Goal: Task Accomplishment & Management: Manage account settings

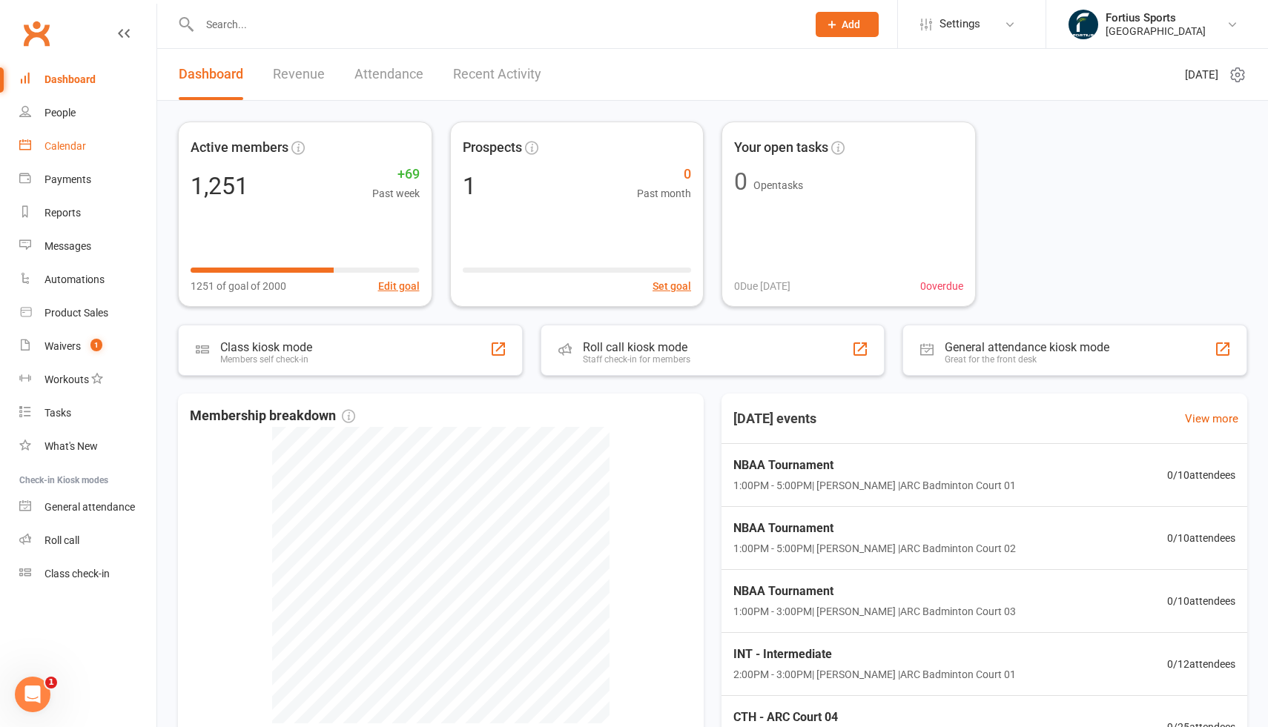
click at [82, 148] on div "Calendar" at bounding box center [65, 146] width 42 height 12
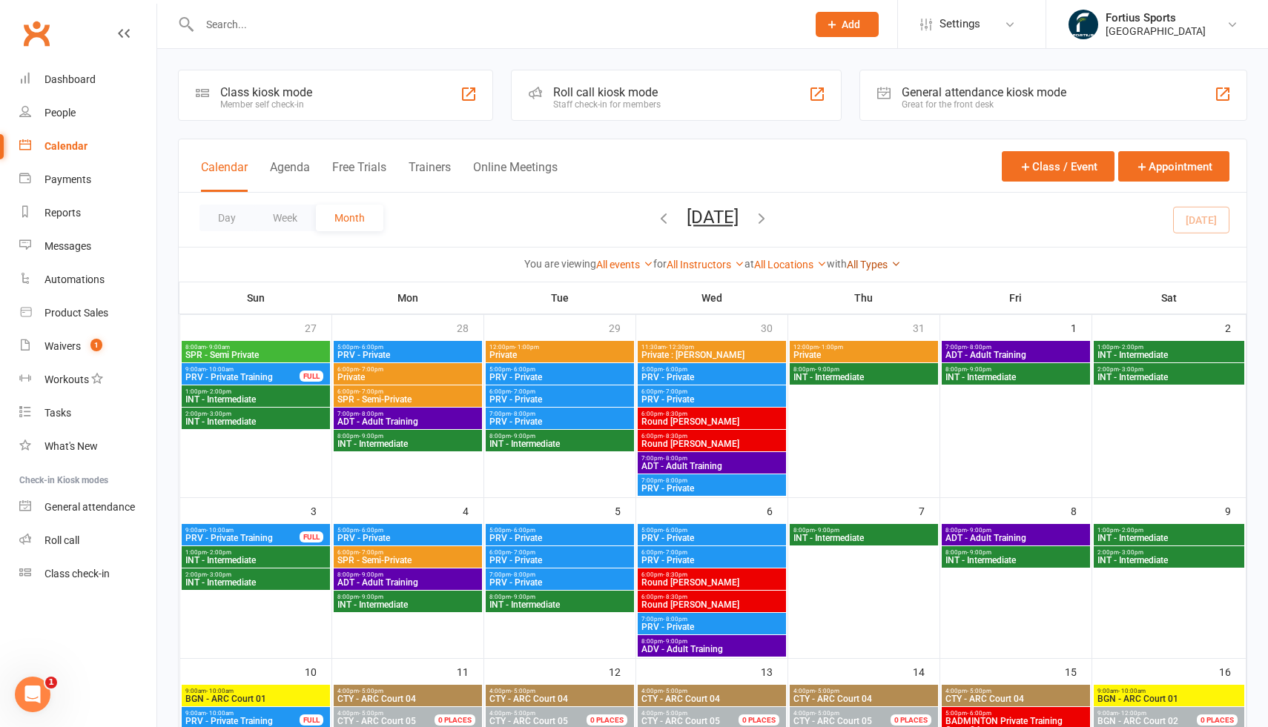
click at [901, 262] on icon at bounding box center [895, 264] width 10 height 10
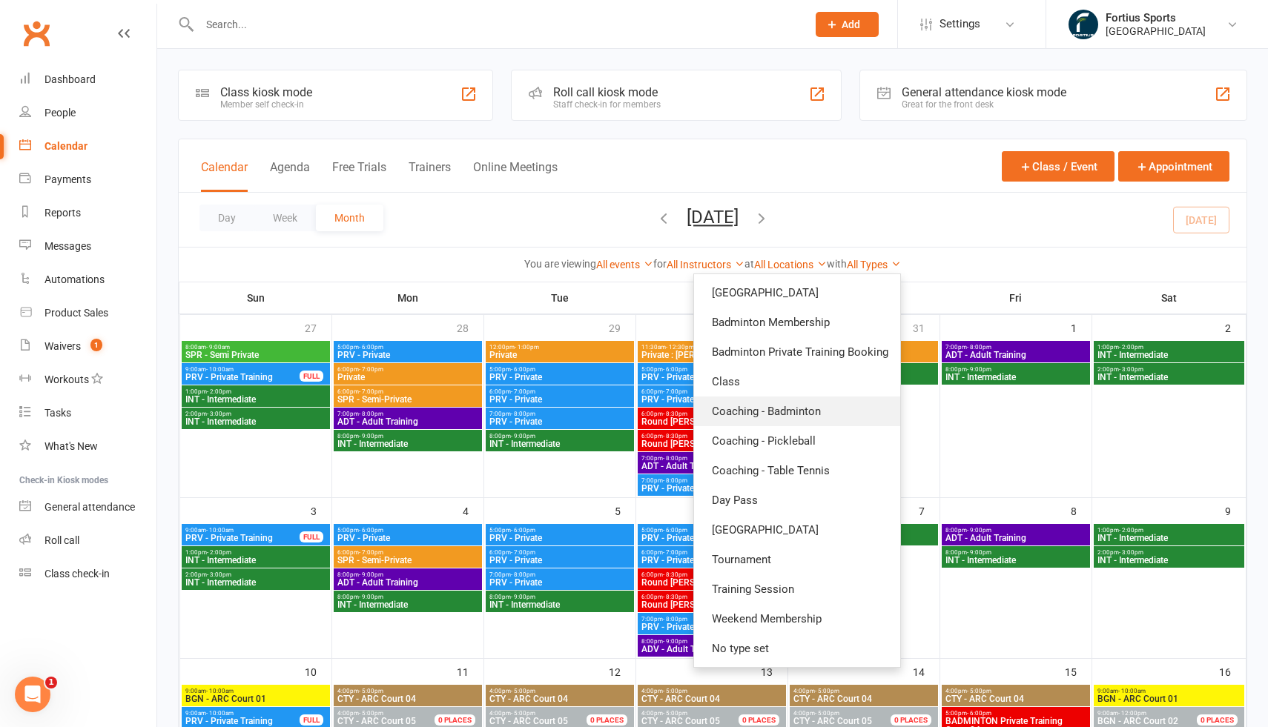
click at [795, 414] on link "Coaching - Badminton" at bounding box center [797, 412] width 206 height 30
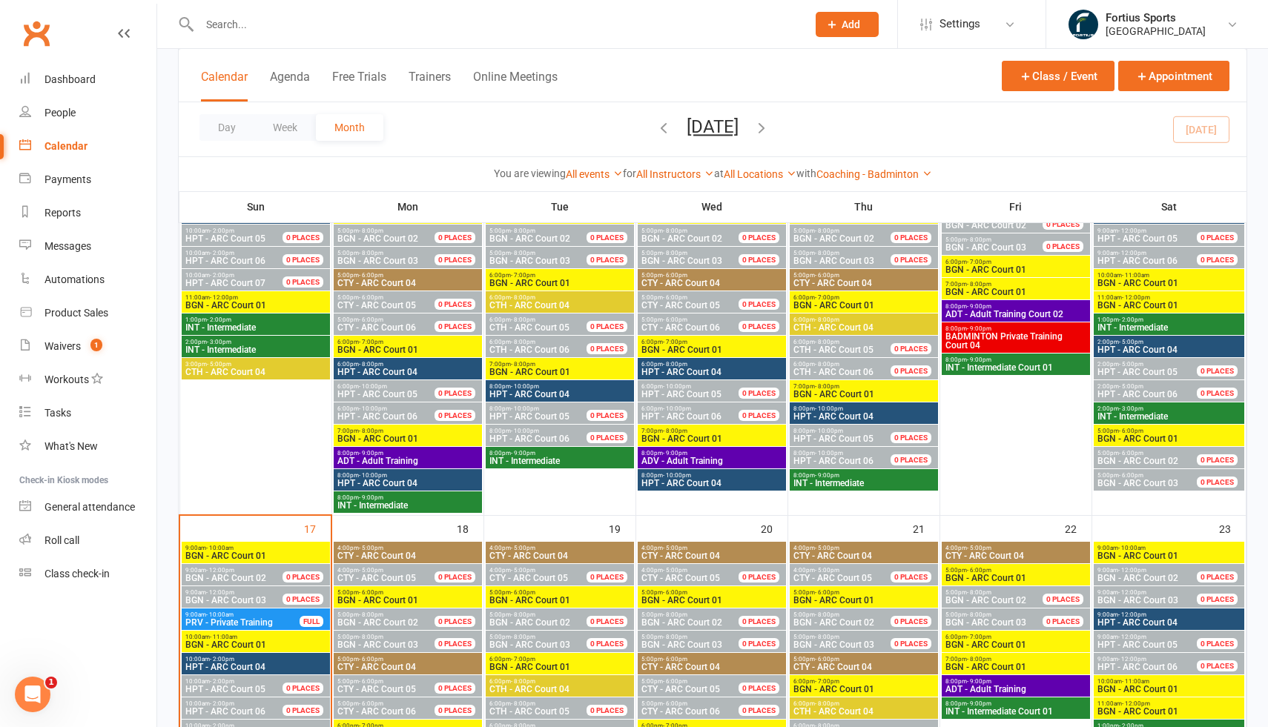
scroll to position [457, 0]
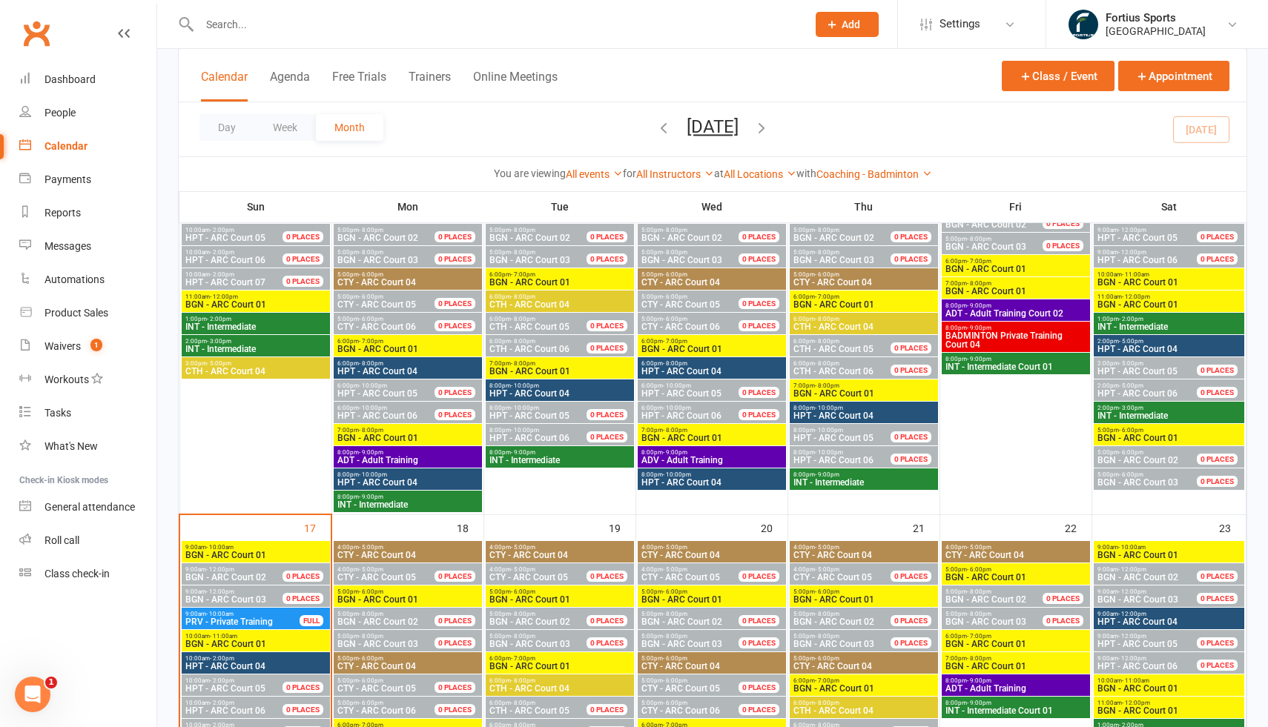
click at [506, 27] on input "text" at bounding box center [495, 24] width 601 height 21
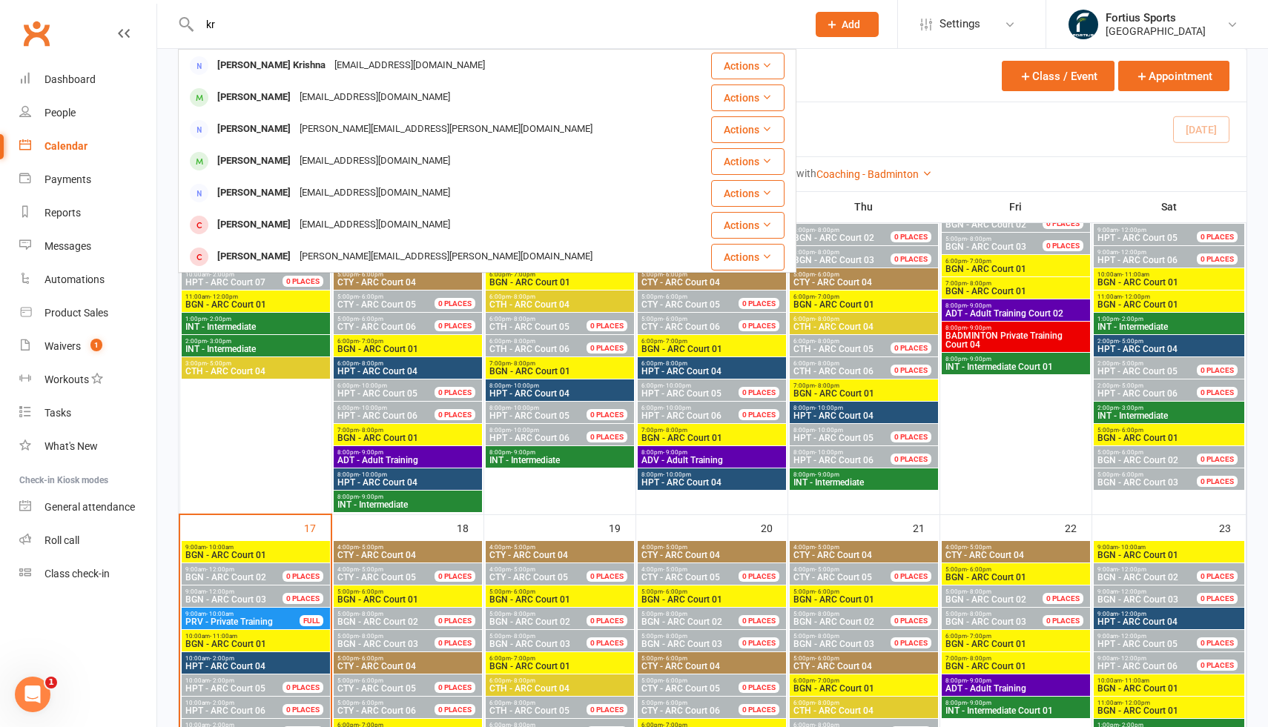
type input "k"
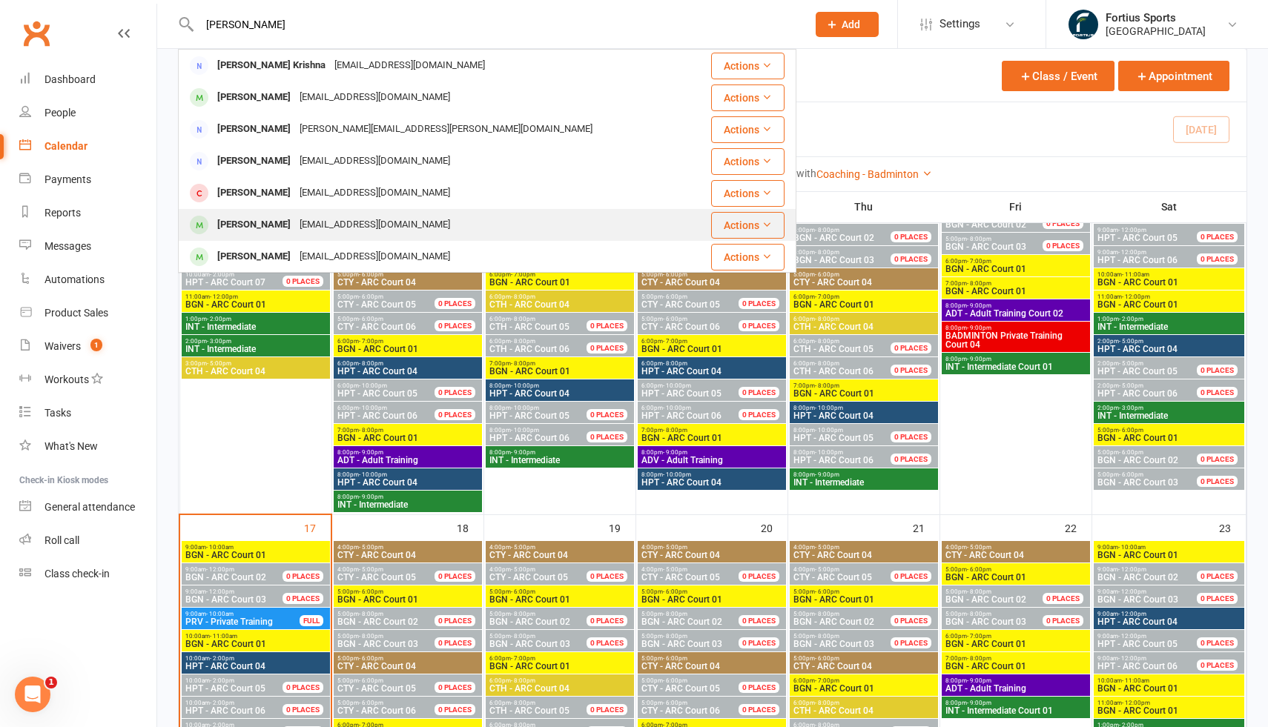
type input "krish"
click at [262, 225] on div "Krish Kirubakaran" at bounding box center [254, 224] width 82 height 21
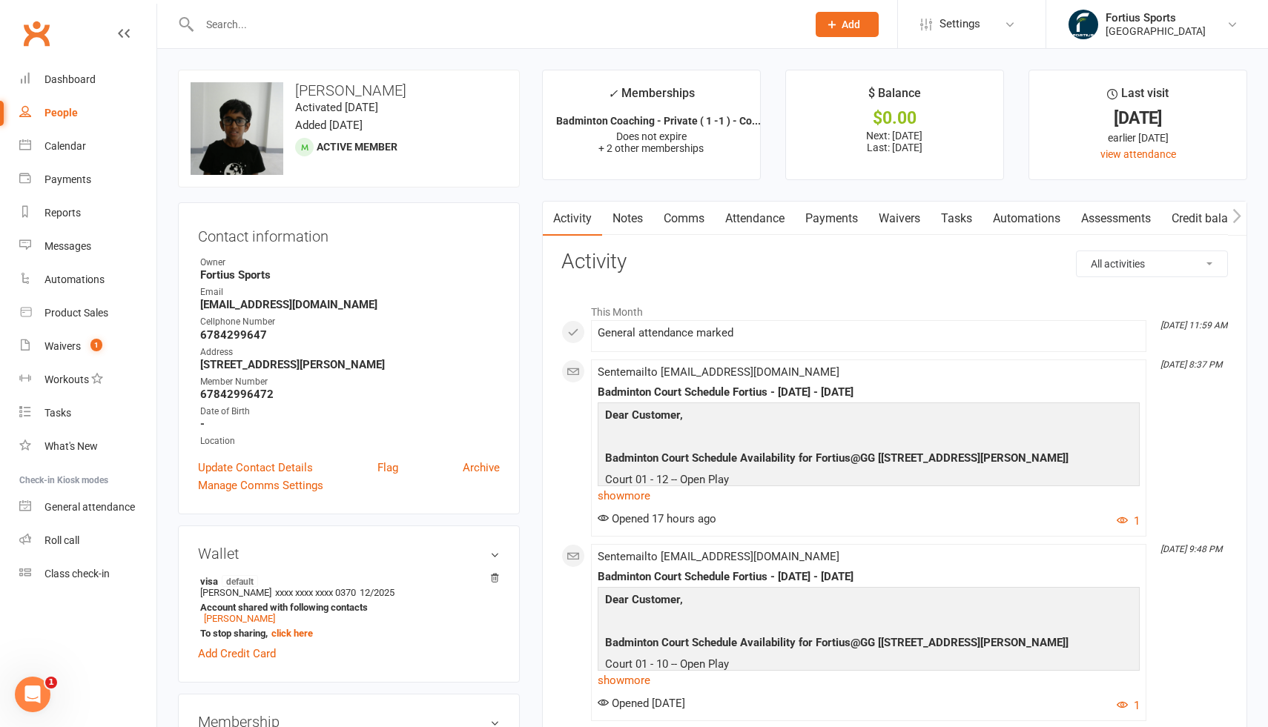
click at [843, 222] on link "Payments" at bounding box center [831, 219] width 73 height 34
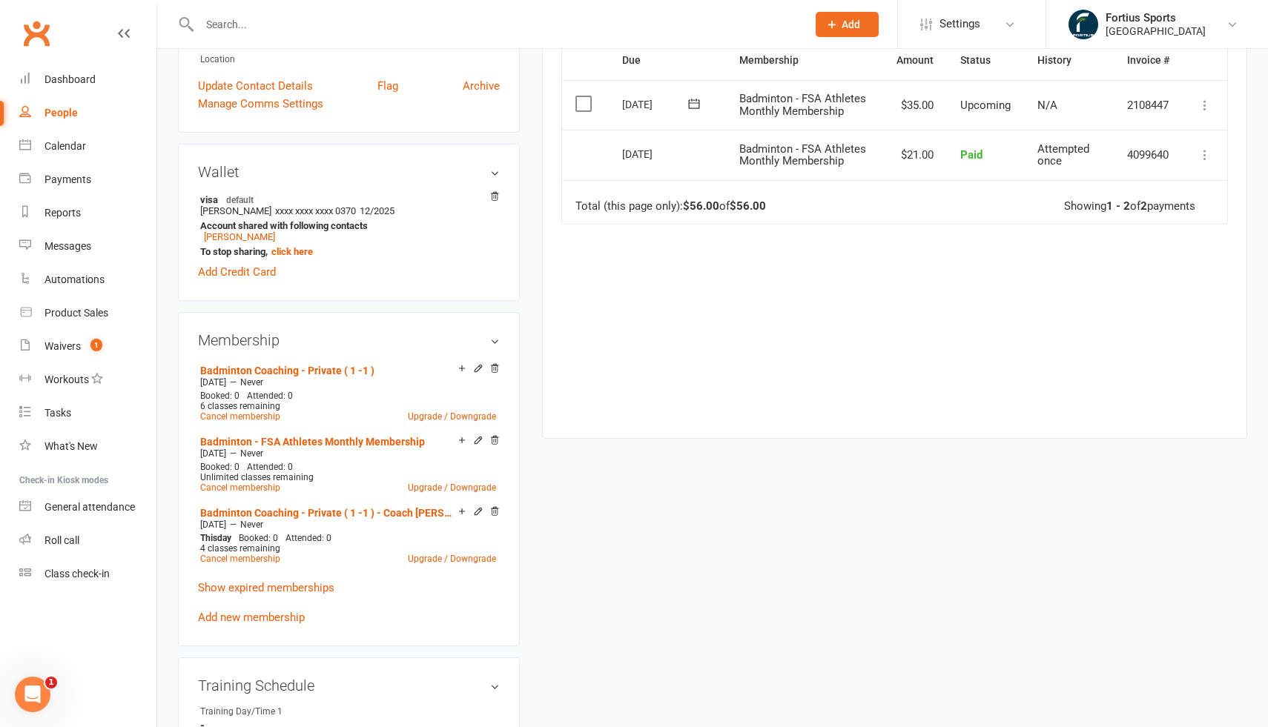
scroll to position [385, 0]
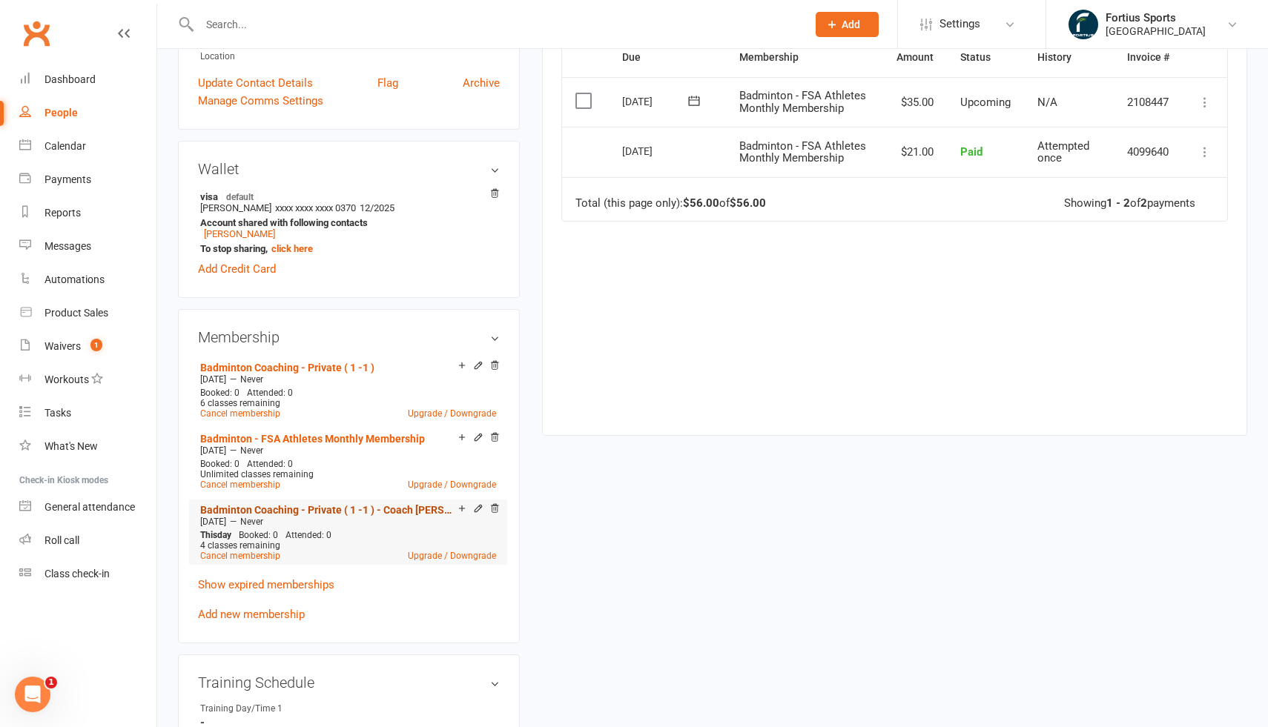
click at [356, 510] on link "Badminton Coaching - Private ( 1 -1 ) - Coach Anshuman" at bounding box center [329, 510] width 258 height 12
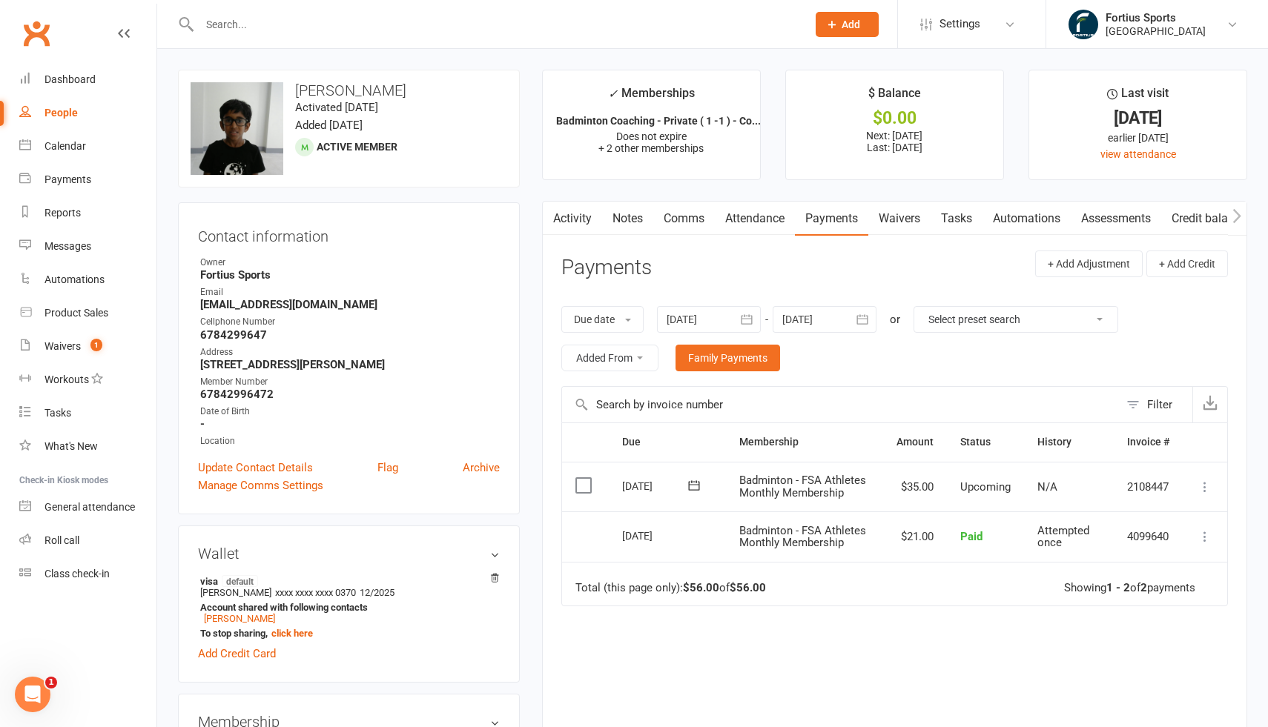
click at [741, 324] on button "button" at bounding box center [747, 319] width 27 height 27
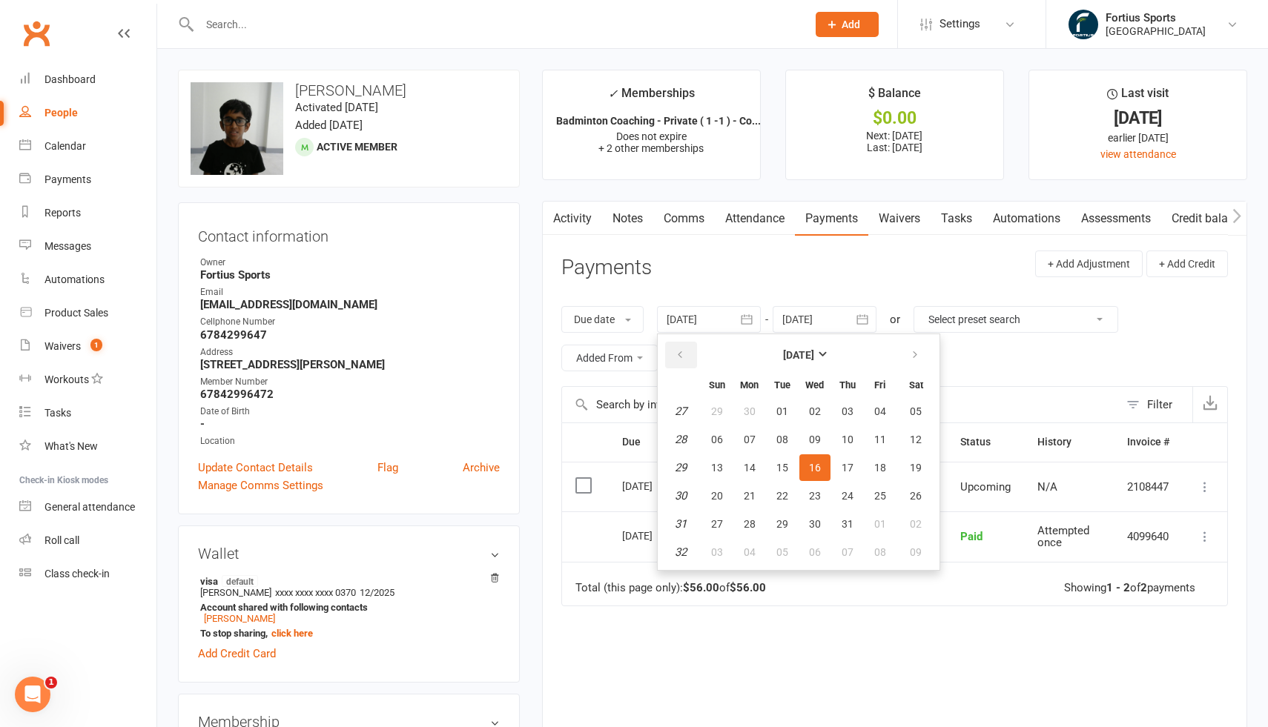
click at [681, 353] on icon "button" at bounding box center [680, 355] width 10 height 12
click at [853, 412] on span "01" at bounding box center [847, 412] width 12 height 12
type input "01 May 2025"
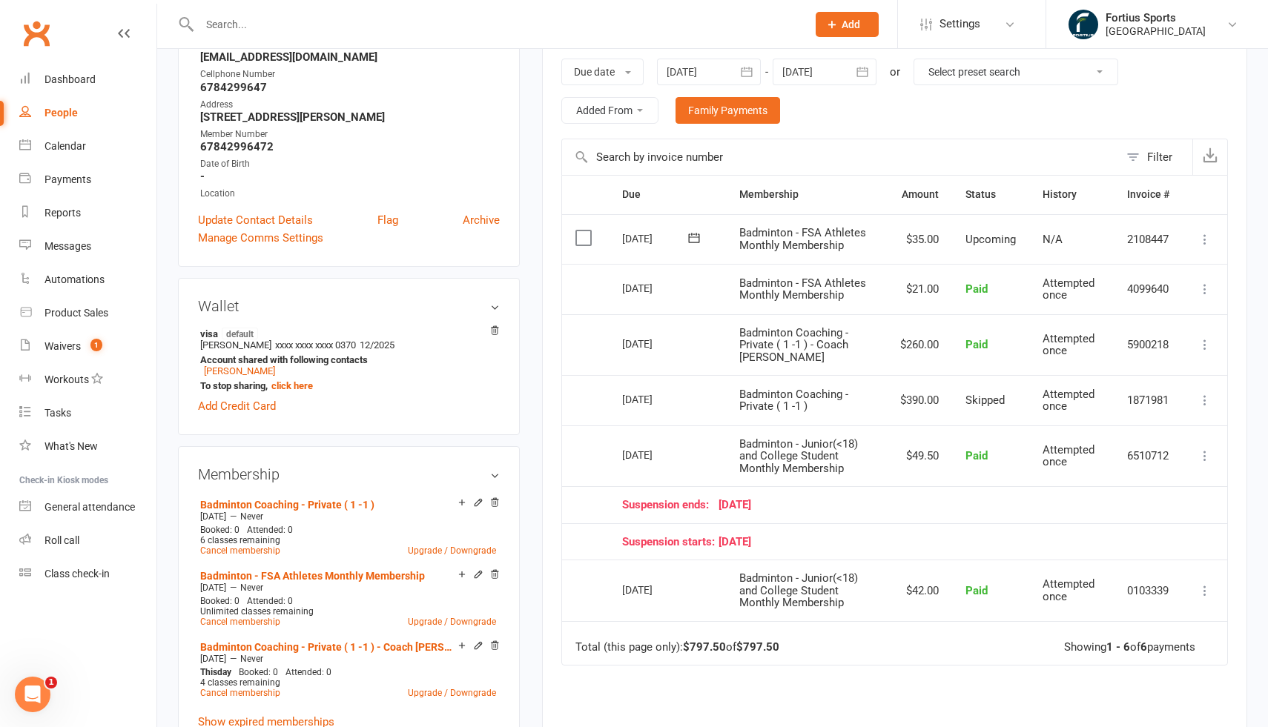
scroll to position [242, 0]
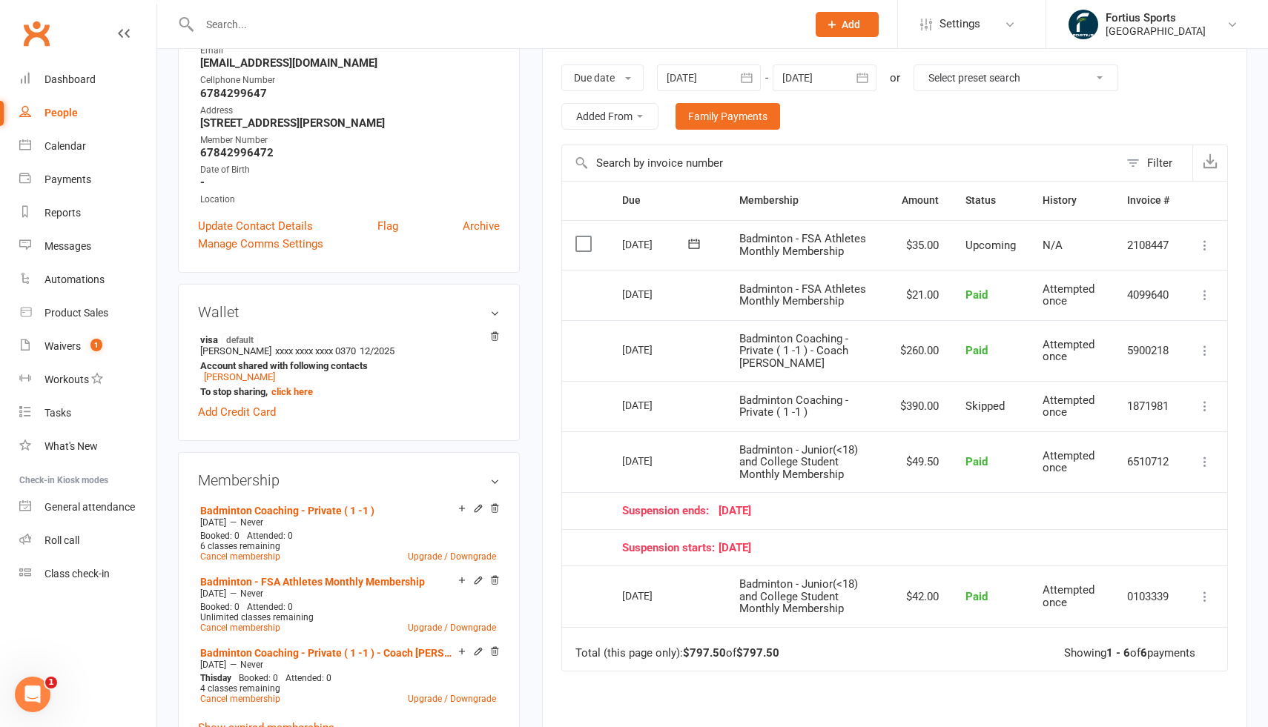
click at [915, 409] on td "$390.00" at bounding box center [919, 406] width 65 height 50
click at [910, 345] on td "$260.00" at bounding box center [919, 351] width 65 height 62
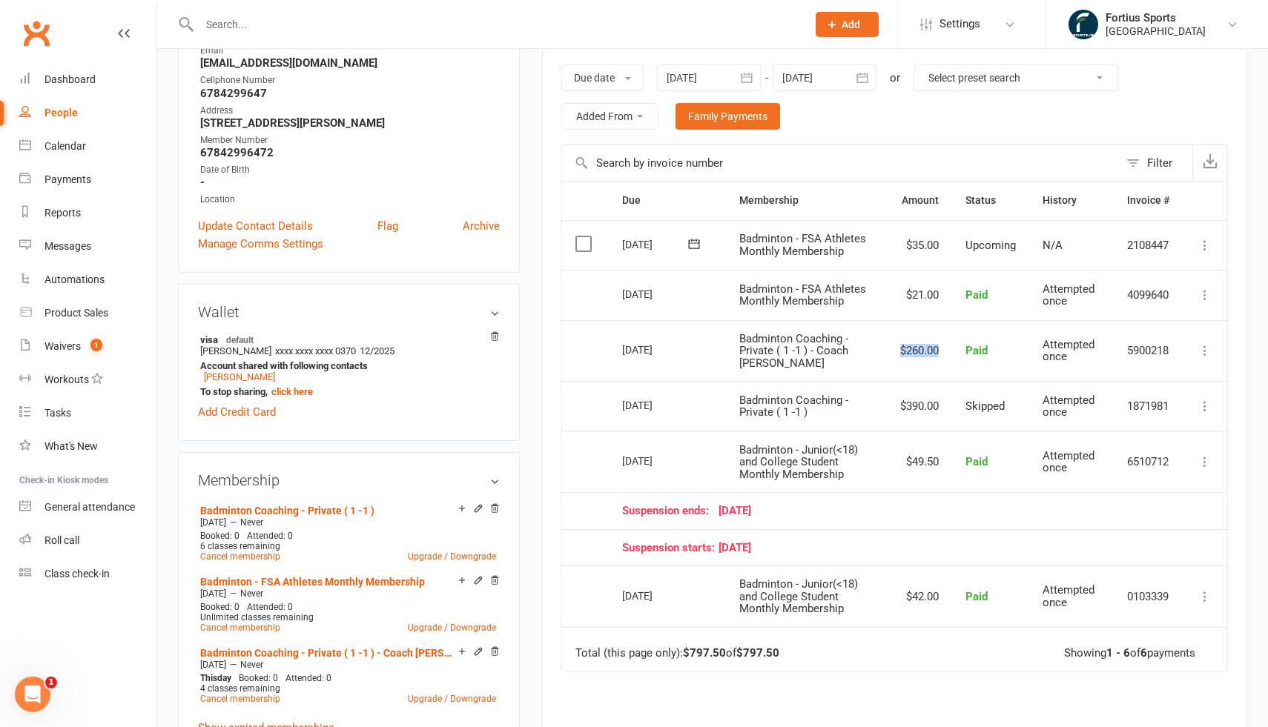
click at [910, 345] on td "$260.00" at bounding box center [919, 351] width 65 height 62
click at [916, 404] on td "$390.00" at bounding box center [919, 406] width 65 height 50
click at [904, 348] on td "$260.00" at bounding box center [919, 351] width 65 height 62
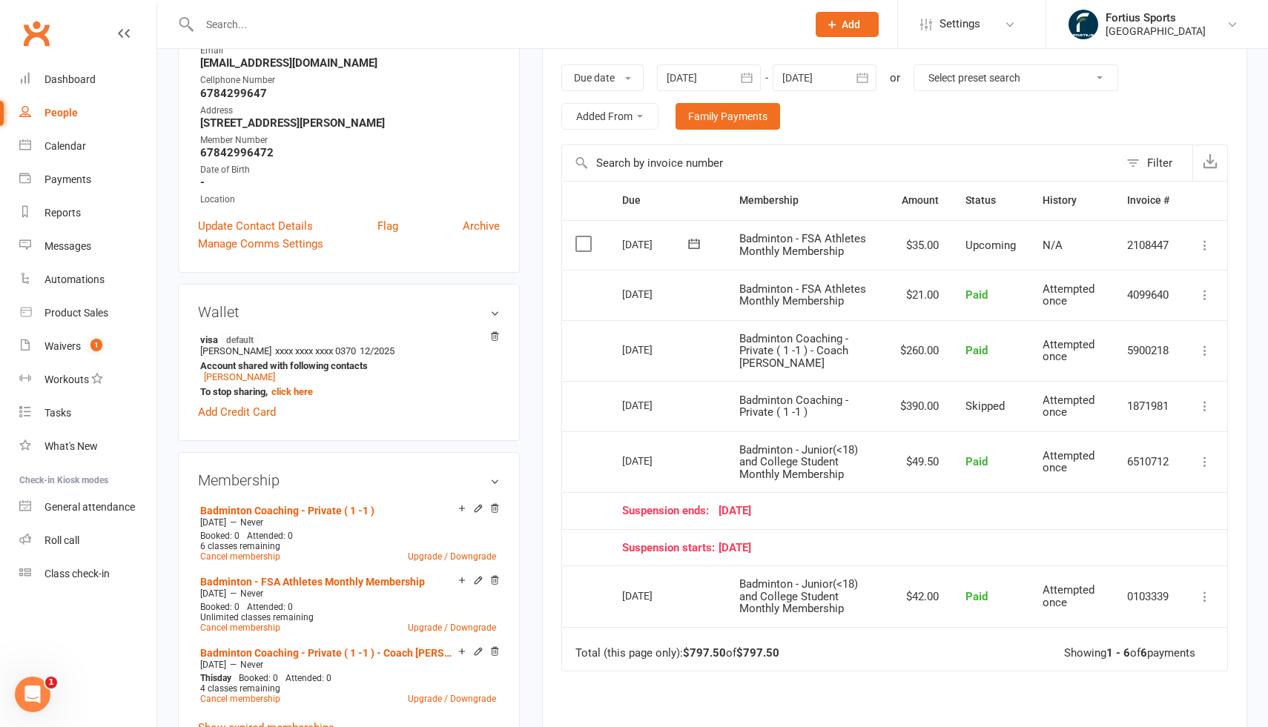
click at [904, 348] on td "$260.00" at bounding box center [919, 351] width 65 height 62
click at [912, 402] on td "$390.00" at bounding box center [919, 406] width 65 height 50
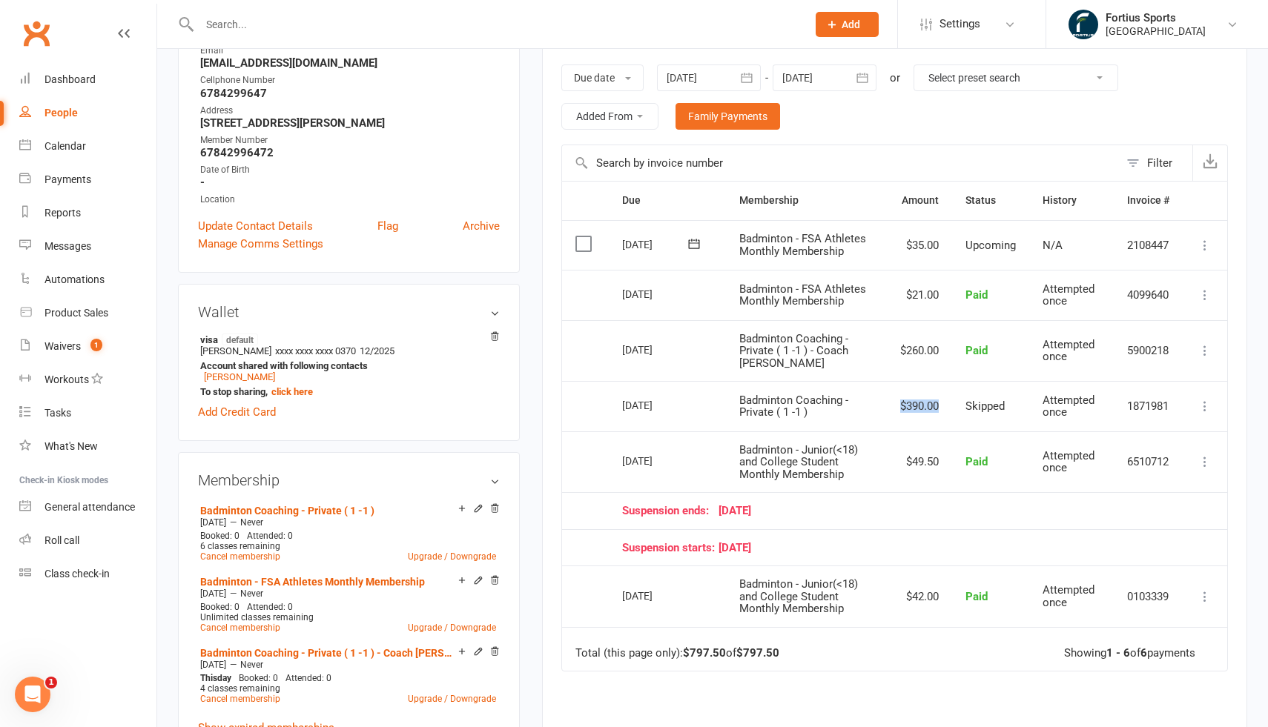
click at [906, 351] on td "$260.00" at bounding box center [919, 351] width 65 height 62
click at [910, 408] on td "$390.00" at bounding box center [919, 406] width 65 height 50
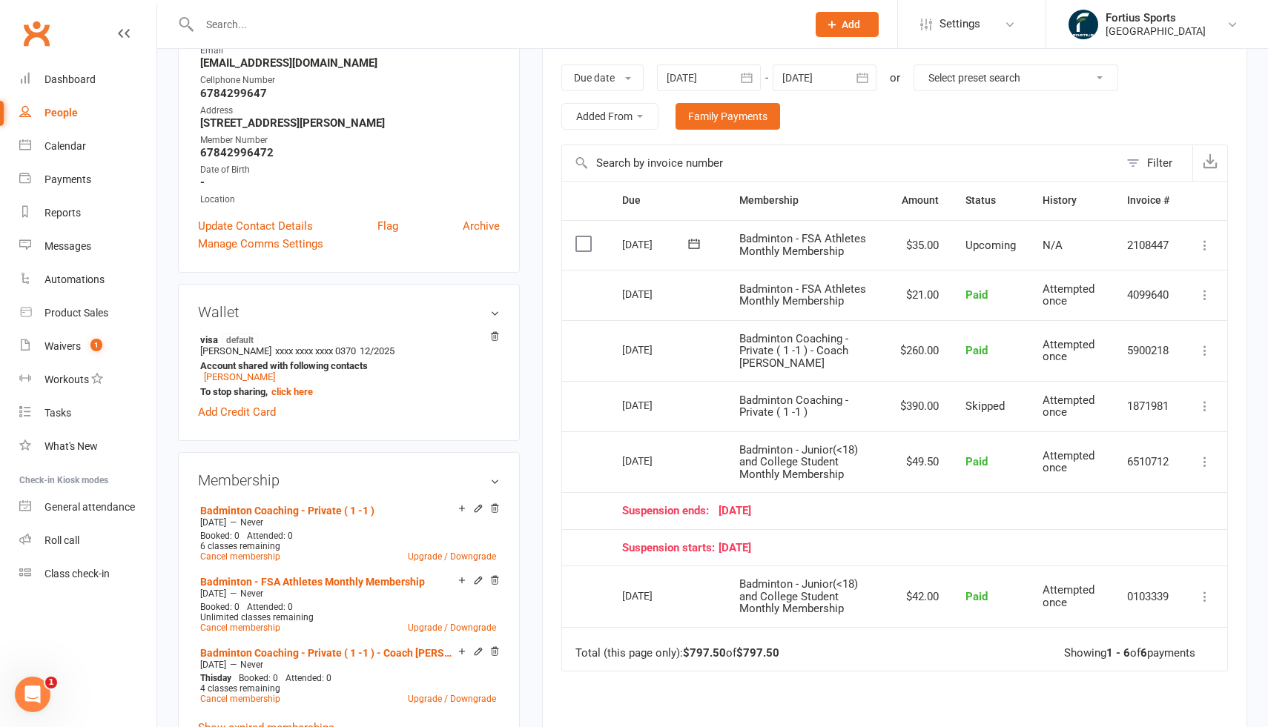
click at [908, 410] on td "$390.00" at bounding box center [919, 406] width 65 height 50
click at [900, 357] on td "$260.00" at bounding box center [919, 351] width 65 height 62
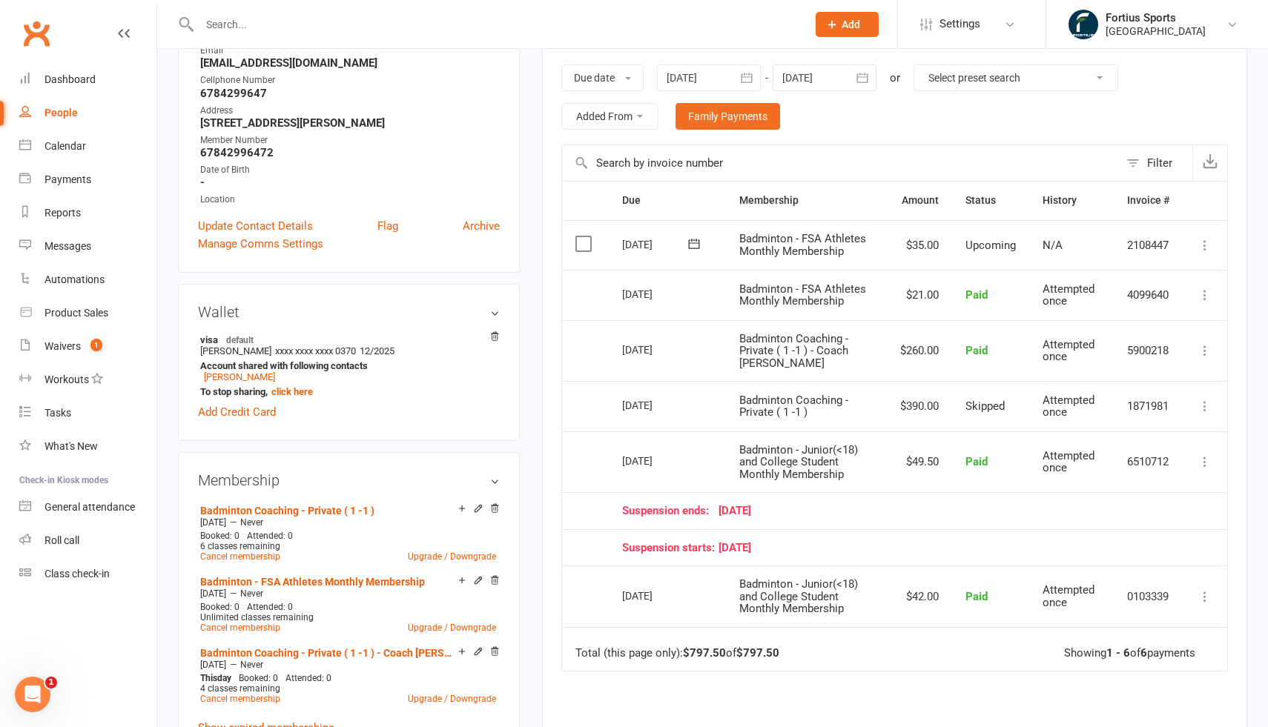
click at [900, 357] on td "$260.00" at bounding box center [919, 351] width 65 height 62
click at [916, 352] on td "$260.00" at bounding box center [919, 351] width 65 height 62
click at [912, 411] on td "$390.00" at bounding box center [919, 406] width 65 height 50
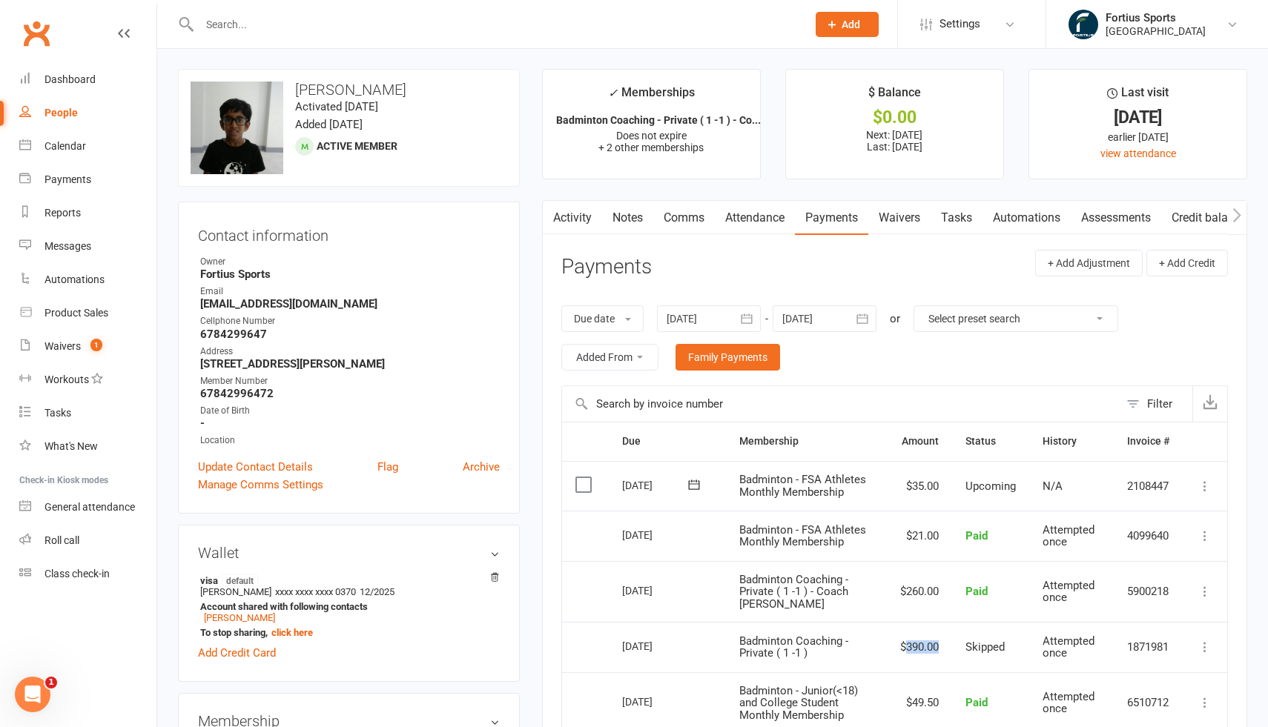
scroll to position [0, 0]
click at [72, 152] on link "Calendar" at bounding box center [87, 146] width 137 height 33
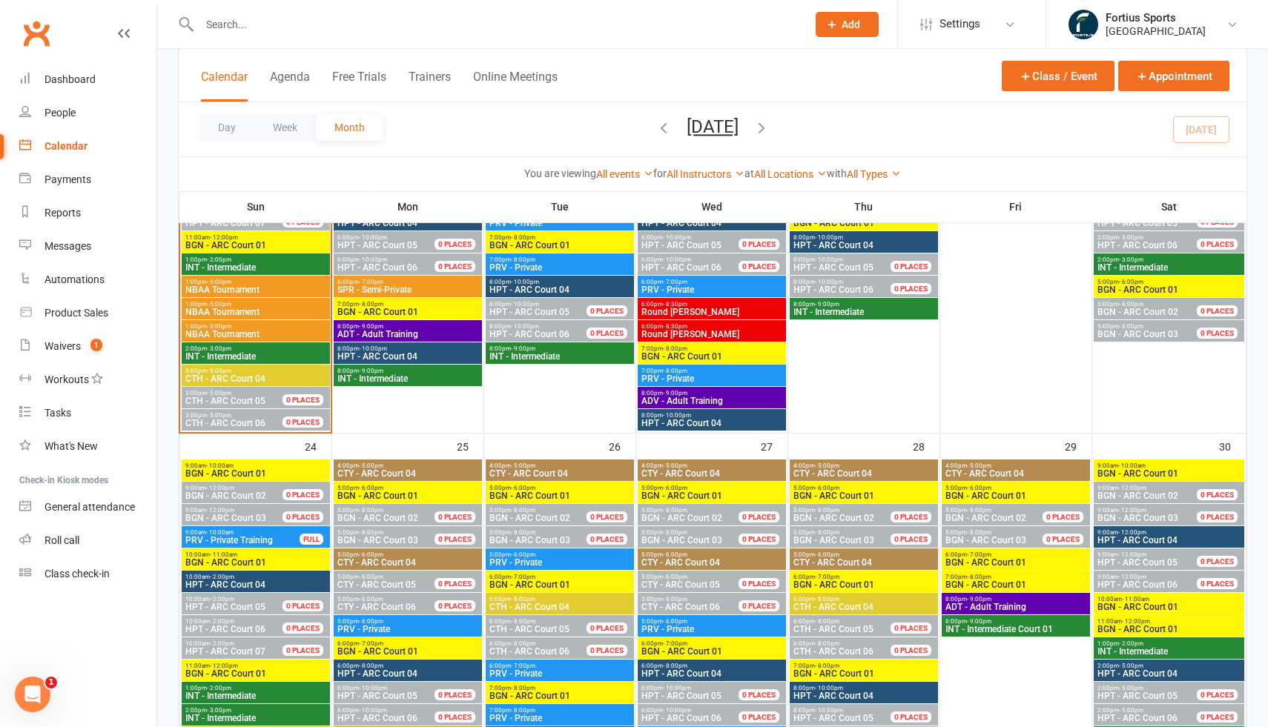
scroll to position [1199, 0]
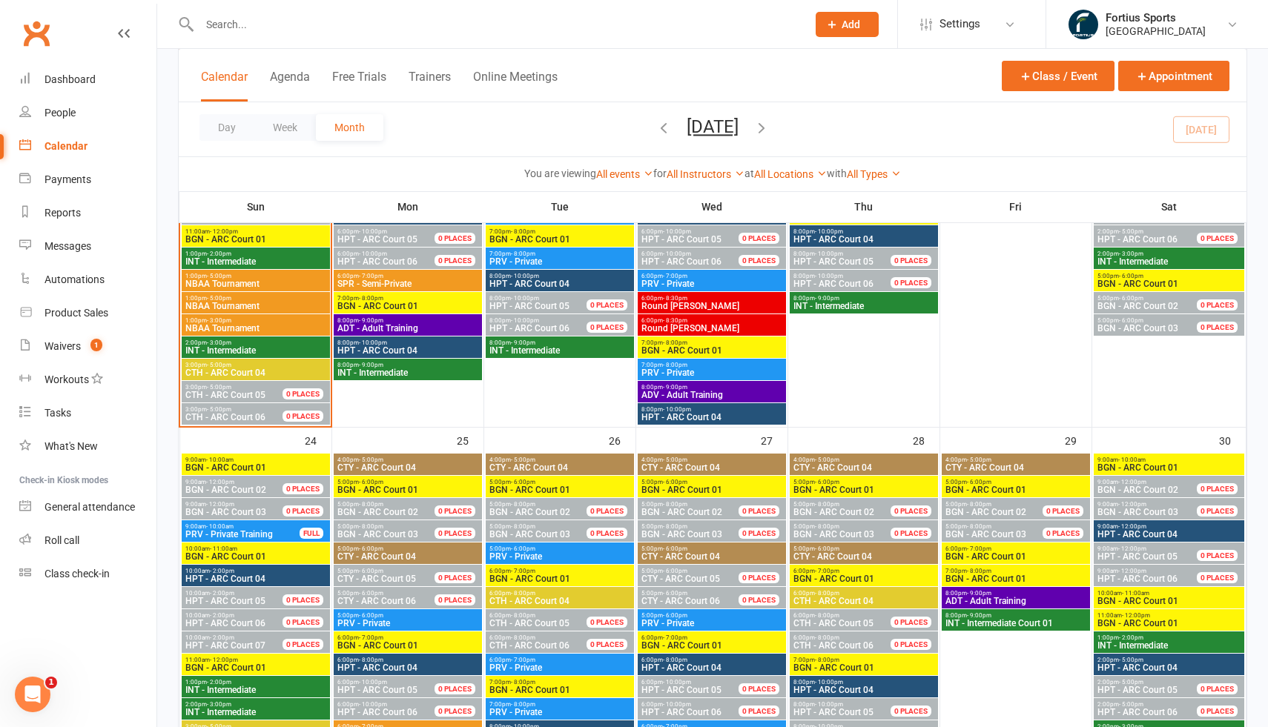
click at [279, 285] on span "NBAA Tournament" at bounding box center [256, 283] width 142 height 9
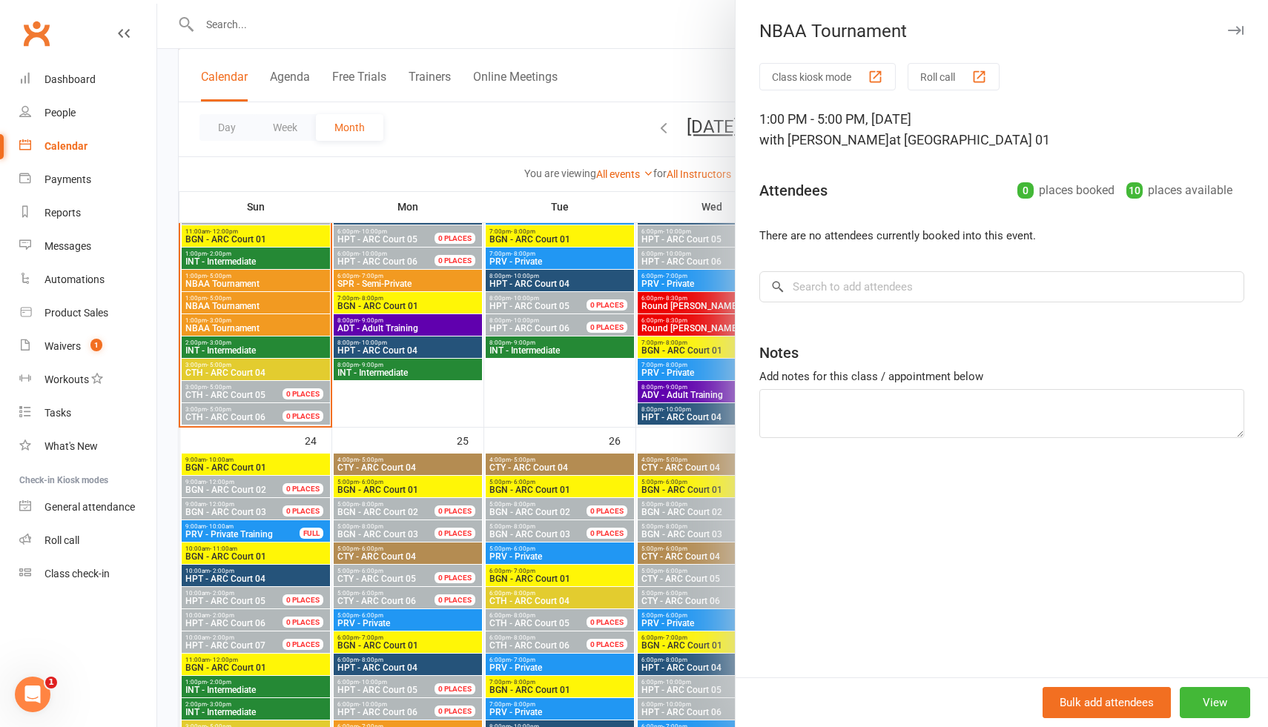
click at [454, 176] on div at bounding box center [712, 363] width 1111 height 727
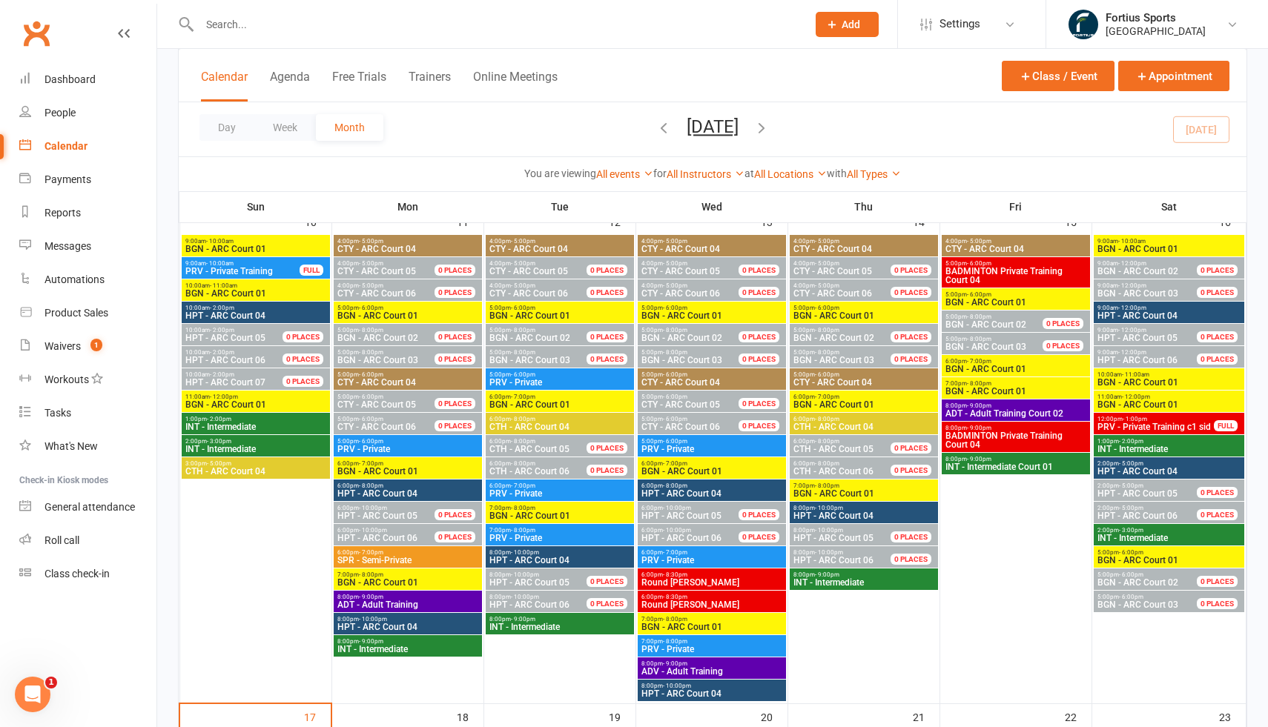
scroll to position [451, 0]
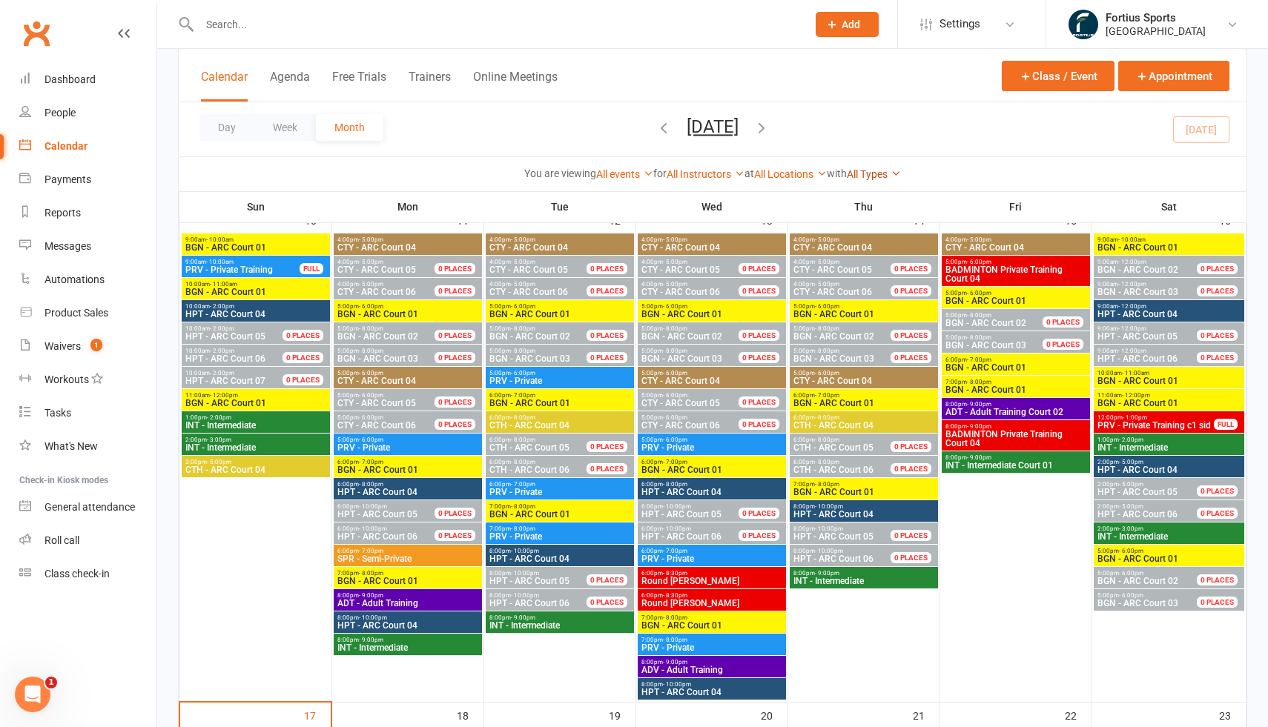
click at [901, 173] on icon at bounding box center [895, 173] width 10 height 10
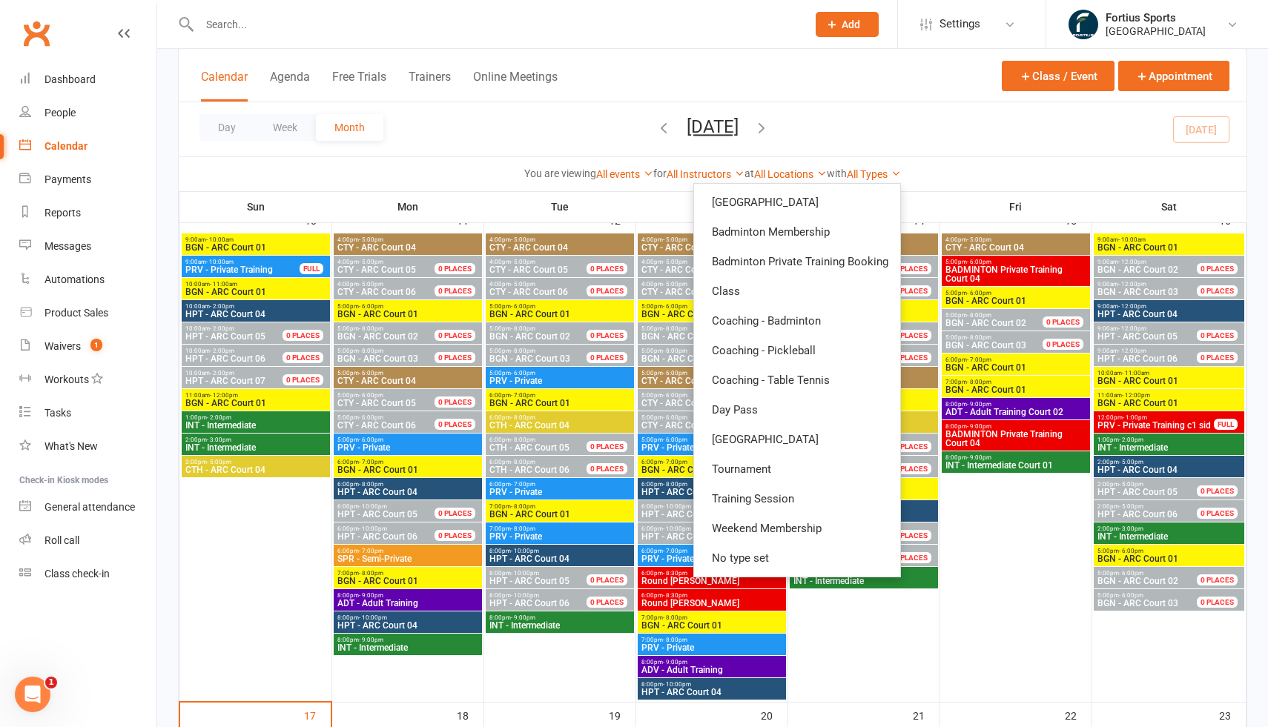
click at [958, 168] on div "You are viewing All events All events Empty events Full events Non-empty events…" at bounding box center [712, 173] width 1051 height 17
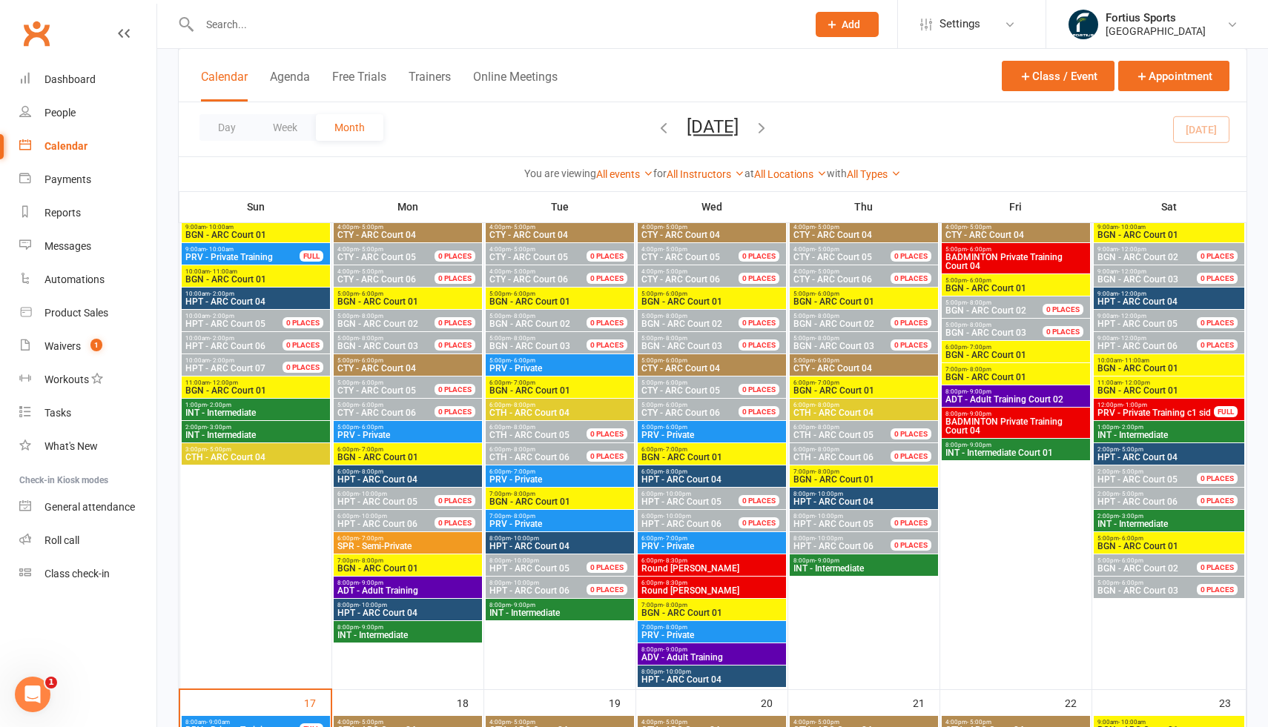
scroll to position [460, 0]
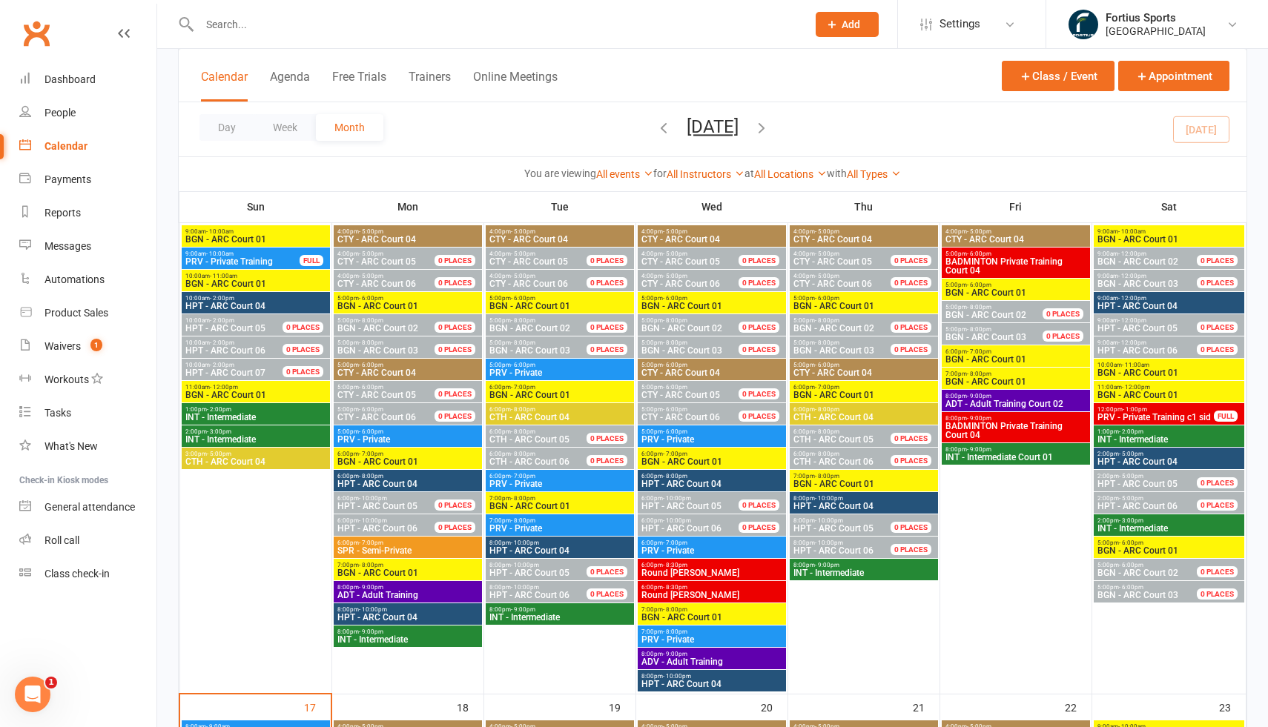
click at [460, 574] on span "BGN - ARC Court 01" at bounding box center [408, 573] width 142 height 9
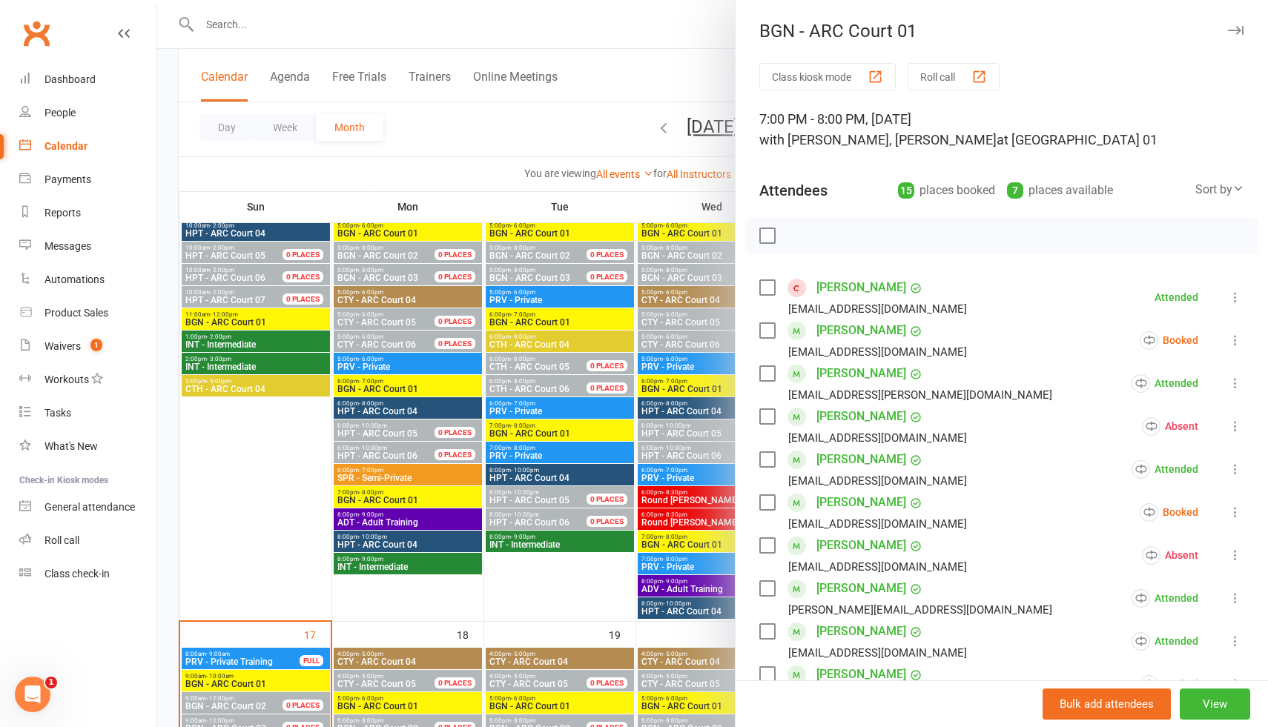
scroll to position [534, 0]
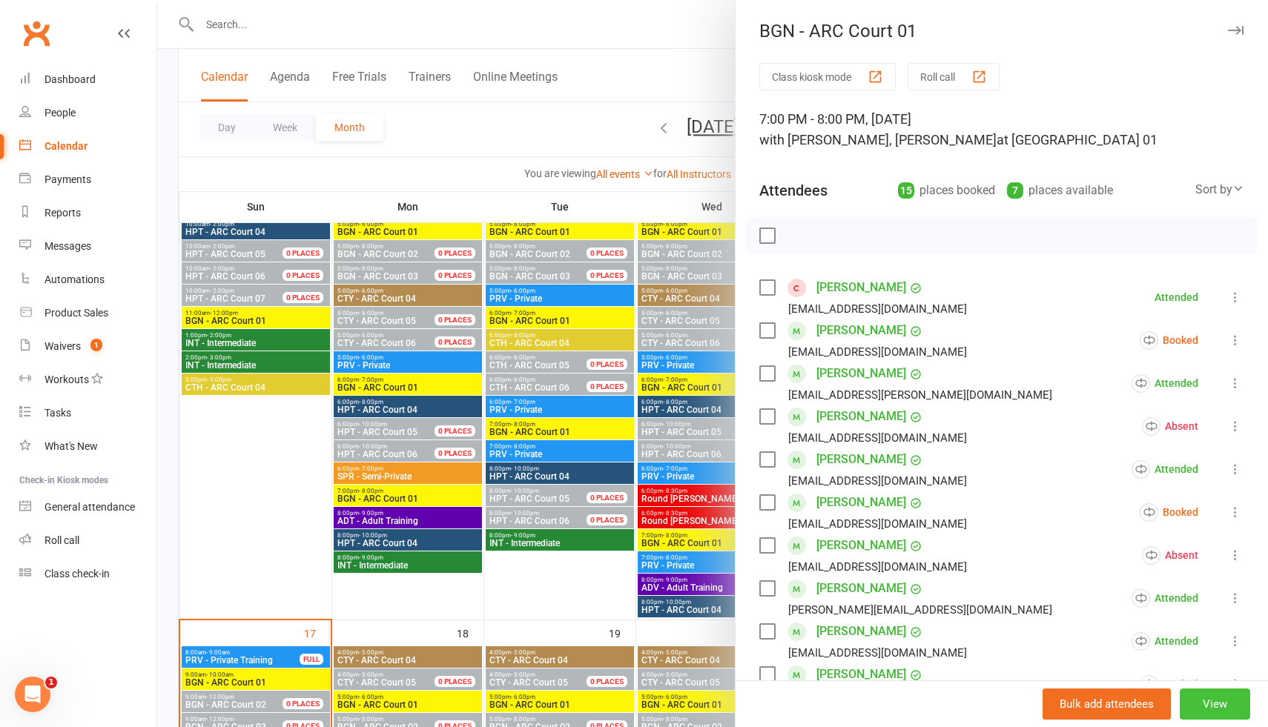
click at [1213, 706] on button "View" at bounding box center [1214, 704] width 70 height 31
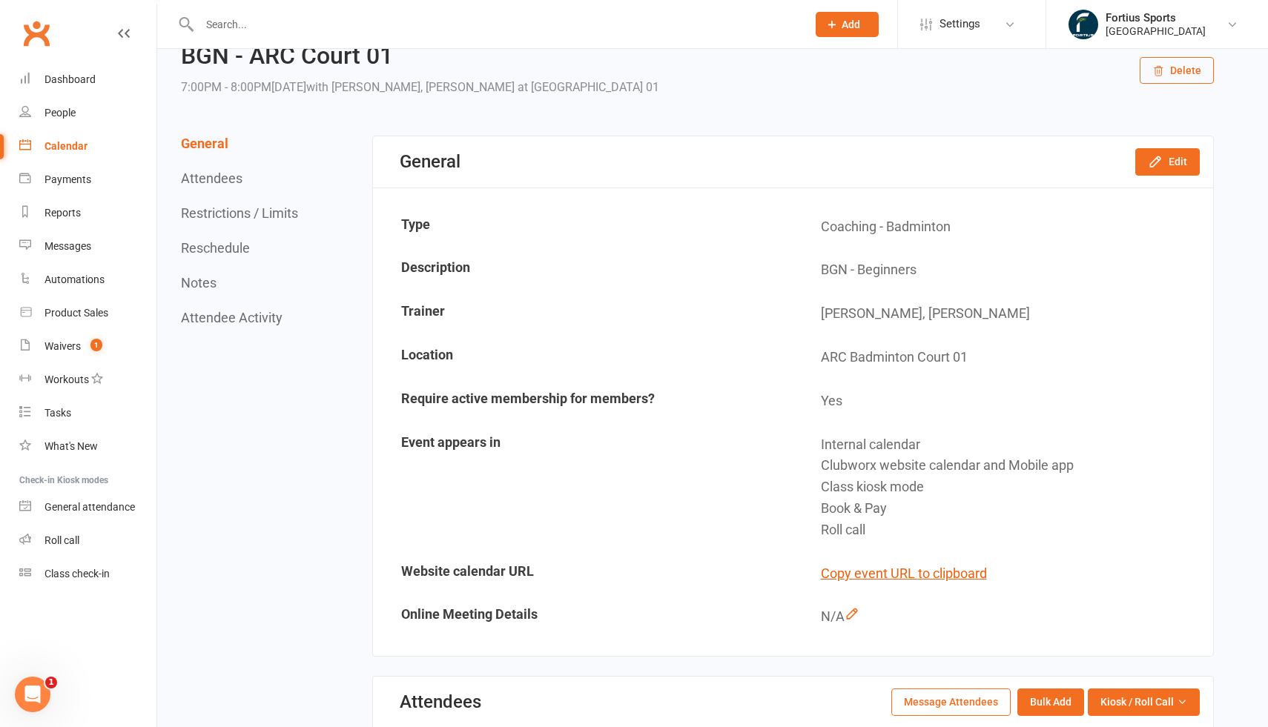
scroll to position [64, 0]
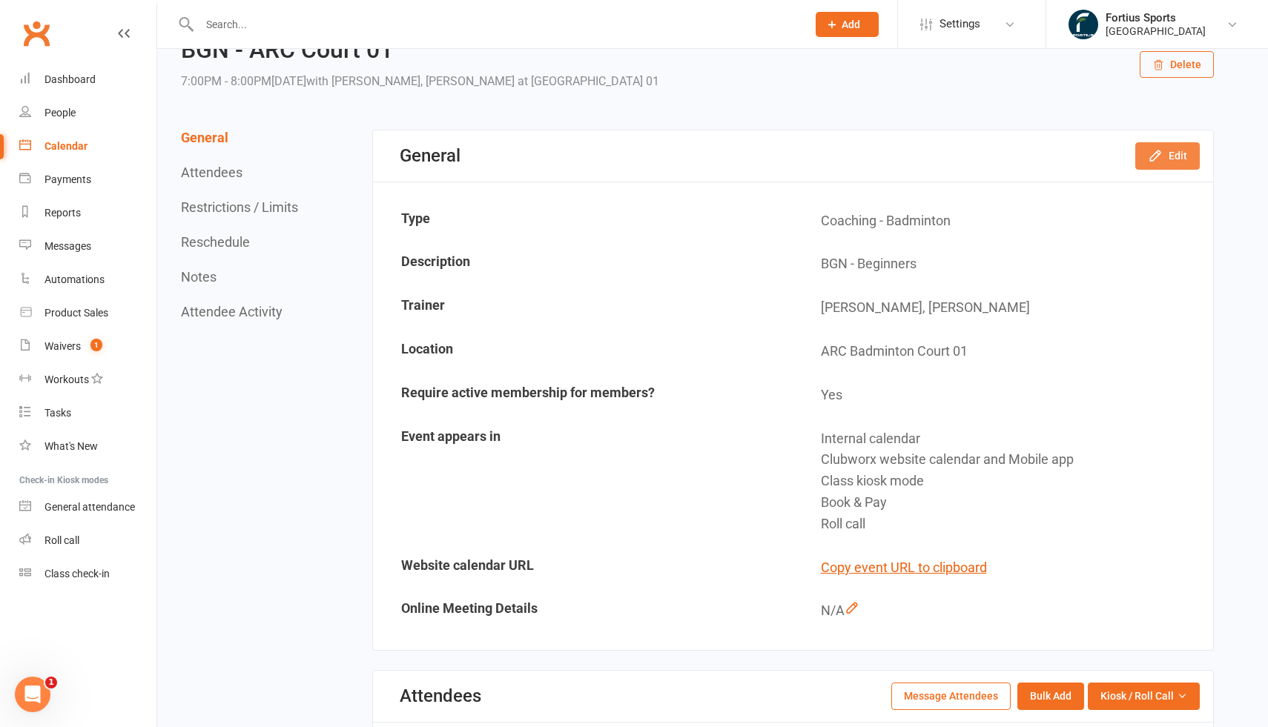
click at [1172, 160] on button "Edit" at bounding box center [1167, 155] width 64 height 27
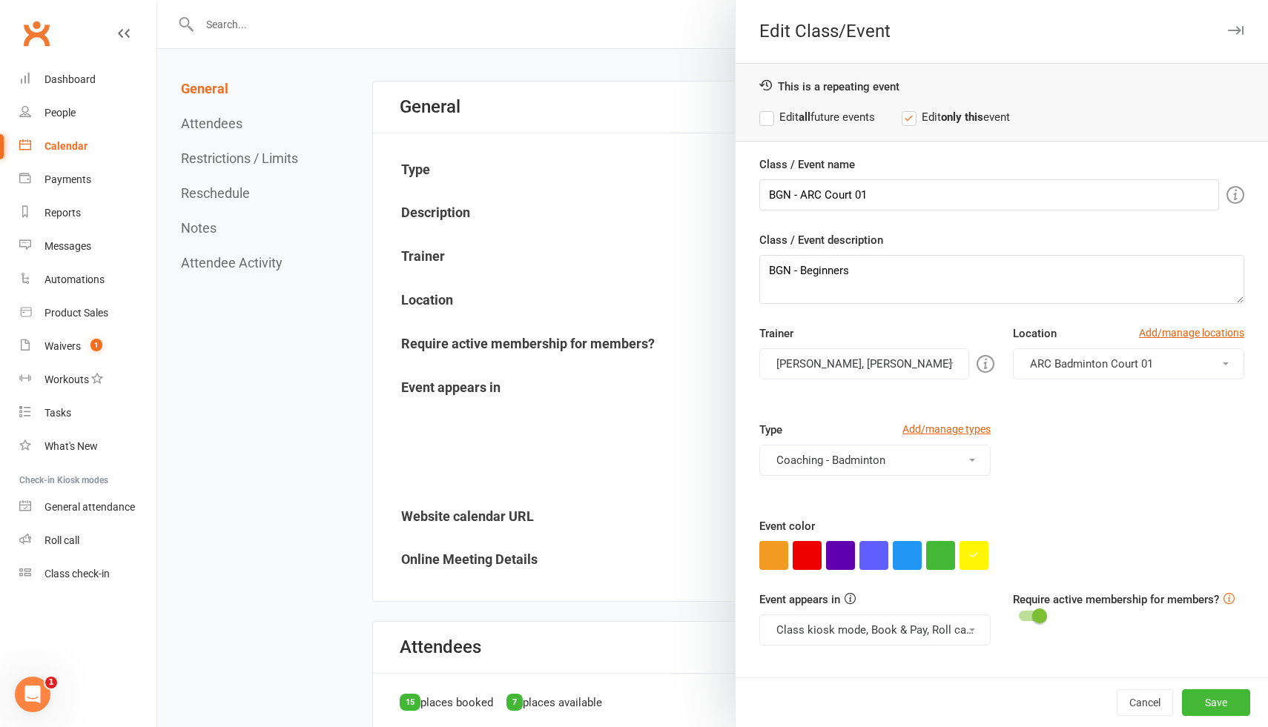
scroll to position [110, 0]
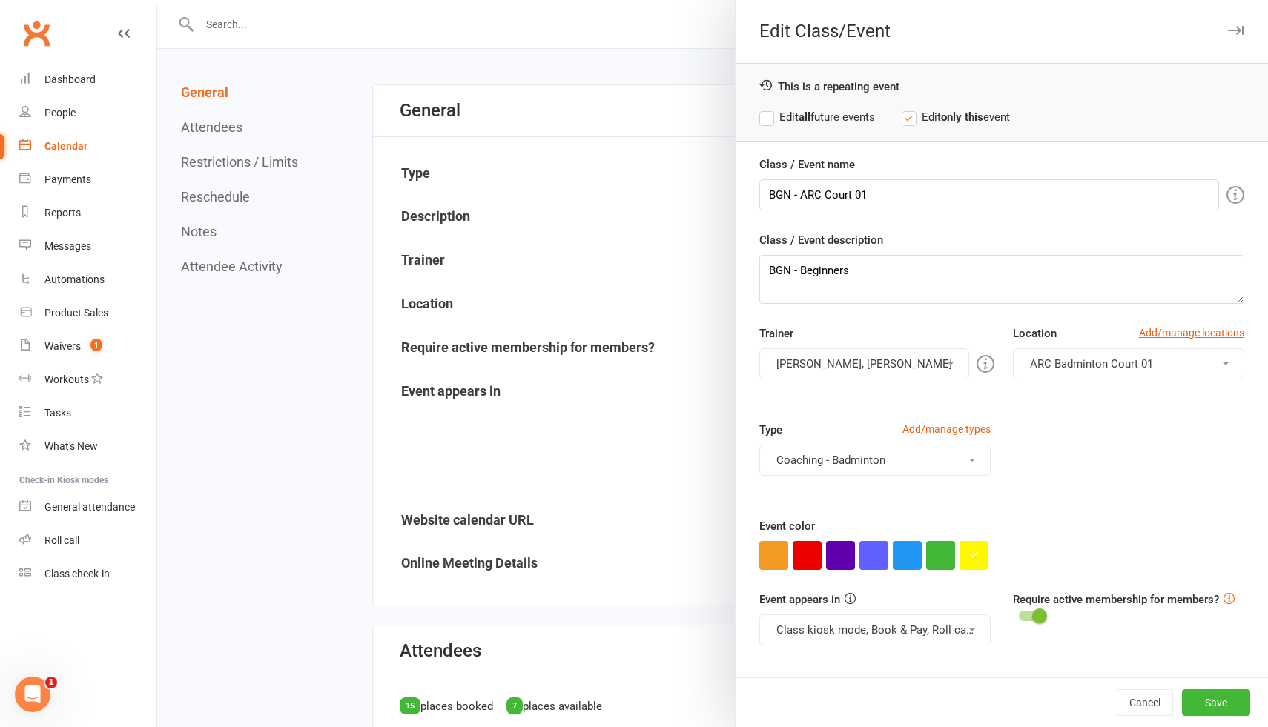
click at [1104, 364] on span "ARC Badminton Court 01" at bounding box center [1091, 363] width 123 height 13
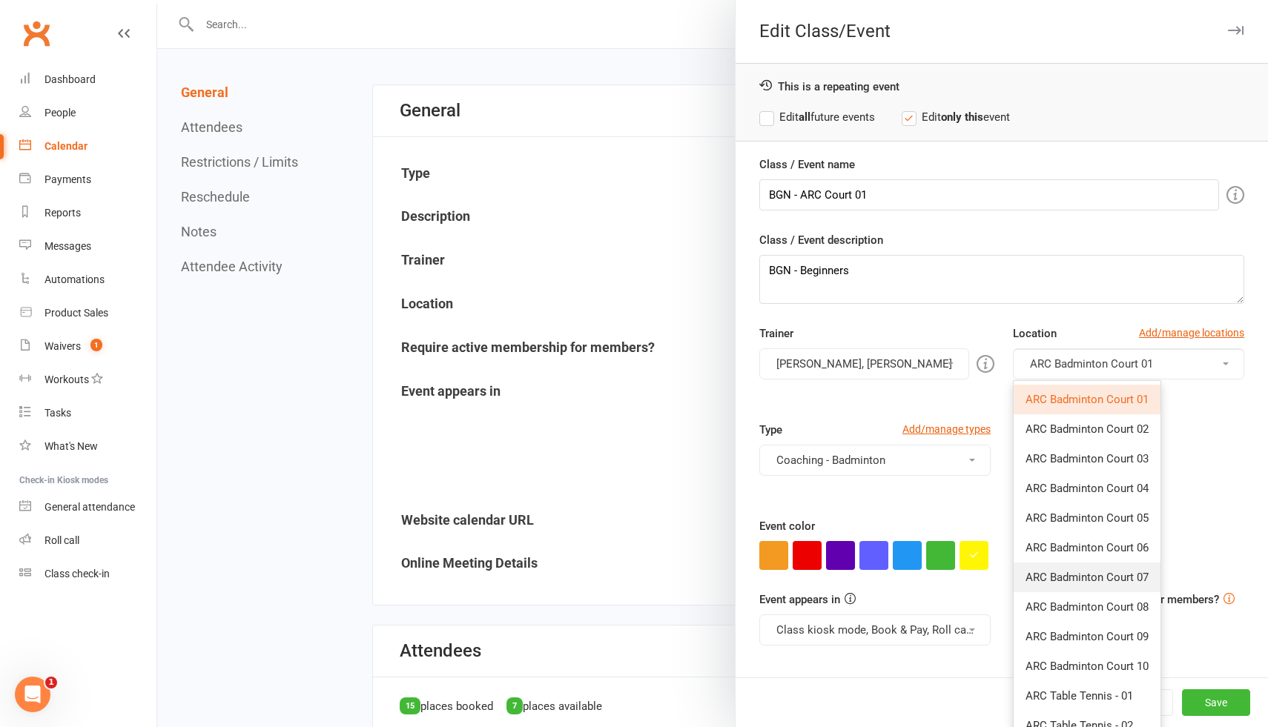
click at [1112, 578] on span "ARC Badminton Court 07" at bounding box center [1086, 577] width 123 height 13
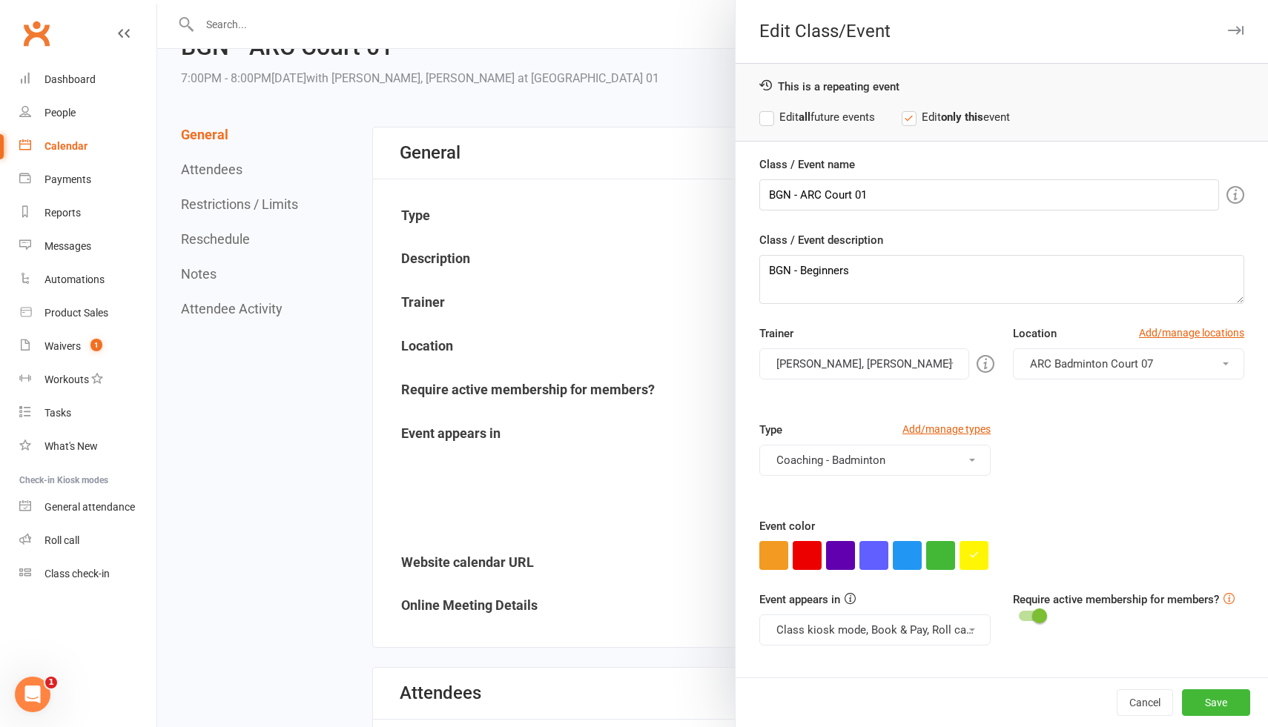
scroll to position [72, 0]
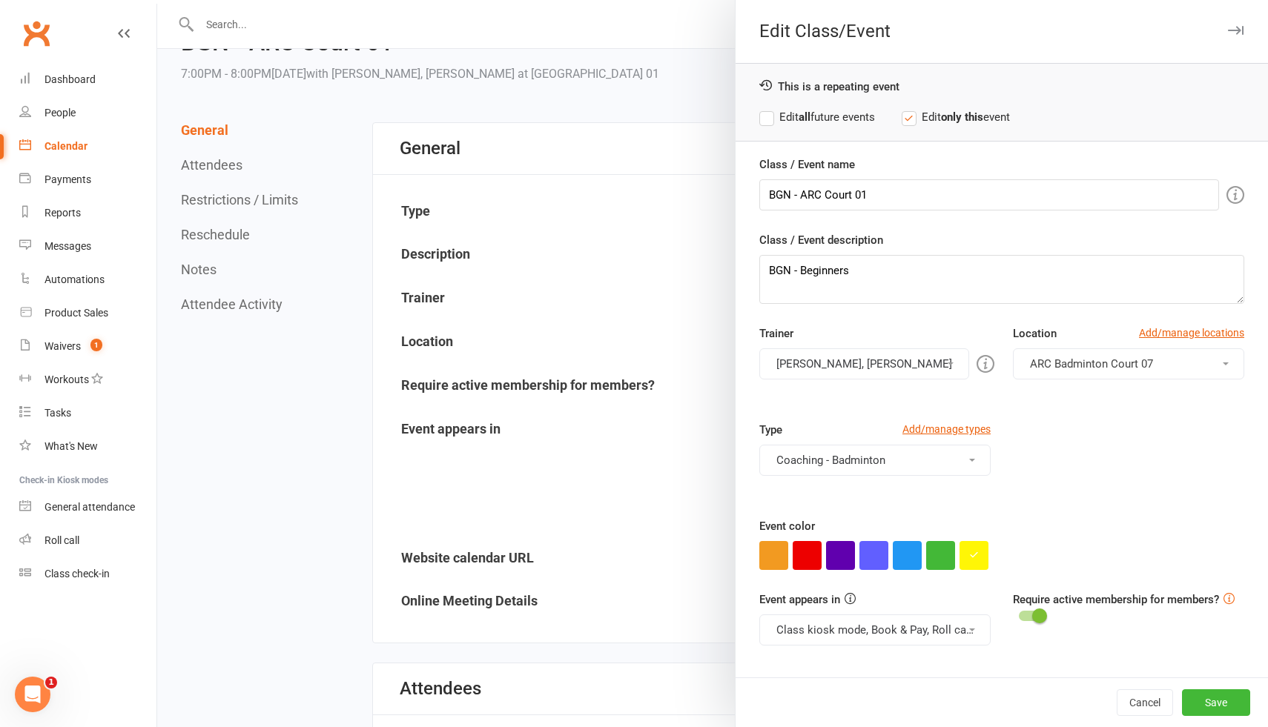
click at [766, 118] on label "Edit all future events" at bounding box center [817, 117] width 116 height 18
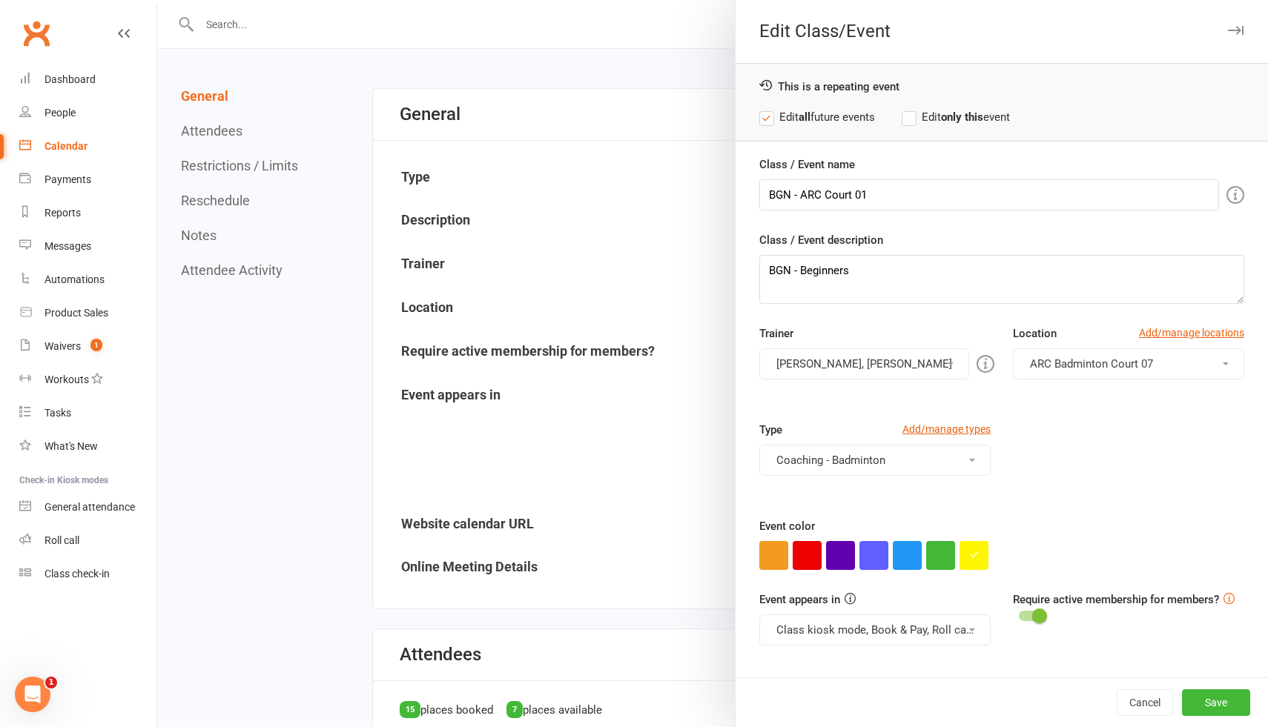
scroll to position [107, 0]
click at [881, 191] on input "BGN - ARC Court 01" at bounding box center [989, 194] width 460 height 31
type input "BGN - ARC Court 07"
click at [1070, 234] on div "Class / Event description BGN - Beginners" at bounding box center [1001, 267] width 485 height 73
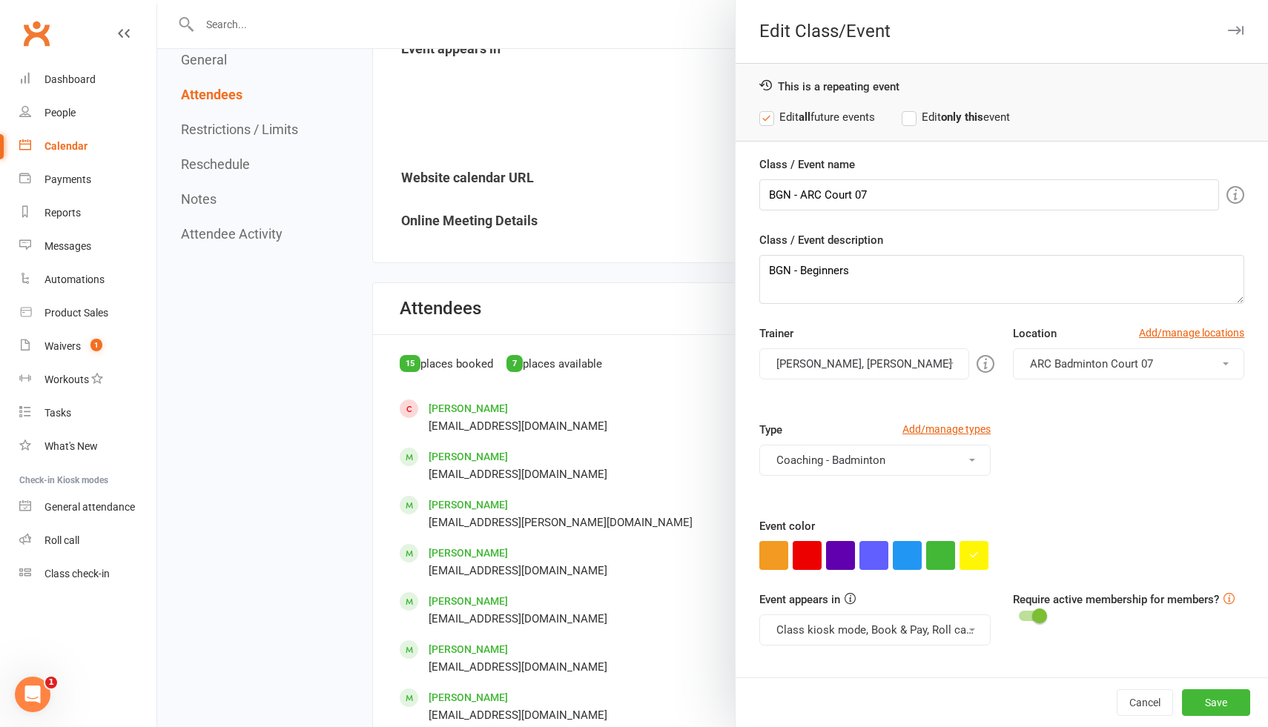
scroll to position [417, 0]
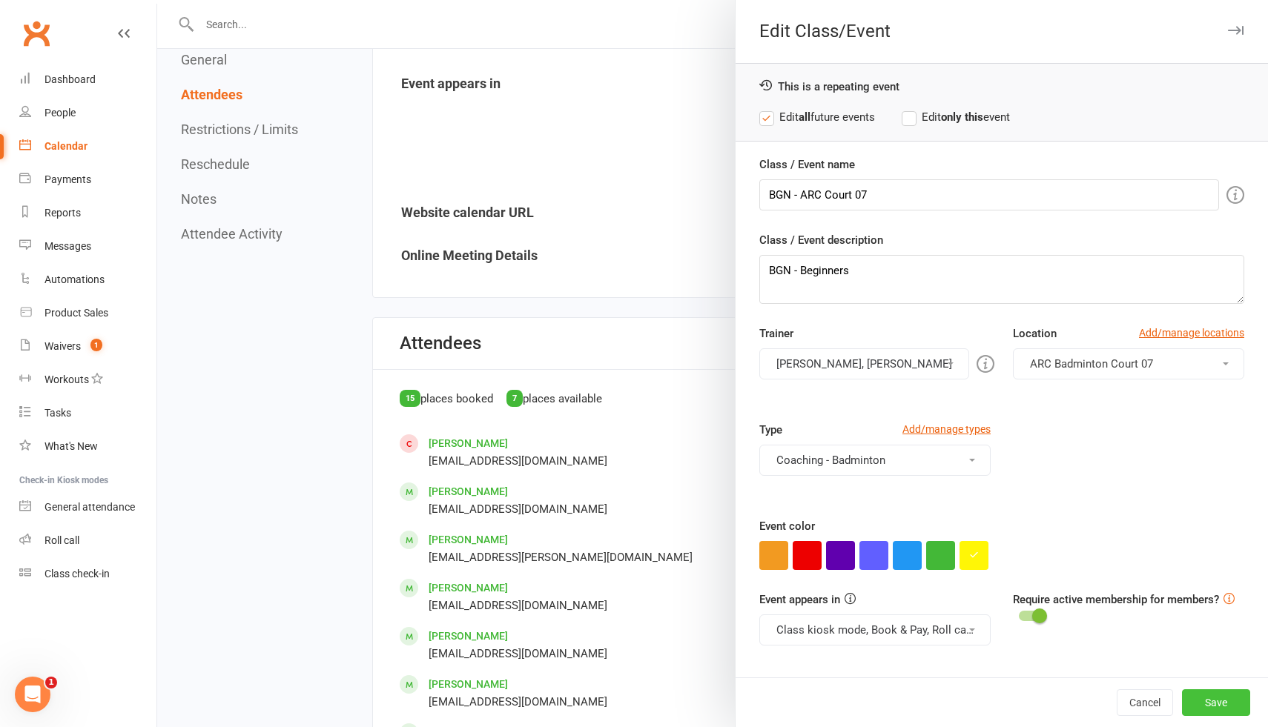
click at [1228, 710] on button "Save" at bounding box center [1216, 702] width 68 height 27
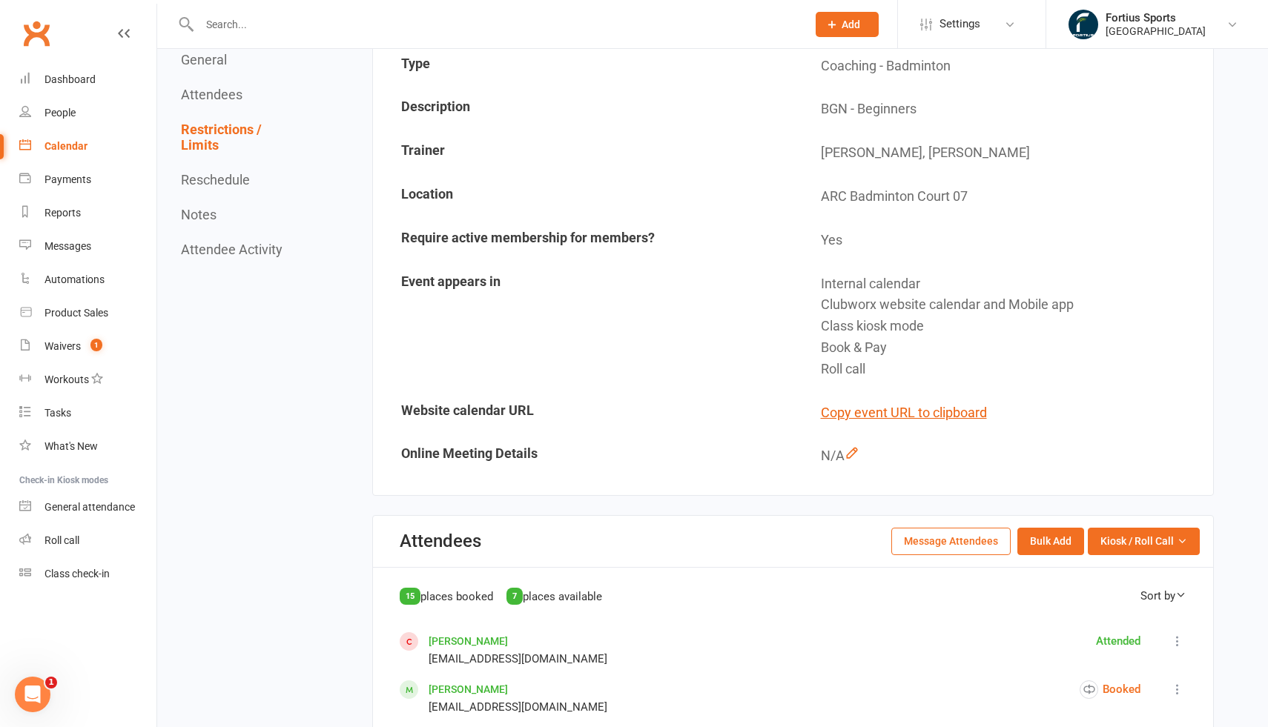
scroll to position [0, 0]
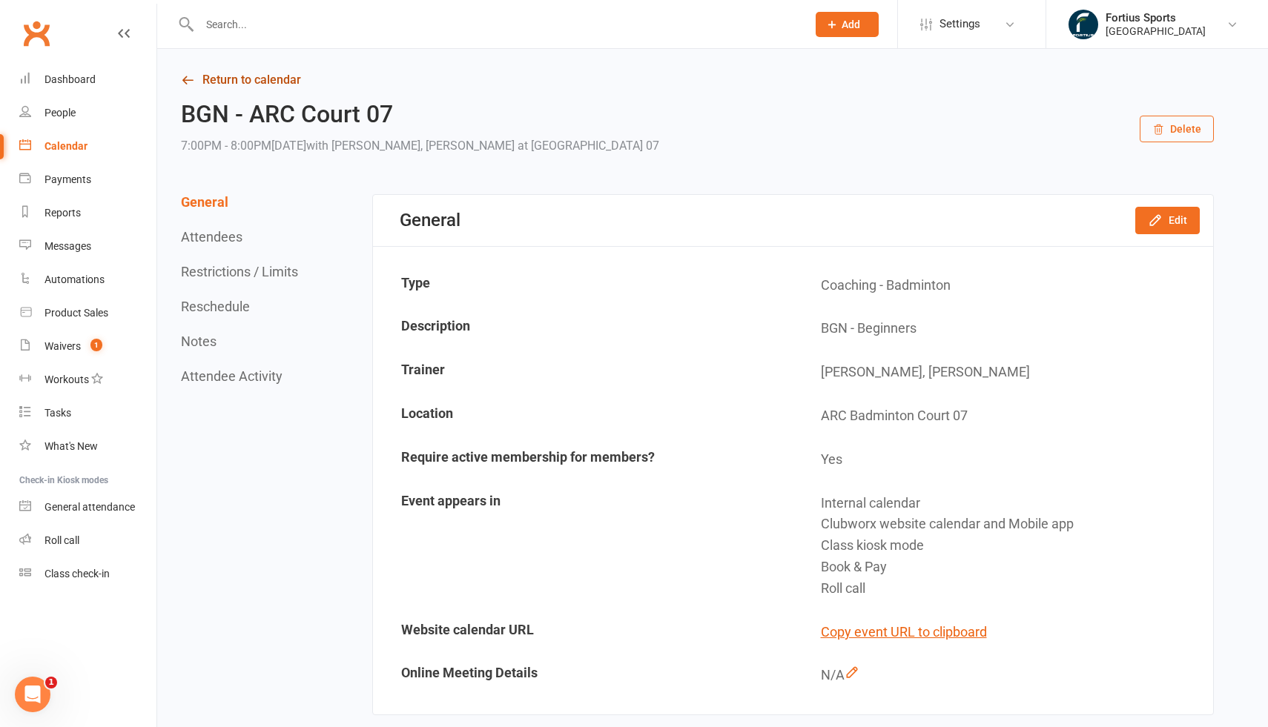
click at [235, 80] on link "Return to calendar" at bounding box center [697, 80] width 1033 height 21
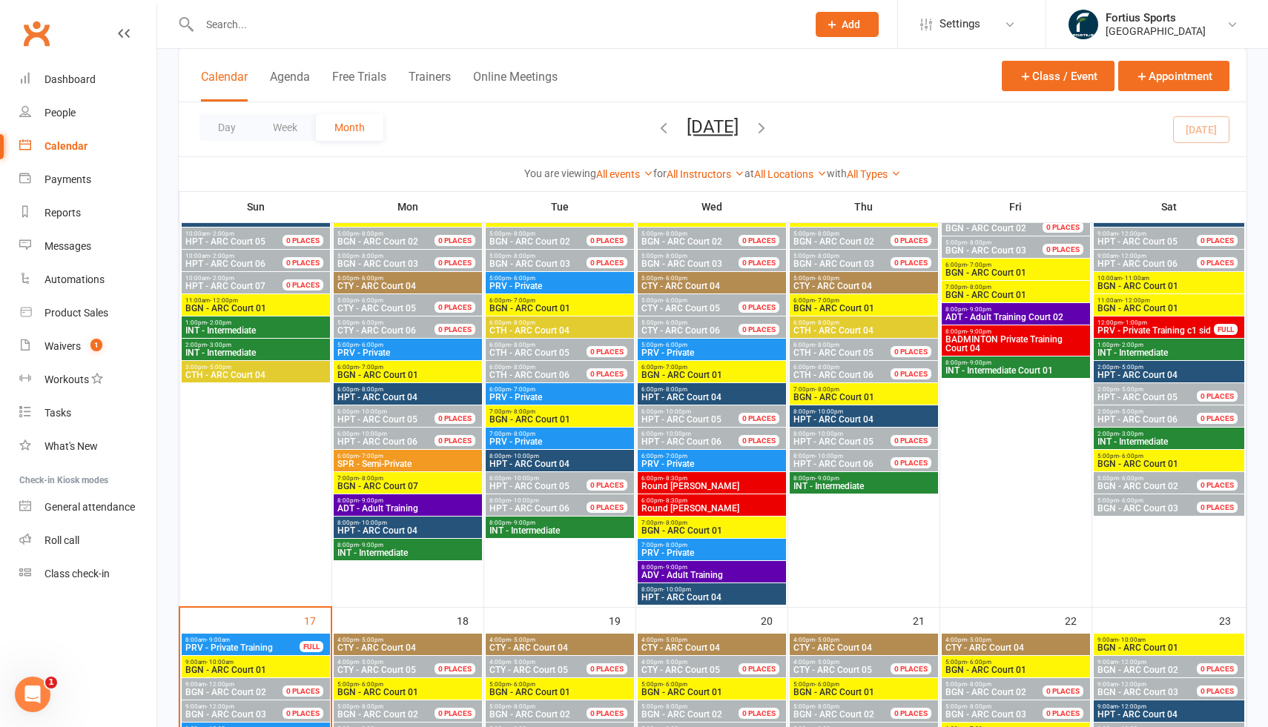
scroll to position [552, 0]
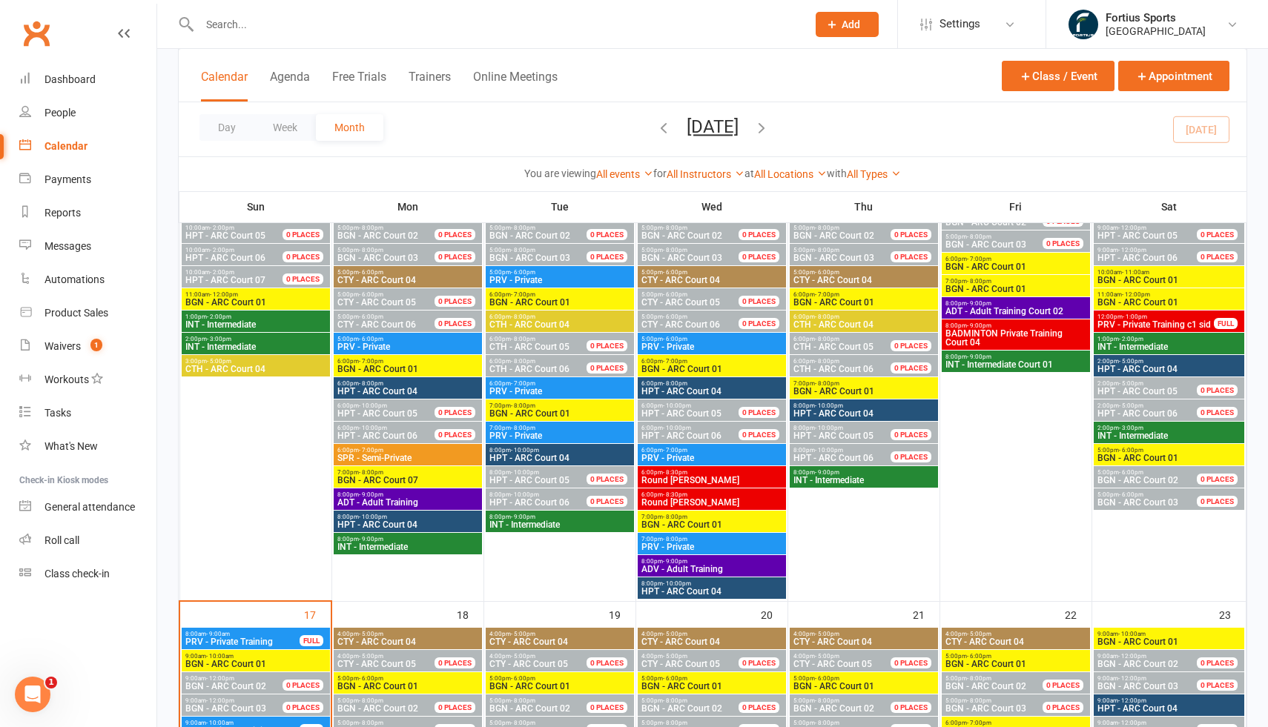
click at [451, 477] on span "BGN - ARC Court 07" at bounding box center [408, 480] width 142 height 9
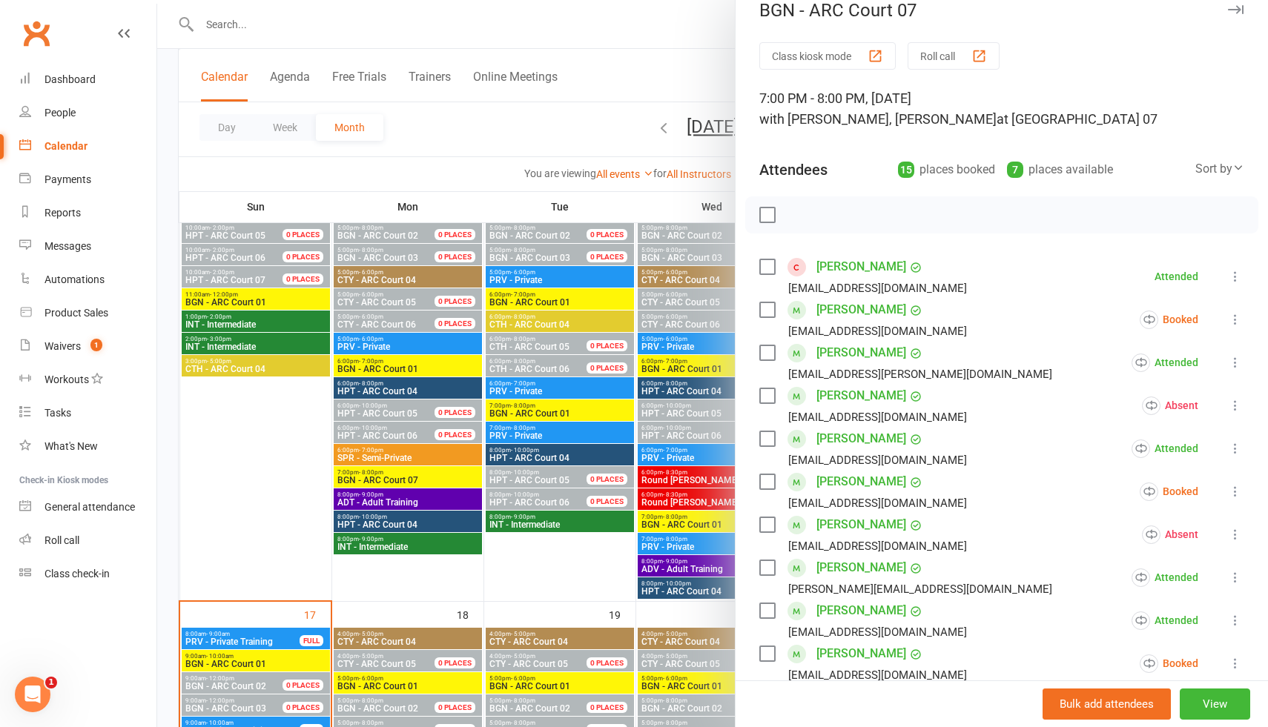
scroll to position [26, 0]
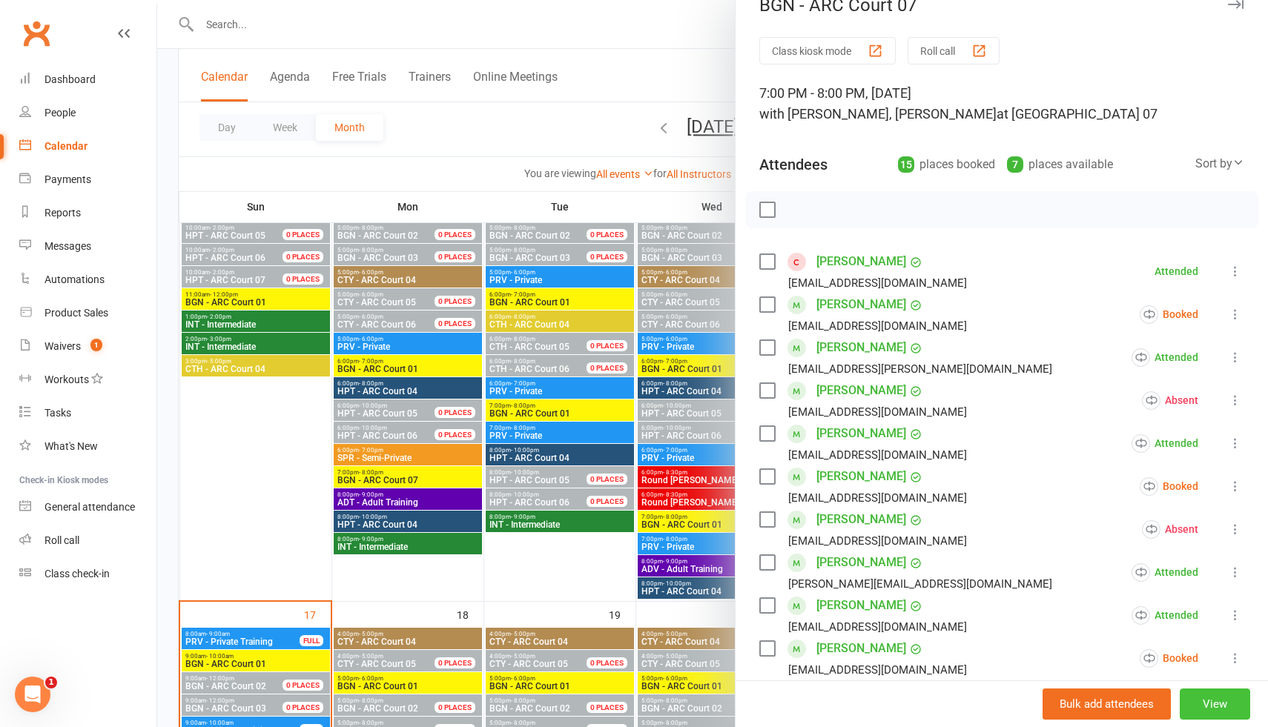
click at [1207, 701] on button "View" at bounding box center [1214, 704] width 70 height 31
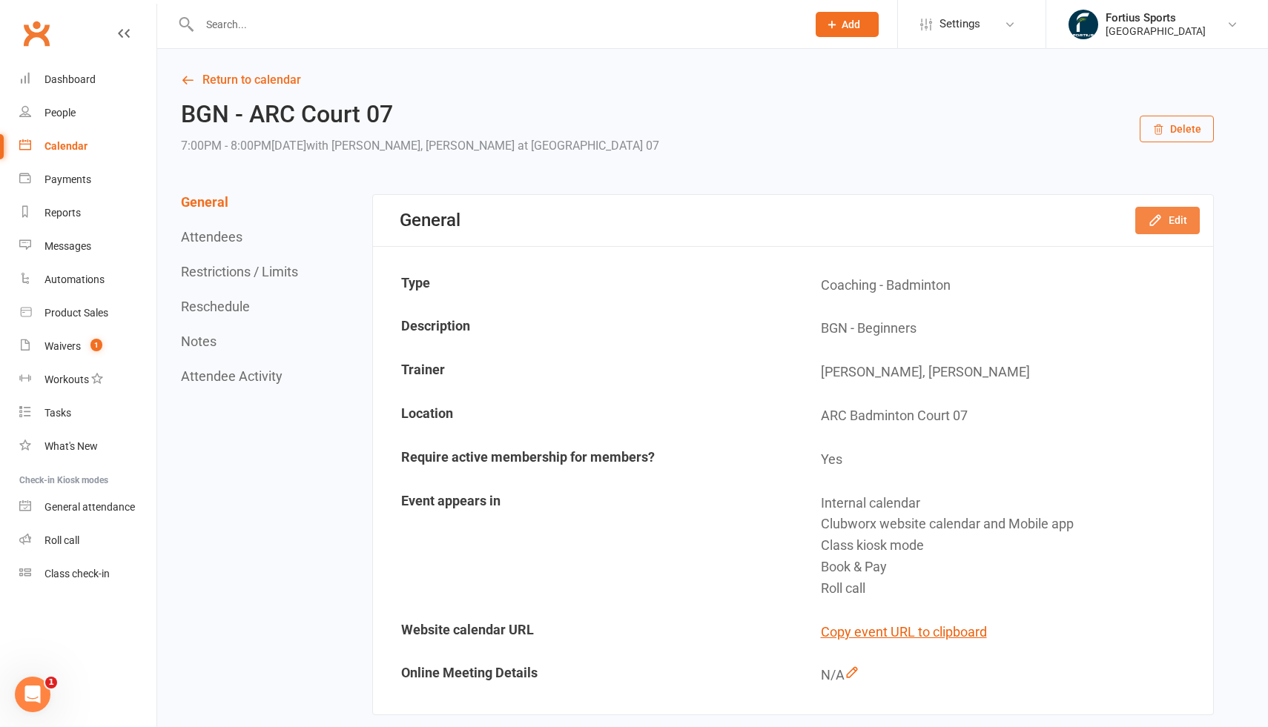
click at [1174, 223] on button "Edit" at bounding box center [1167, 220] width 64 height 27
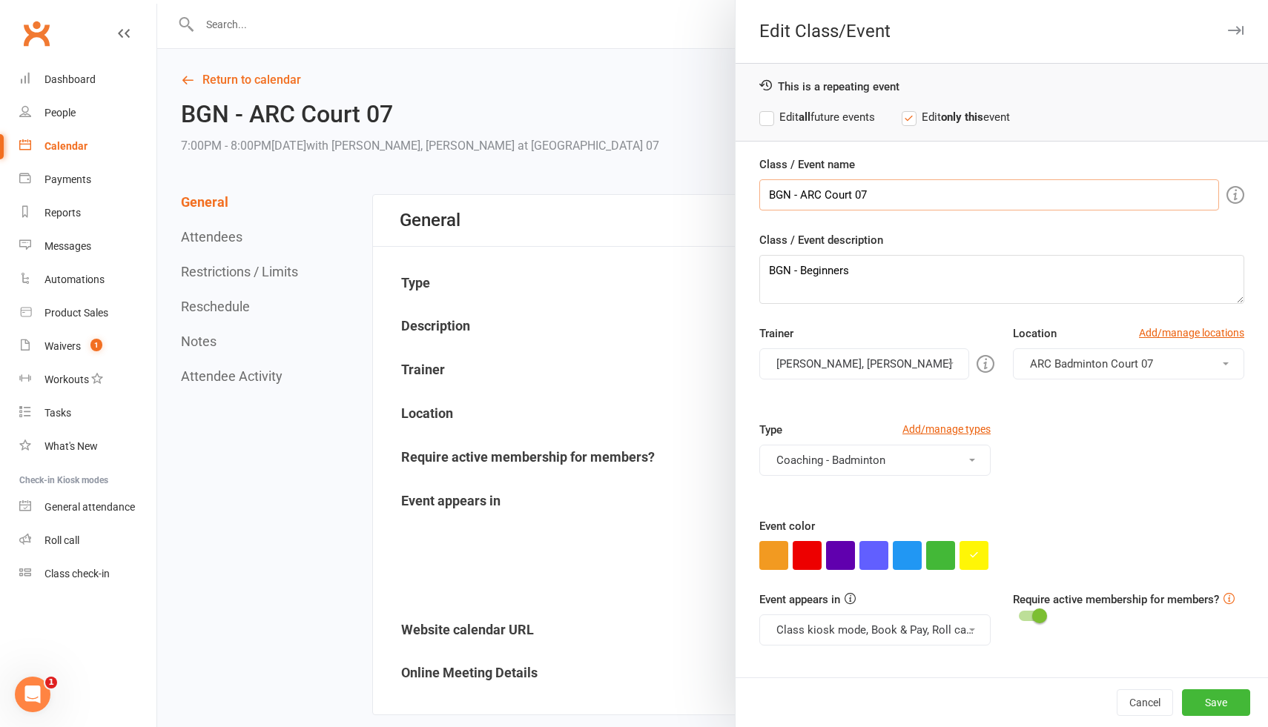
click at [898, 193] on input "BGN - ARC Court 07" at bounding box center [989, 194] width 460 height 31
click at [1204, 363] on button "ARC Badminton Court 07" at bounding box center [1128, 363] width 231 height 31
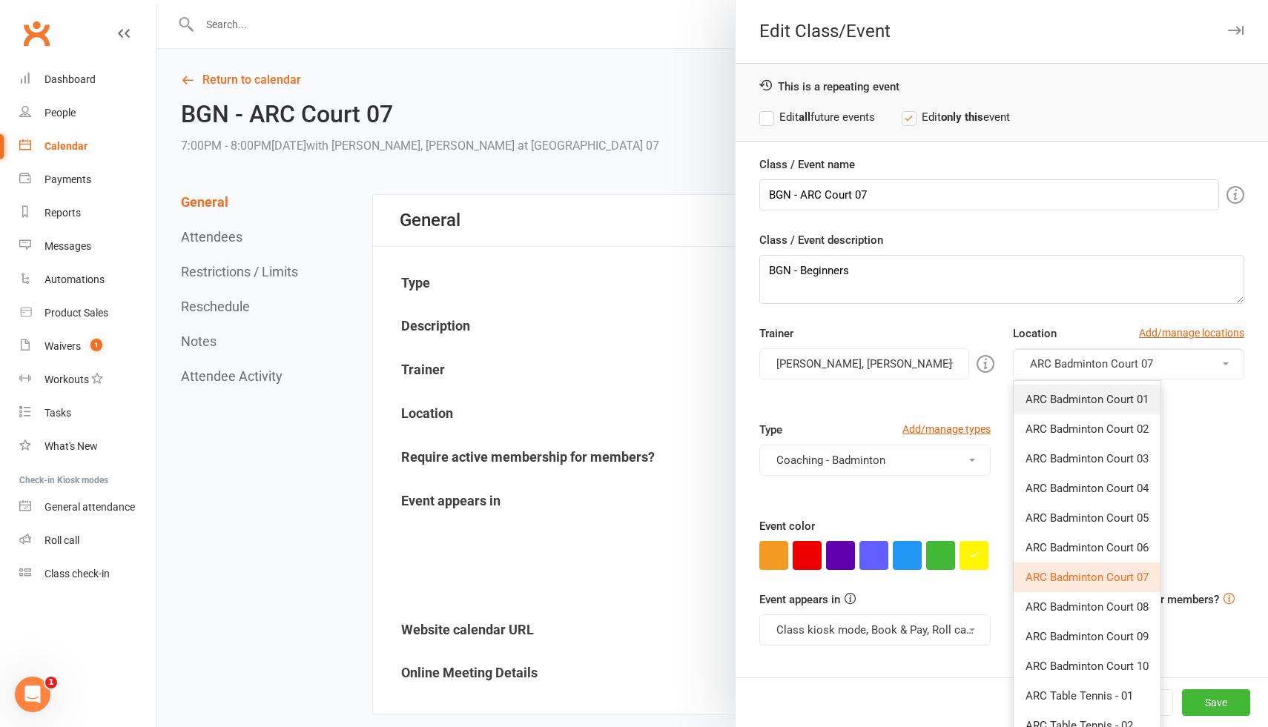
click at [1118, 405] on span "ARC Badminton Court 01" at bounding box center [1086, 399] width 123 height 13
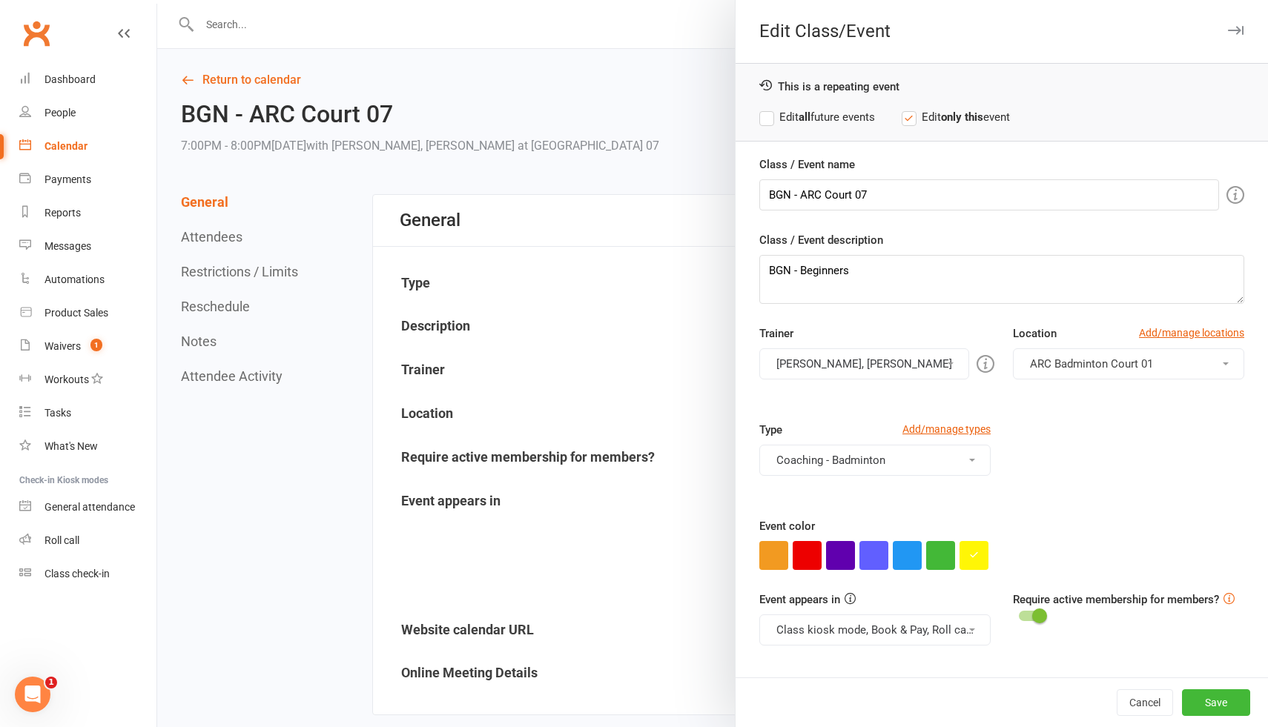
click at [1141, 417] on div "Trainer Antonio Emanuel, Vinh Nguyen Antonio Emanuel Heymard Humblers Fortius S…" at bounding box center [1001, 373] width 507 height 96
click at [901, 195] on input "BGN - ARC Court 07" at bounding box center [989, 194] width 460 height 31
type input "BGN - ARC Court 01"
click at [1079, 445] on div "Type Add/manage types Coaching - Badminton Badminton Court Reservation Badminto…" at bounding box center [1001, 469] width 507 height 96
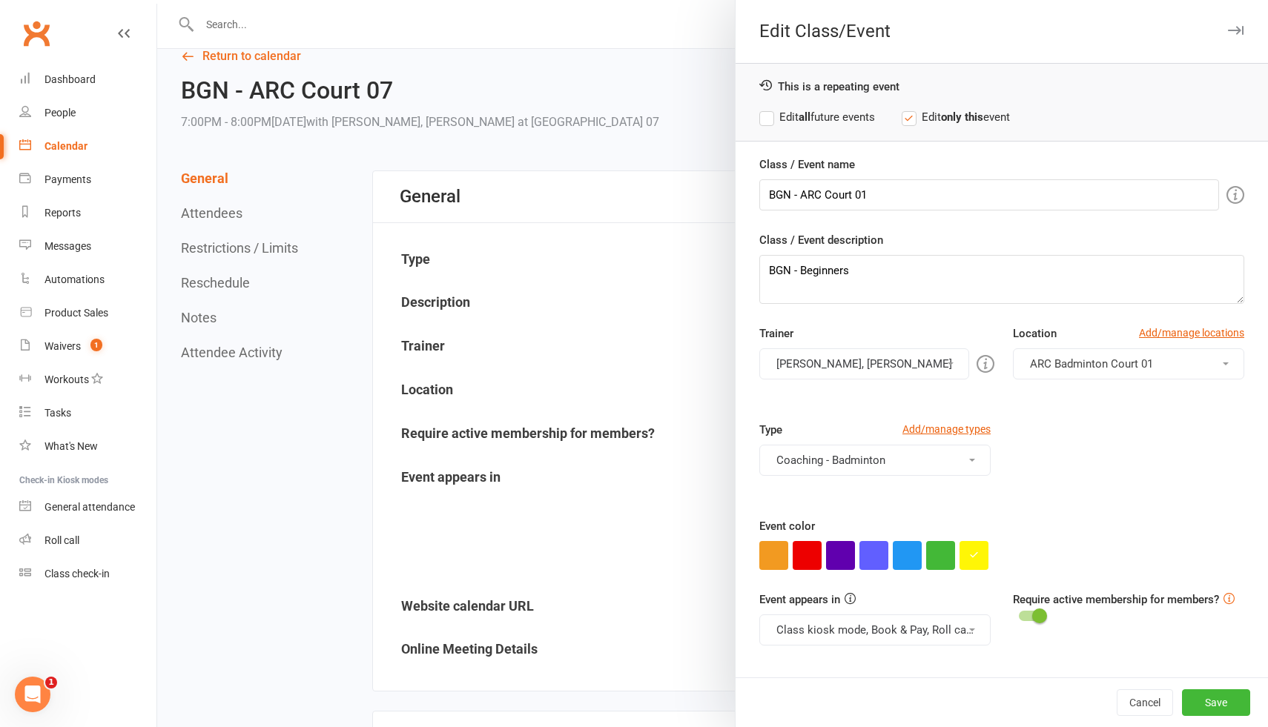
scroll to position [29, 0]
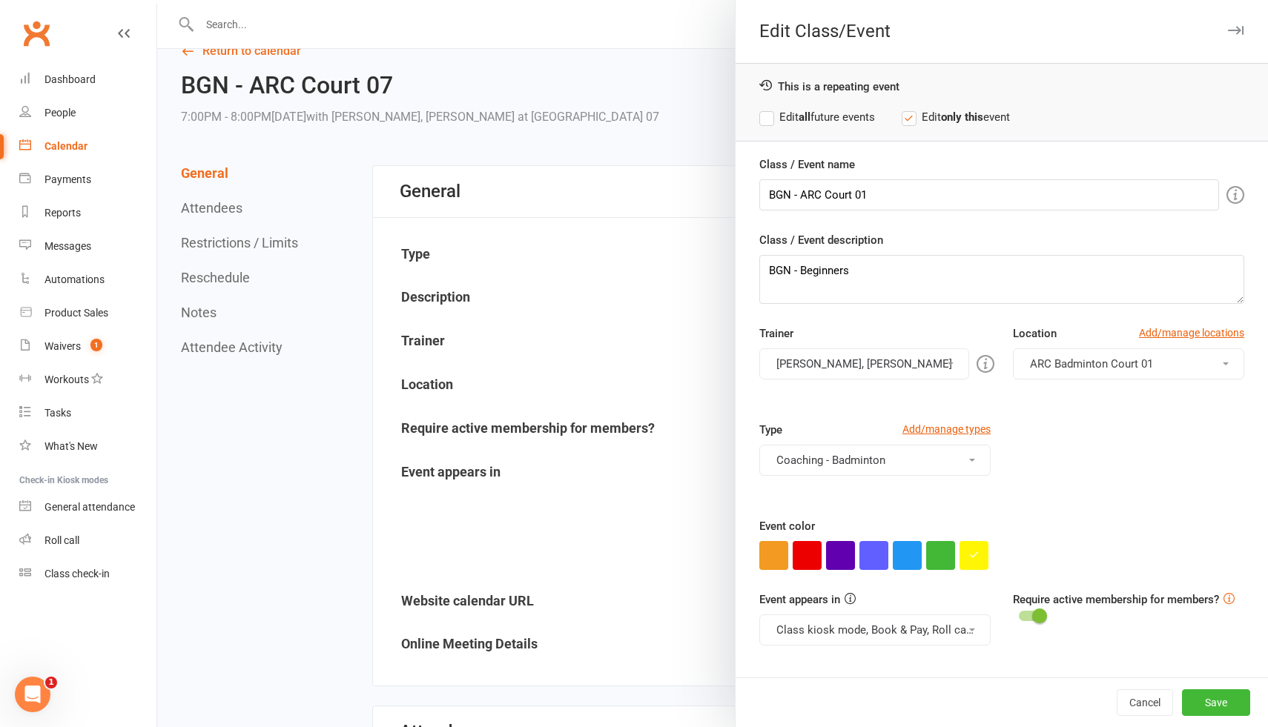
click at [767, 113] on label "Edit all future events" at bounding box center [817, 117] width 116 height 18
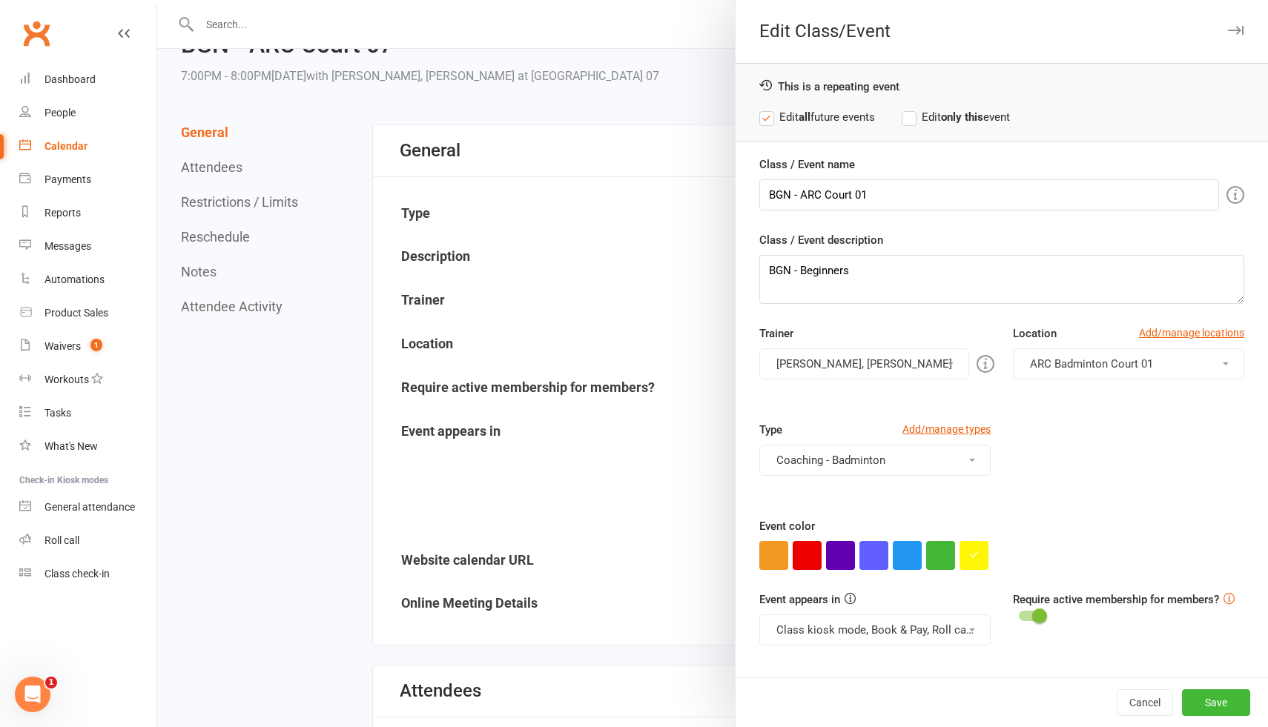
scroll to position [72, 0]
click at [1209, 696] on button "Save" at bounding box center [1216, 702] width 68 height 27
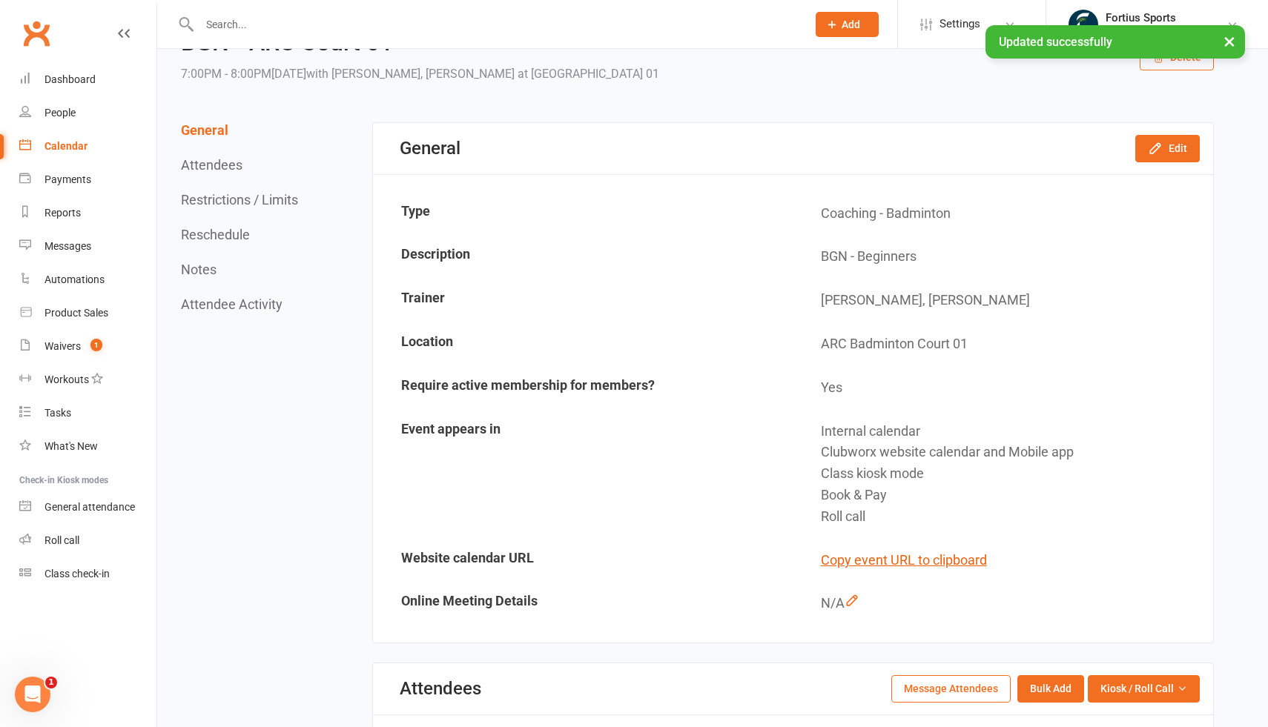
scroll to position [0, 0]
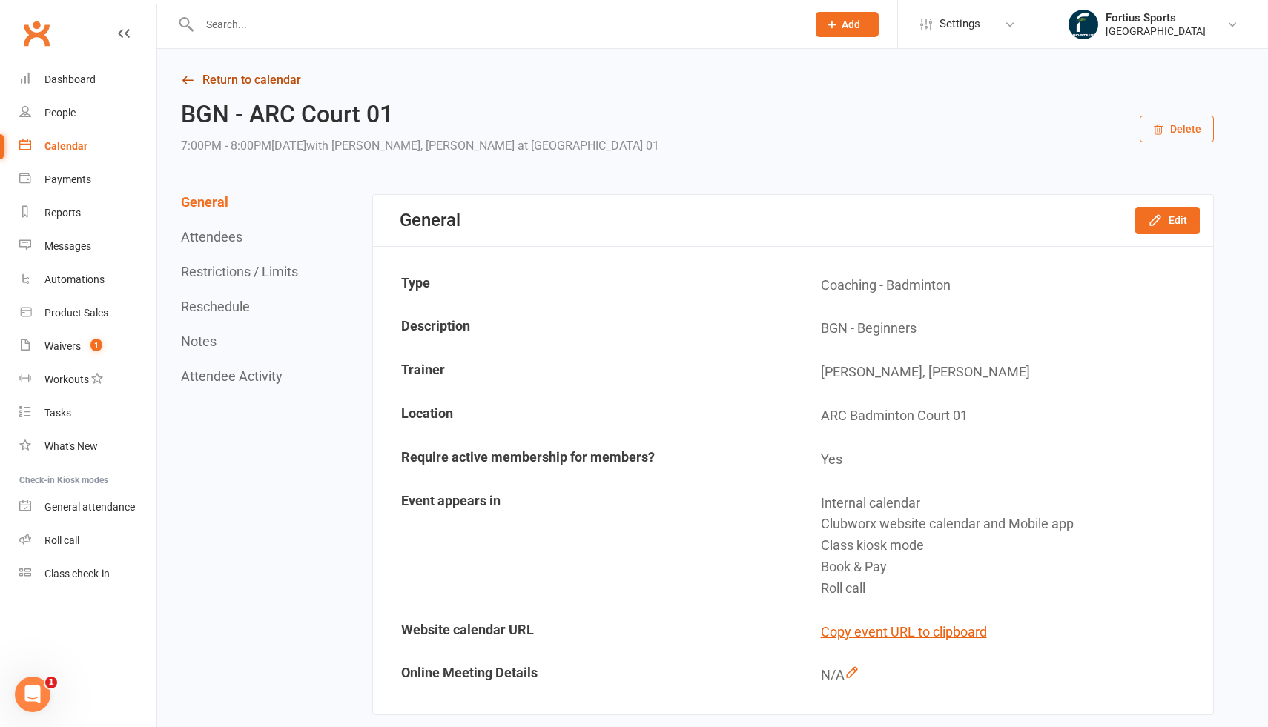
click at [196, 79] on link "Return to calendar" at bounding box center [697, 80] width 1033 height 21
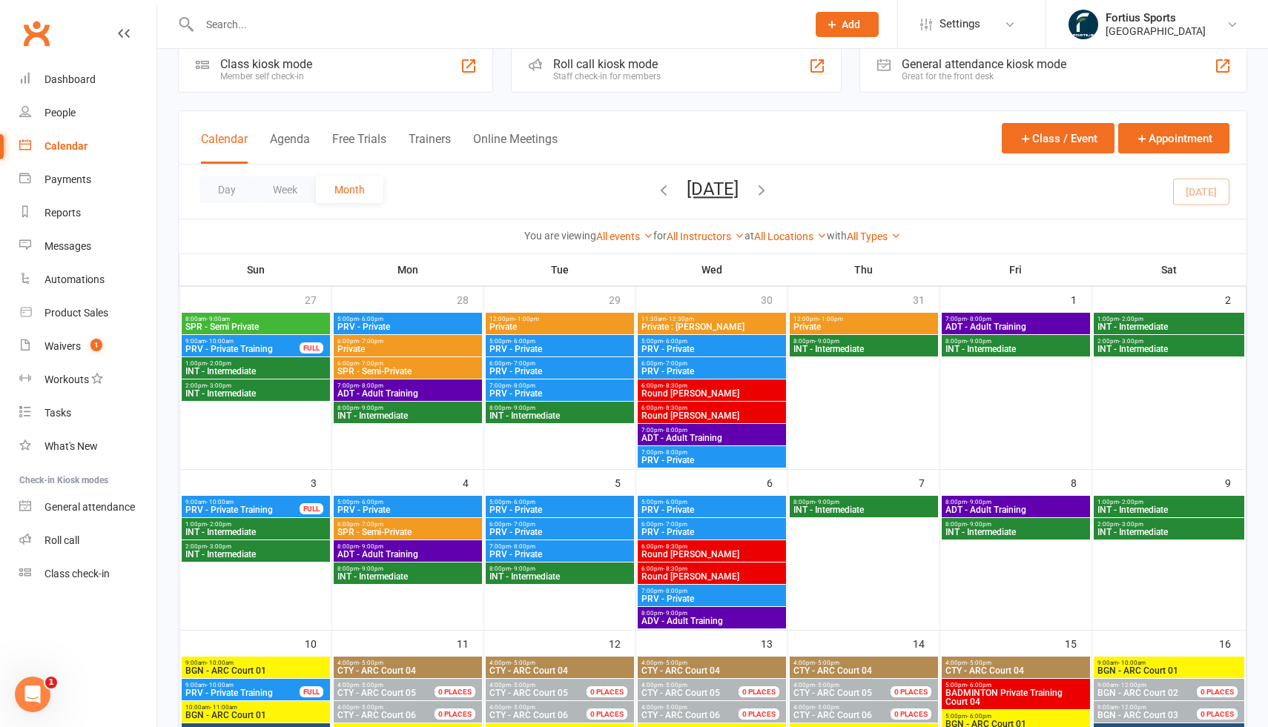
scroll to position [34, 0]
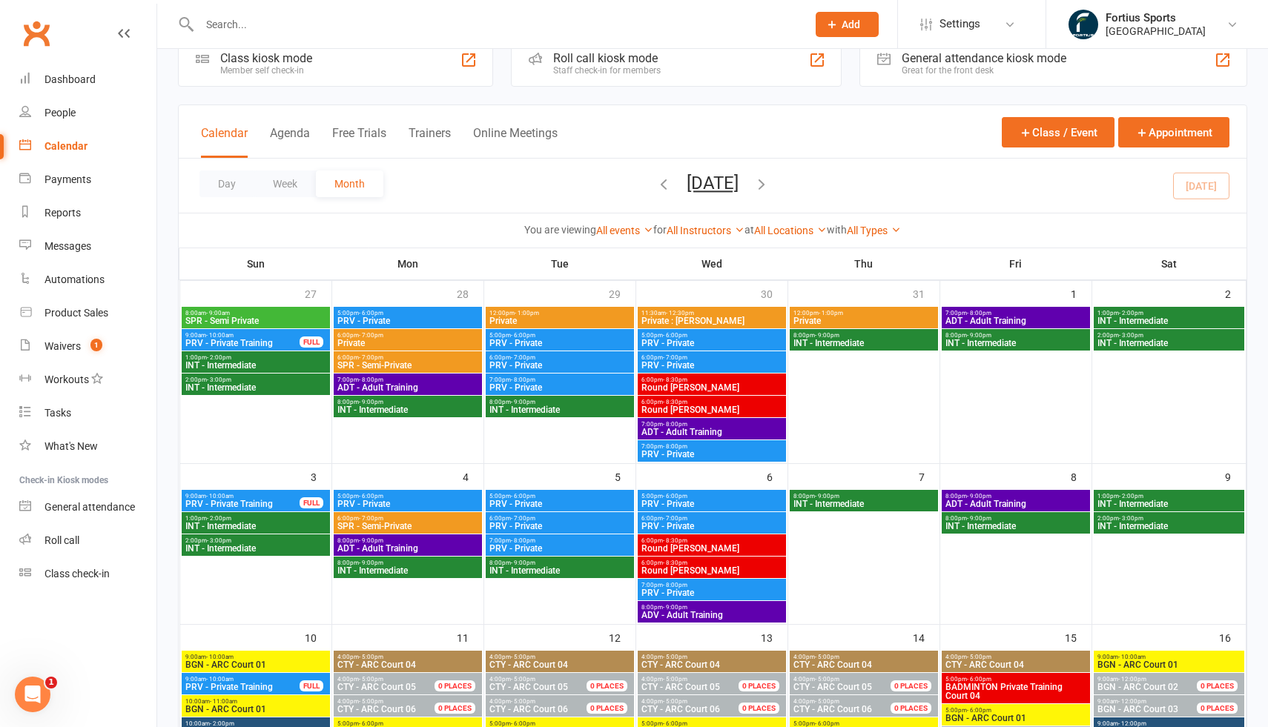
click at [420, 389] on span "ADT - Adult Training" at bounding box center [408, 387] width 142 height 9
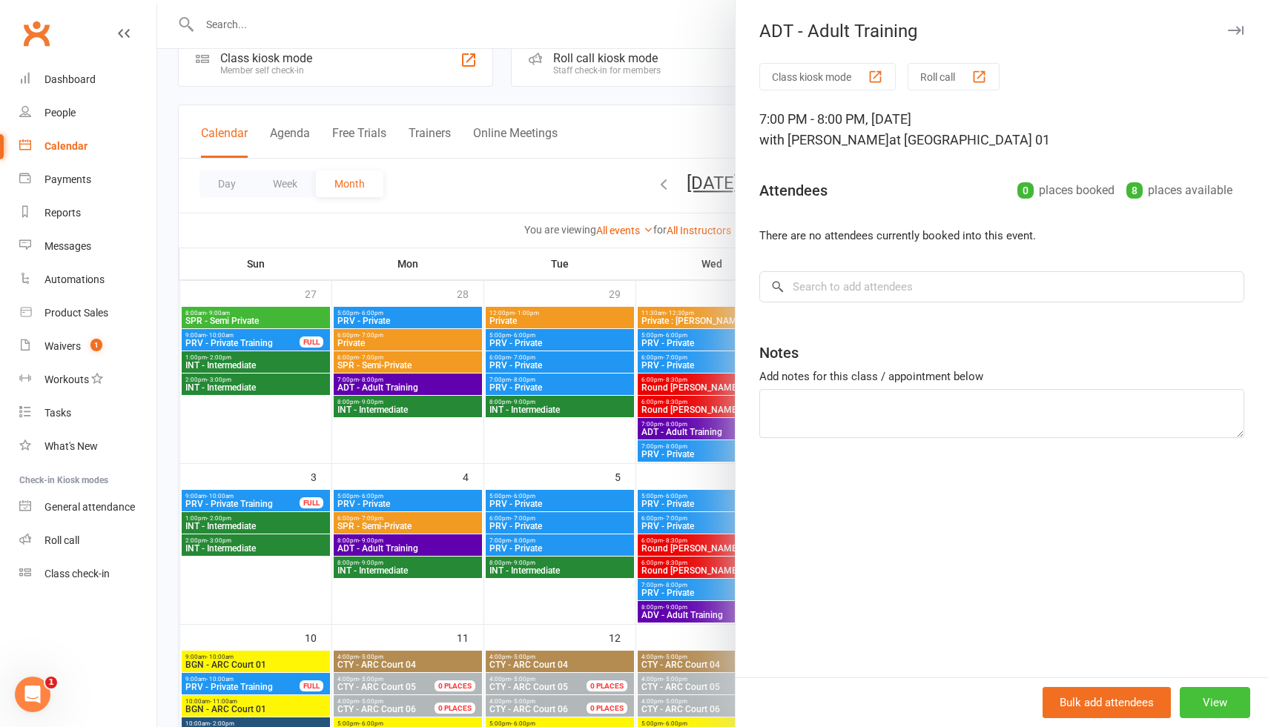
click at [1205, 696] on button "View" at bounding box center [1214, 702] width 70 height 31
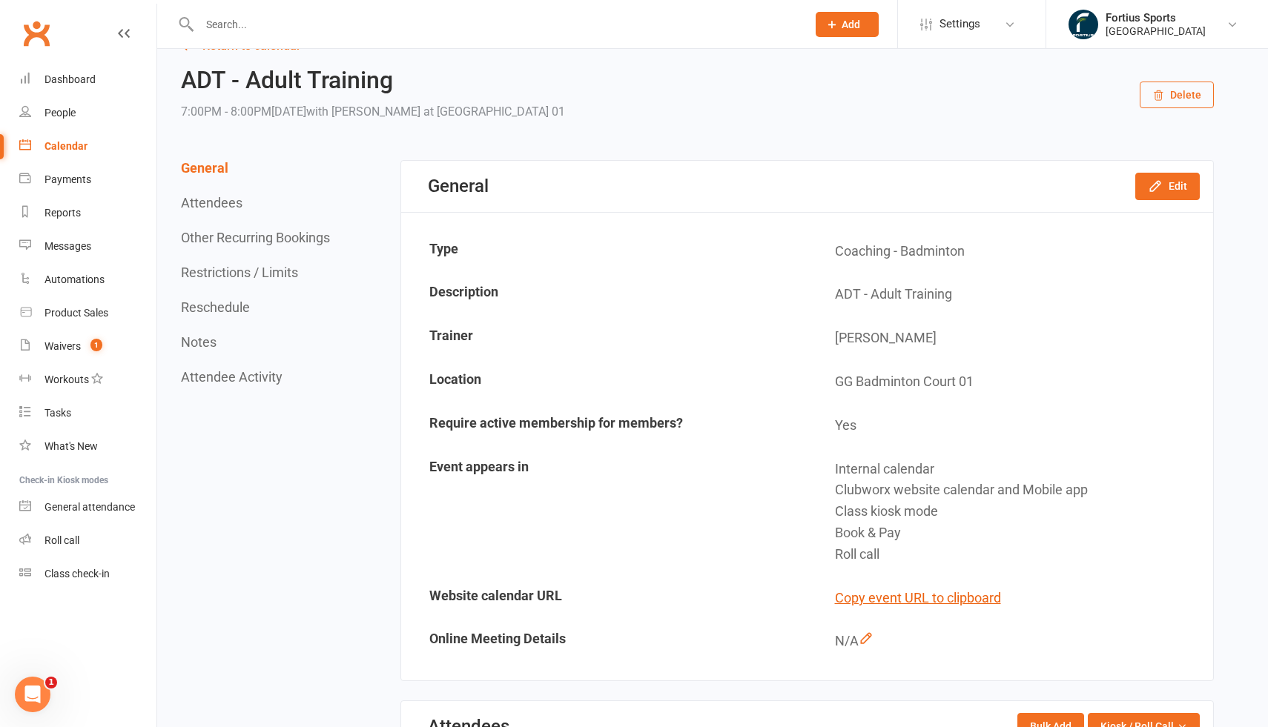
scroll to position [44, 0]
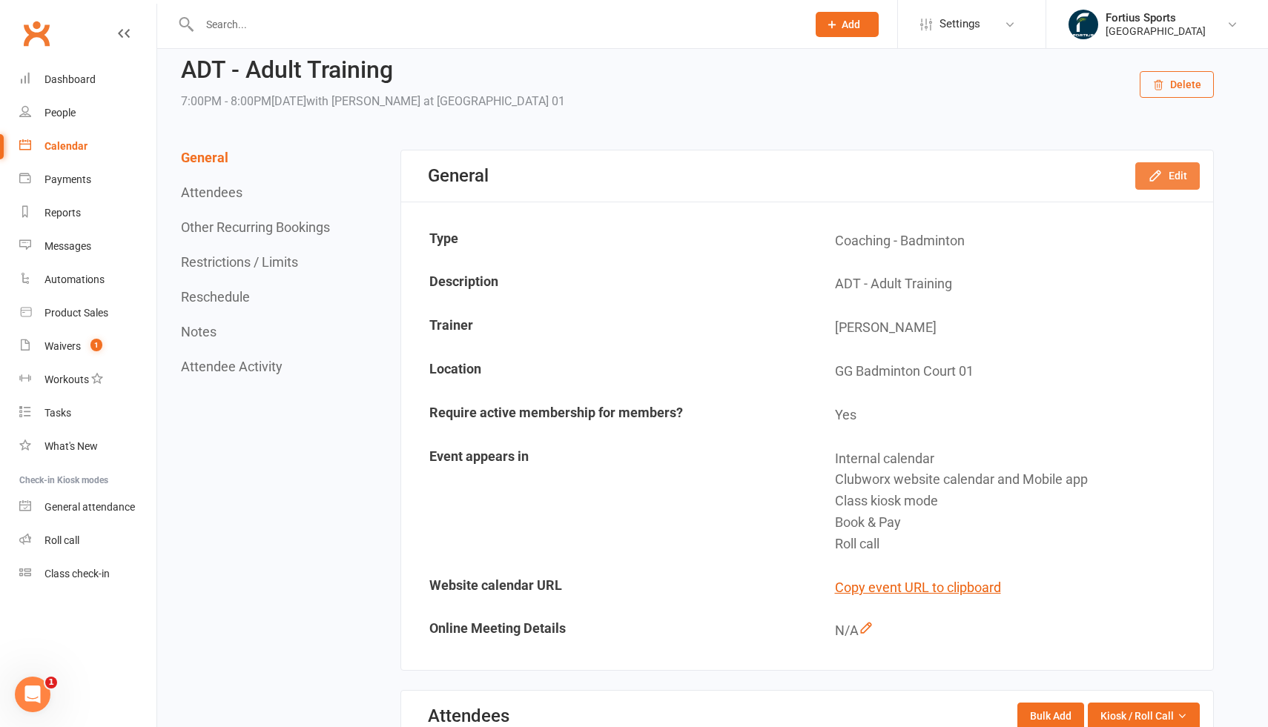
click at [1176, 179] on button "Edit" at bounding box center [1167, 175] width 64 height 27
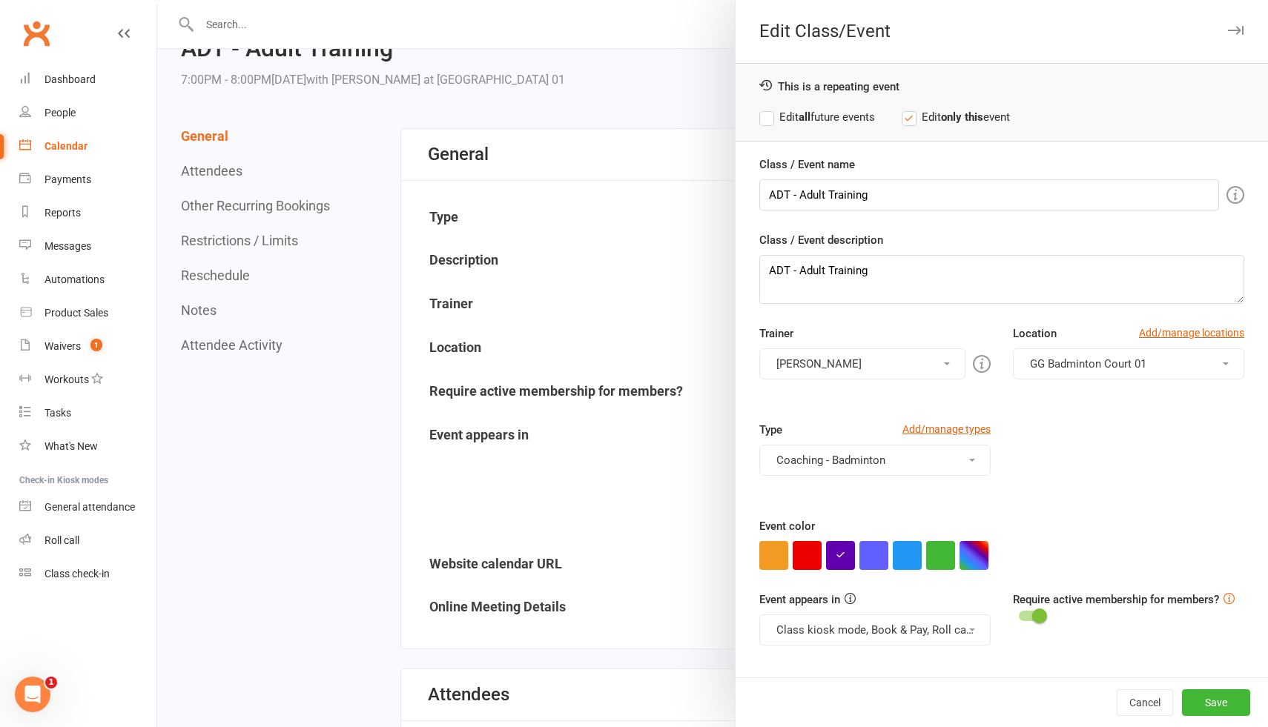
scroll to position [70, 0]
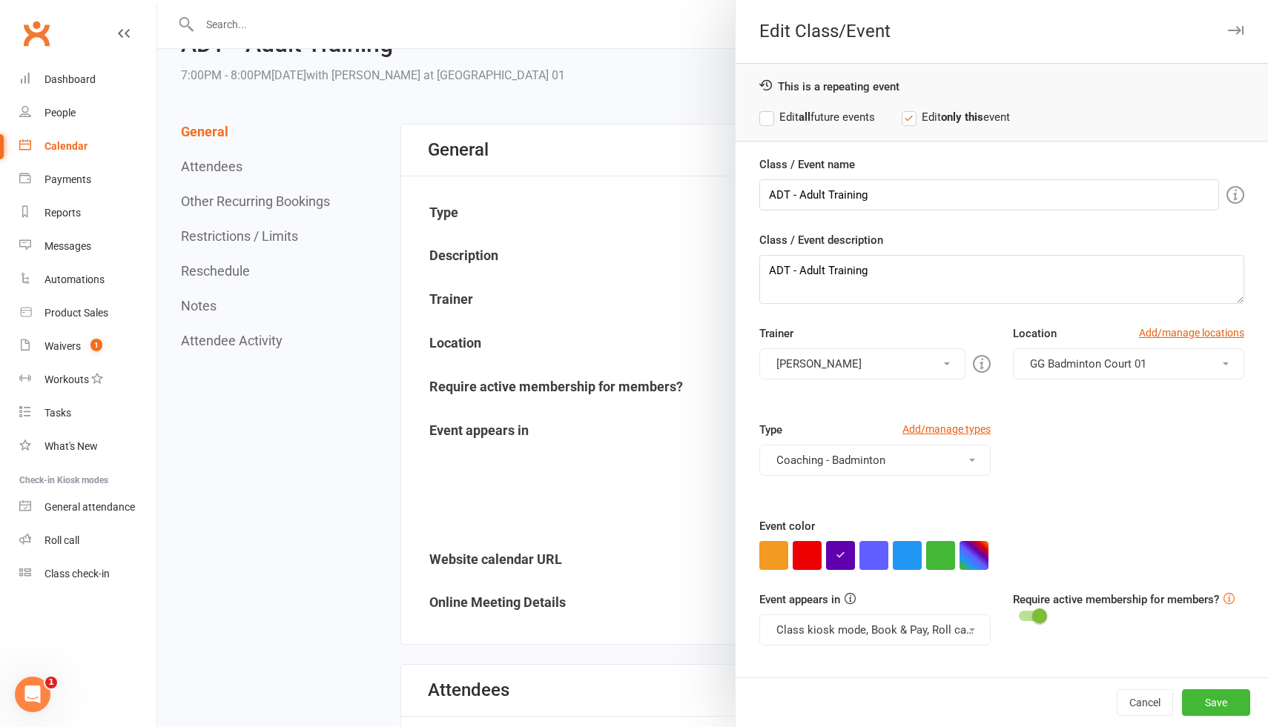
click at [1069, 360] on span "GG Badminton Court 01" at bounding box center [1088, 363] width 116 height 13
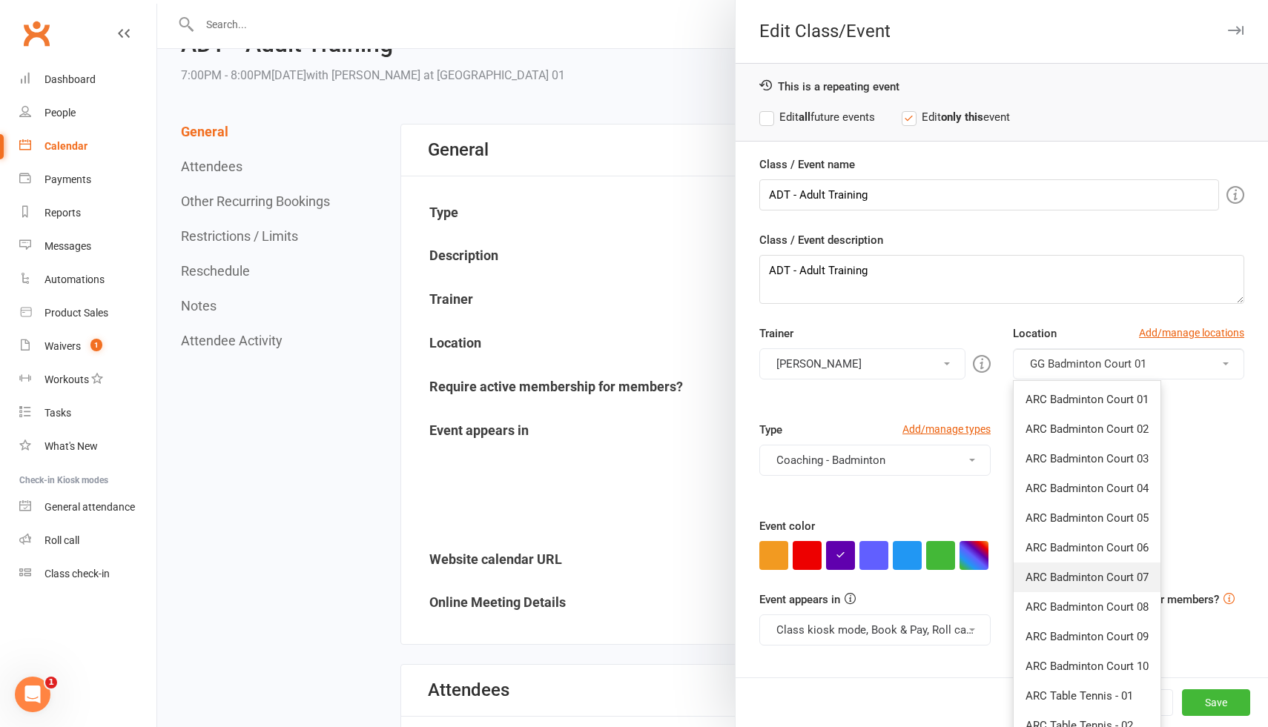
click at [1091, 580] on span "ARC Badminton Court 07" at bounding box center [1086, 577] width 123 height 13
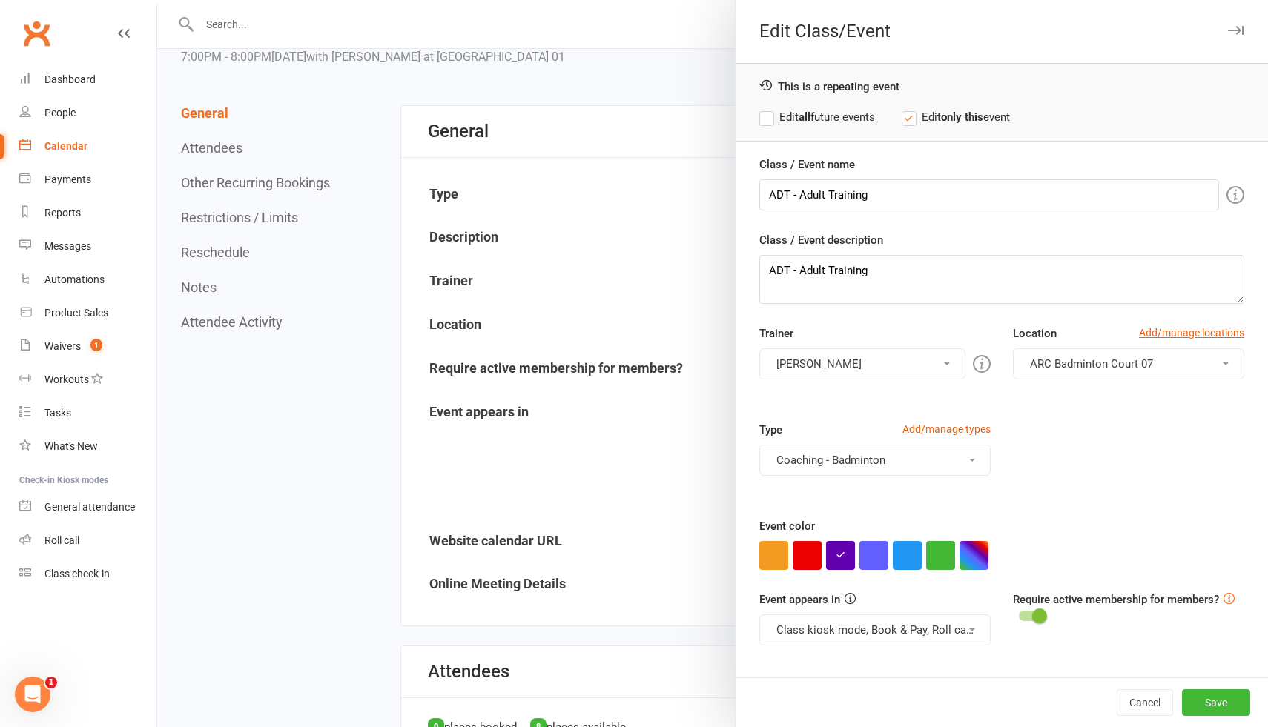
scroll to position [90, 0]
click at [813, 194] on input "ADT - Adult Training" at bounding box center [989, 194] width 460 height 31
click at [797, 193] on input "ADT - Adult Training" at bounding box center [989, 194] width 460 height 31
type input "ADT - ARC Court 07"
click at [1052, 417] on div "Trainer Kathiravun Manivannan Antonio Emanuel Heymard Humblers Fortius Sports V…" at bounding box center [1001, 373] width 507 height 96
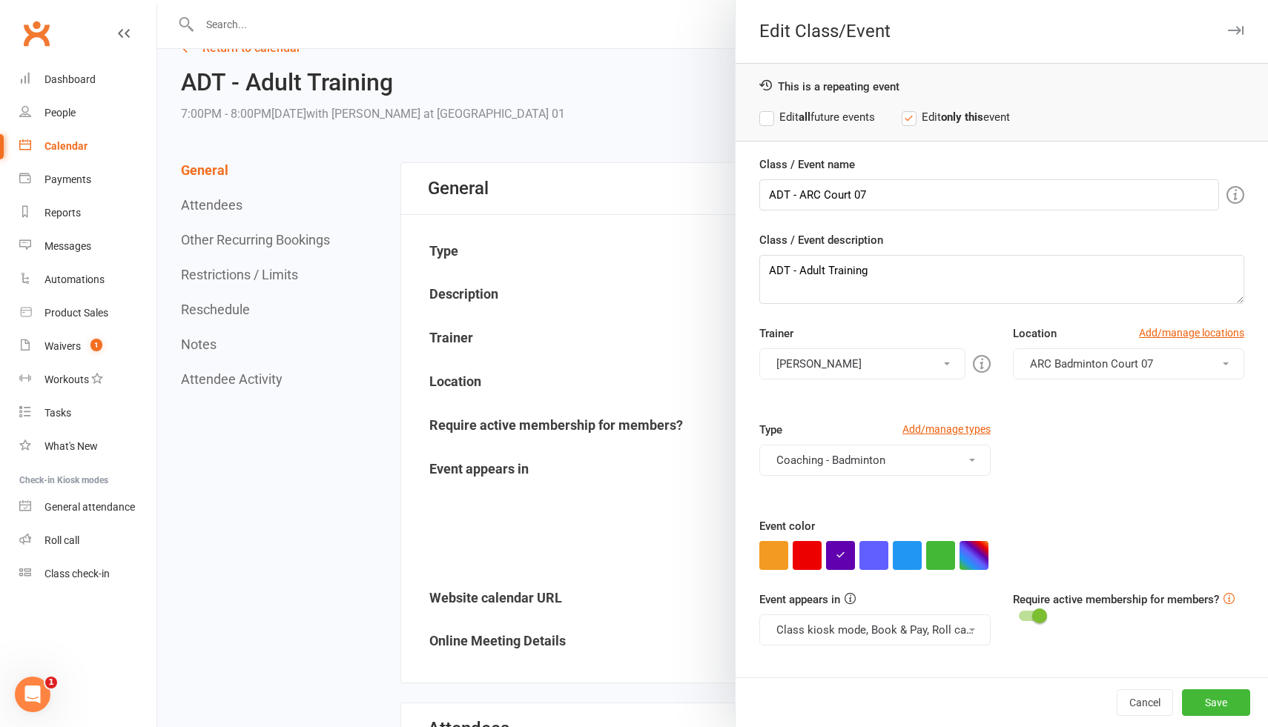
scroll to position [0, 0]
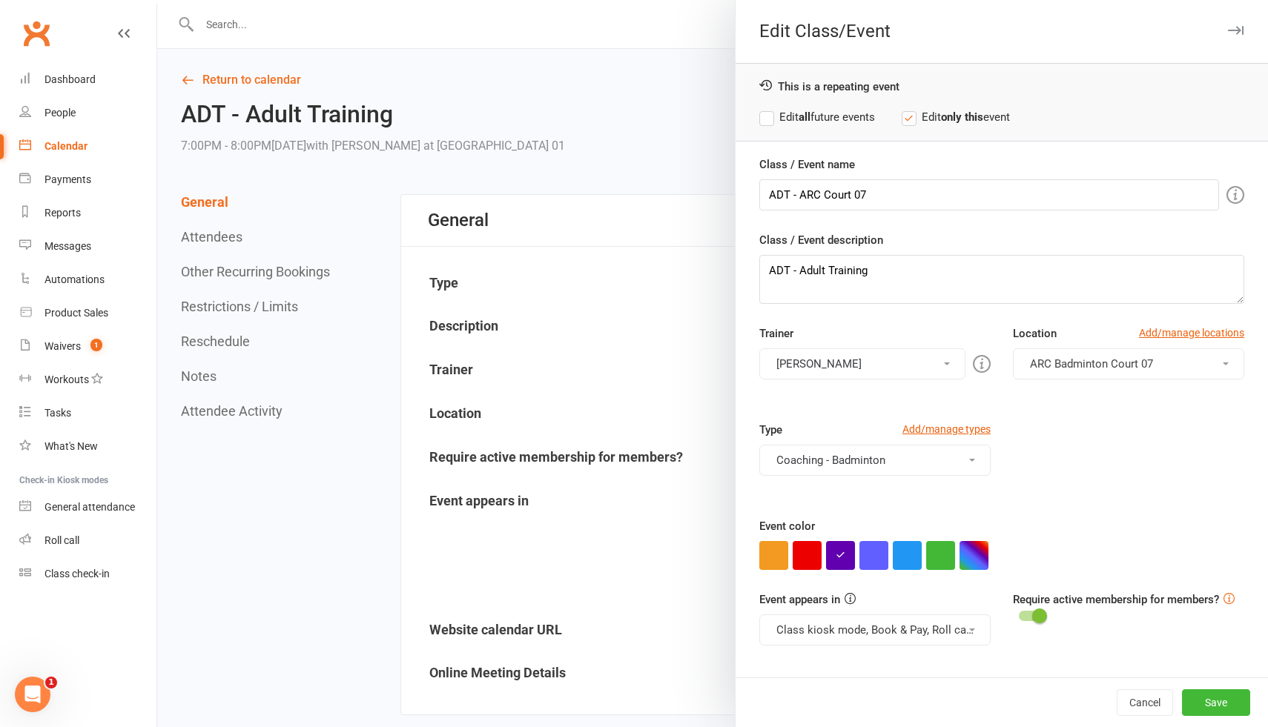
click at [767, 122] on label "Edit all future events" at bounding box center [817, 117] width 116 height 18
click at [1222, 706] on button "Save" at bounding box center [1216, 702] width 68 height 27
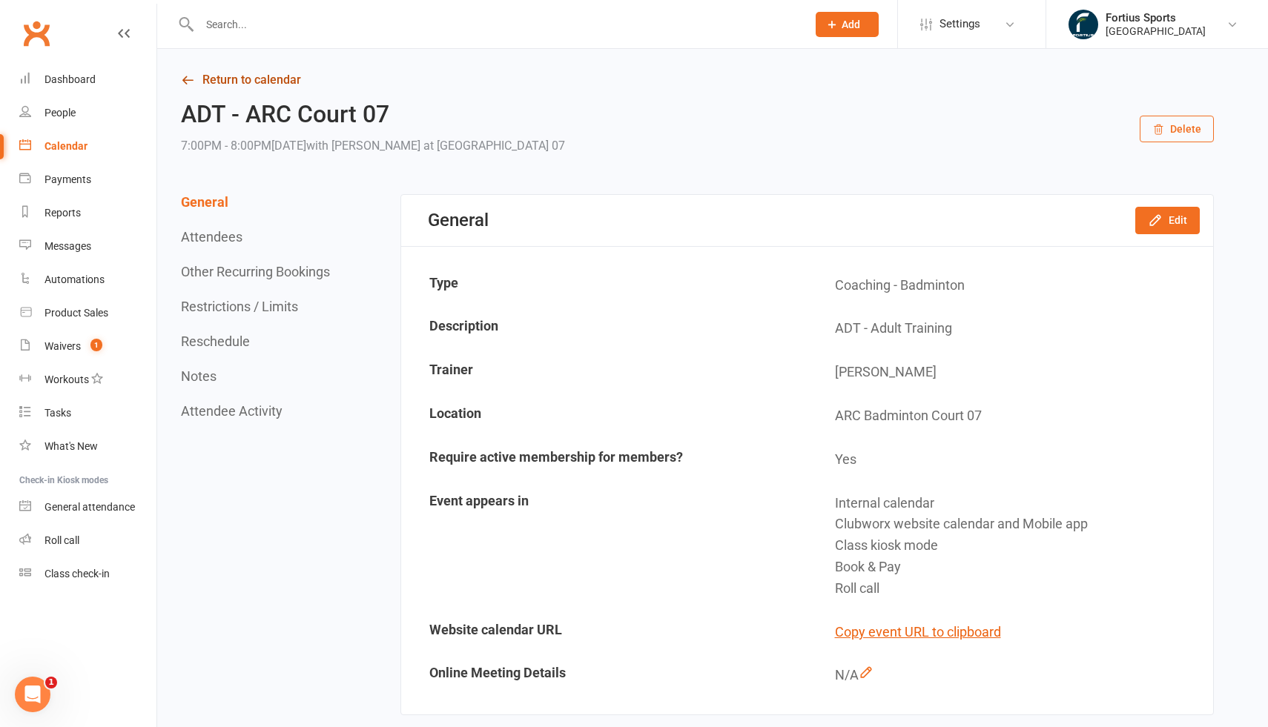
click at [219, 78] on link "Return to calendar" at bounding box center [697, 80] width 1033 height 21
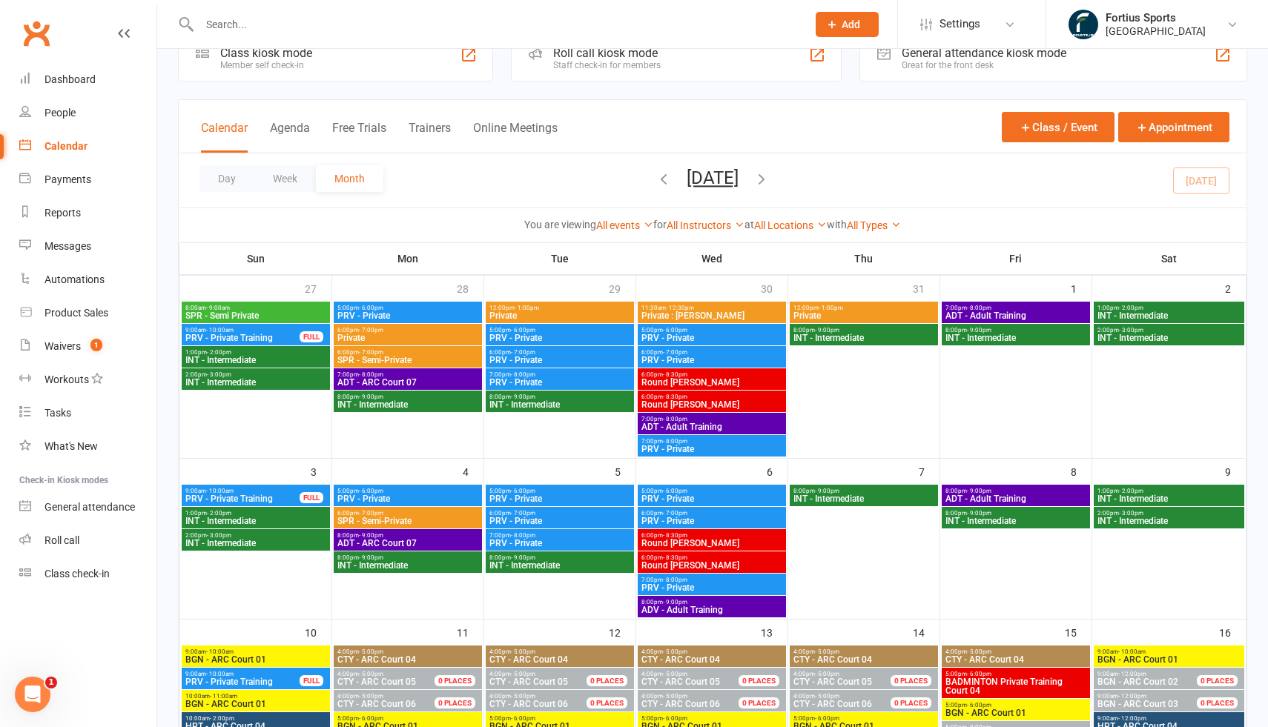
scroll to position [40, 0]
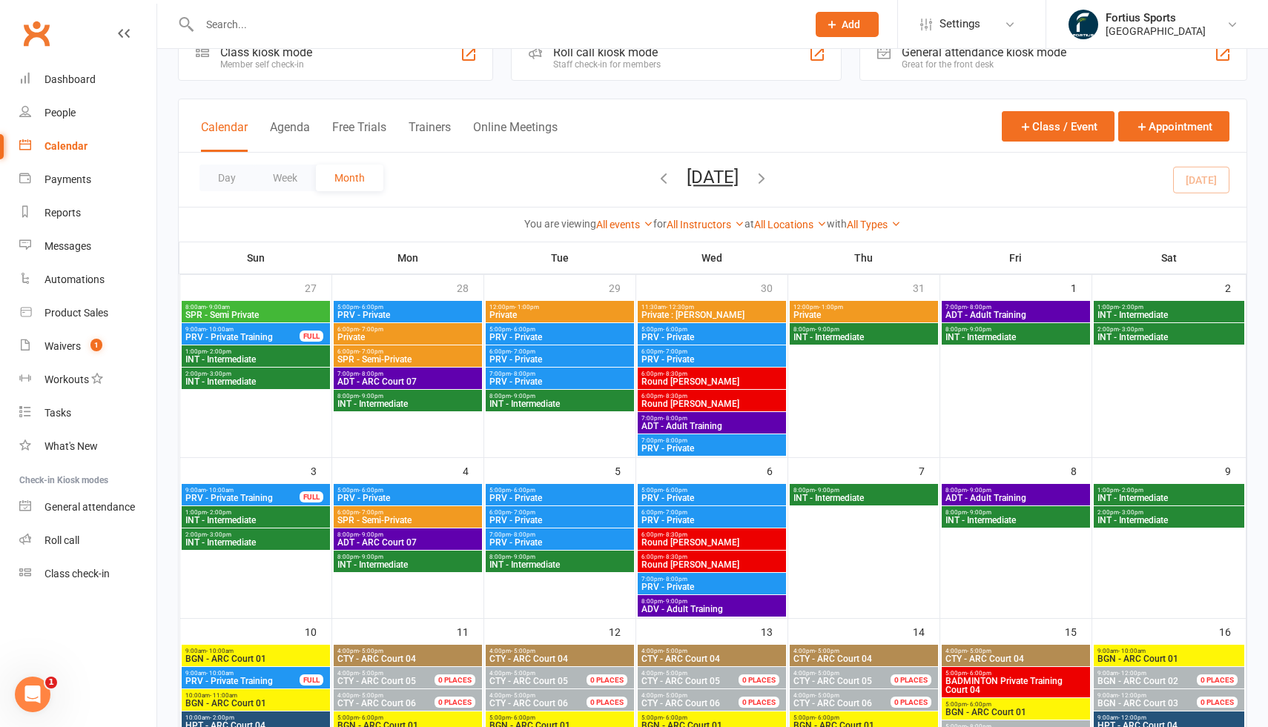
click at [692, 424] on span "ADT - Adult Training" at bounding box center [712, 426] width 142 height 9
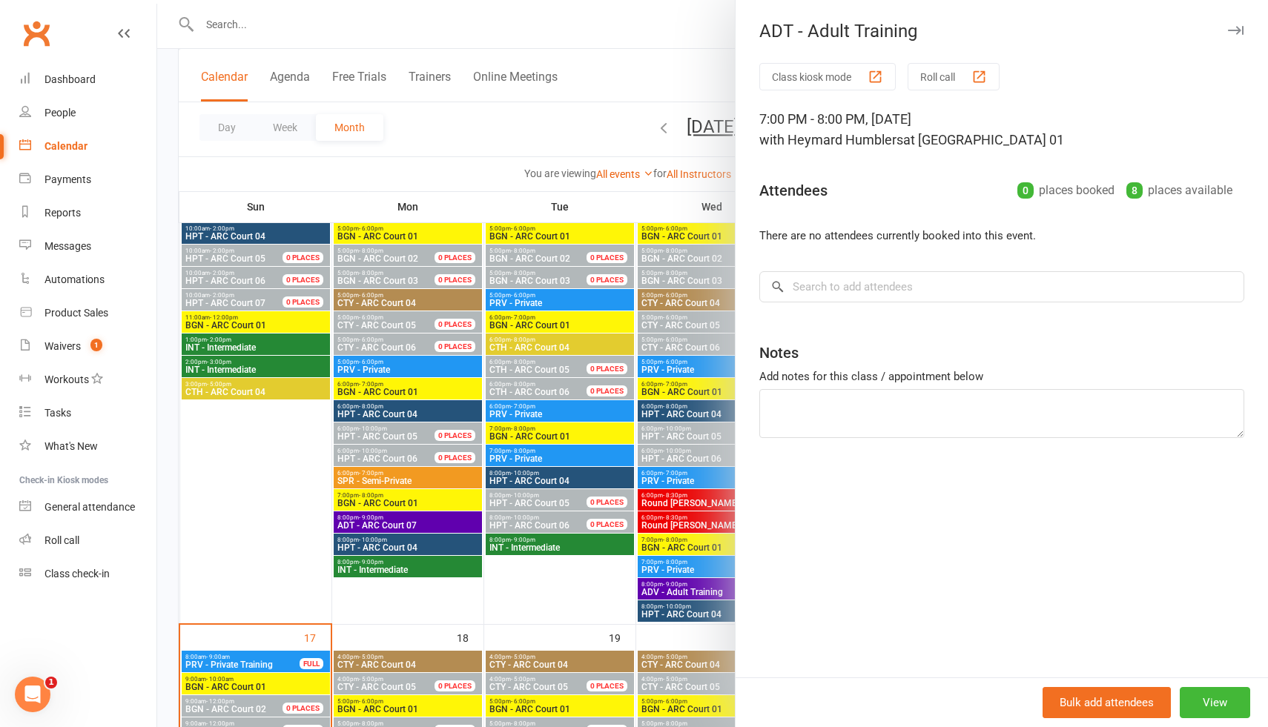
scroll to position [582, 0]
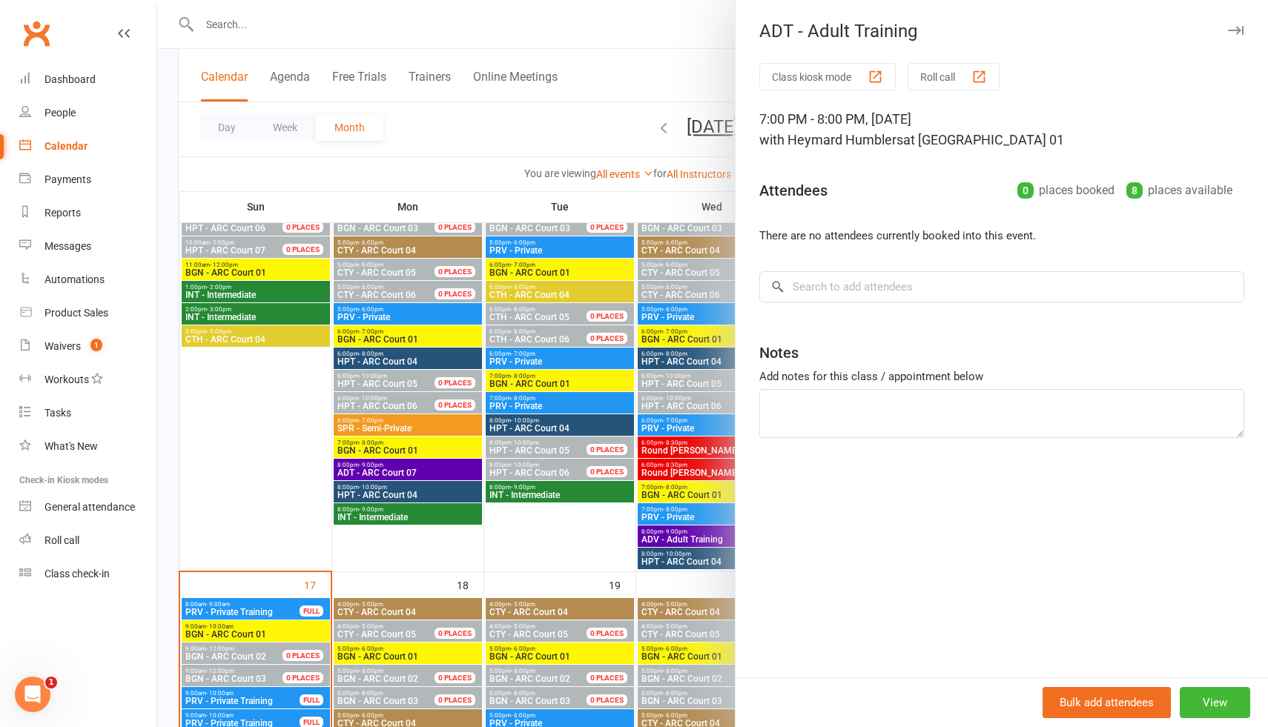
click at [280, 433] on div at bounding box center [712, 363] width 1111 height 727
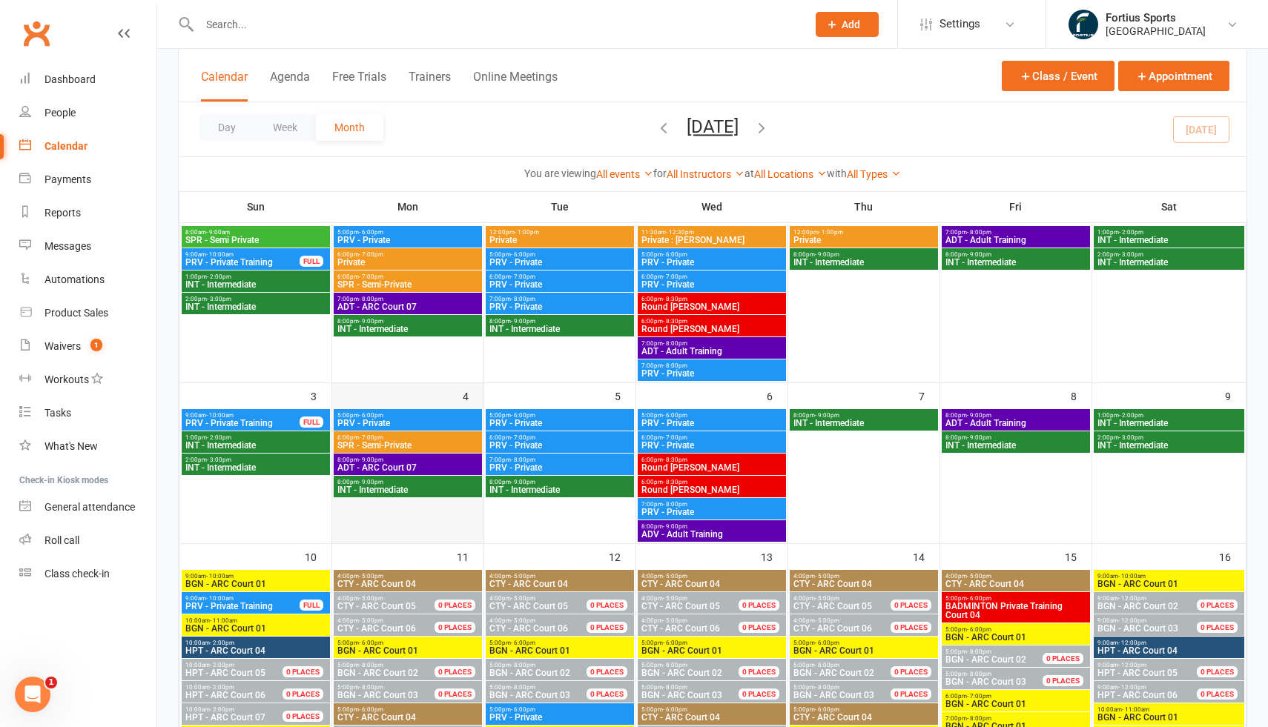
scroll to position [117, 0]
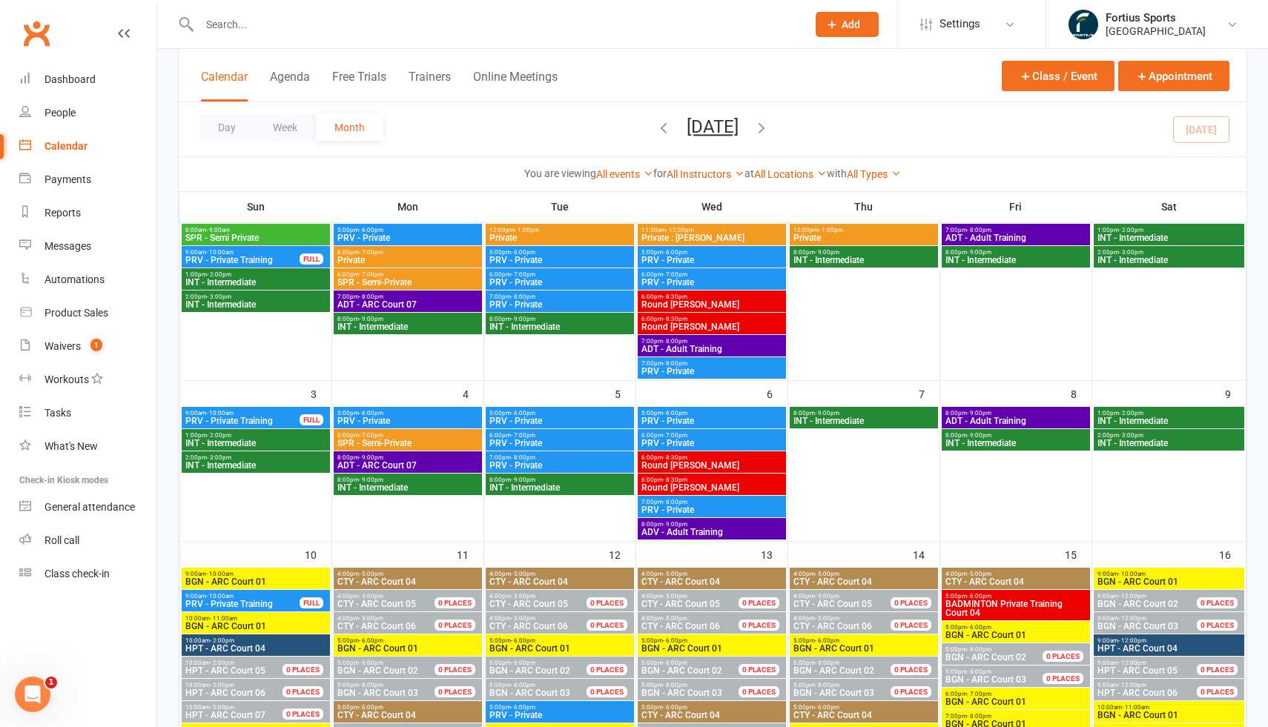
click at [383, 459] on span "8:00pm - 9:00pm" at bounding box center [408, 457] width 142 height 7
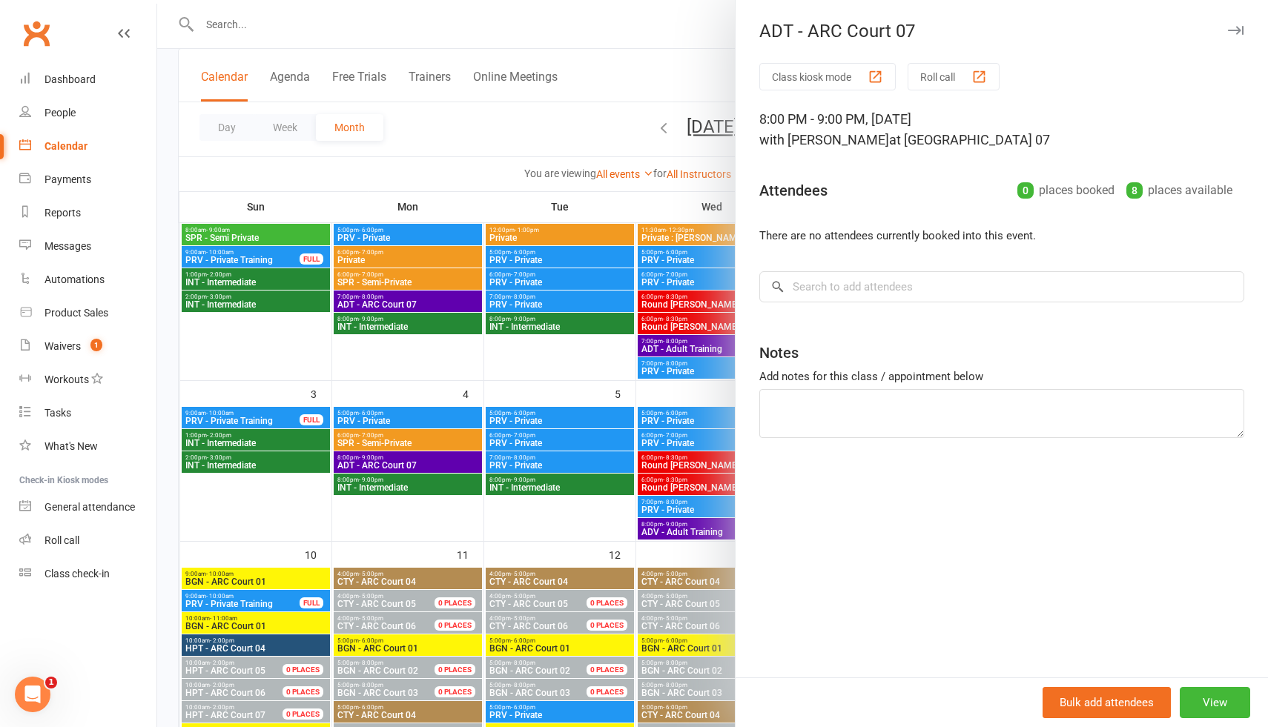
click at [567, 147] on div at bounding box center [712, 363] width 1111 height 727
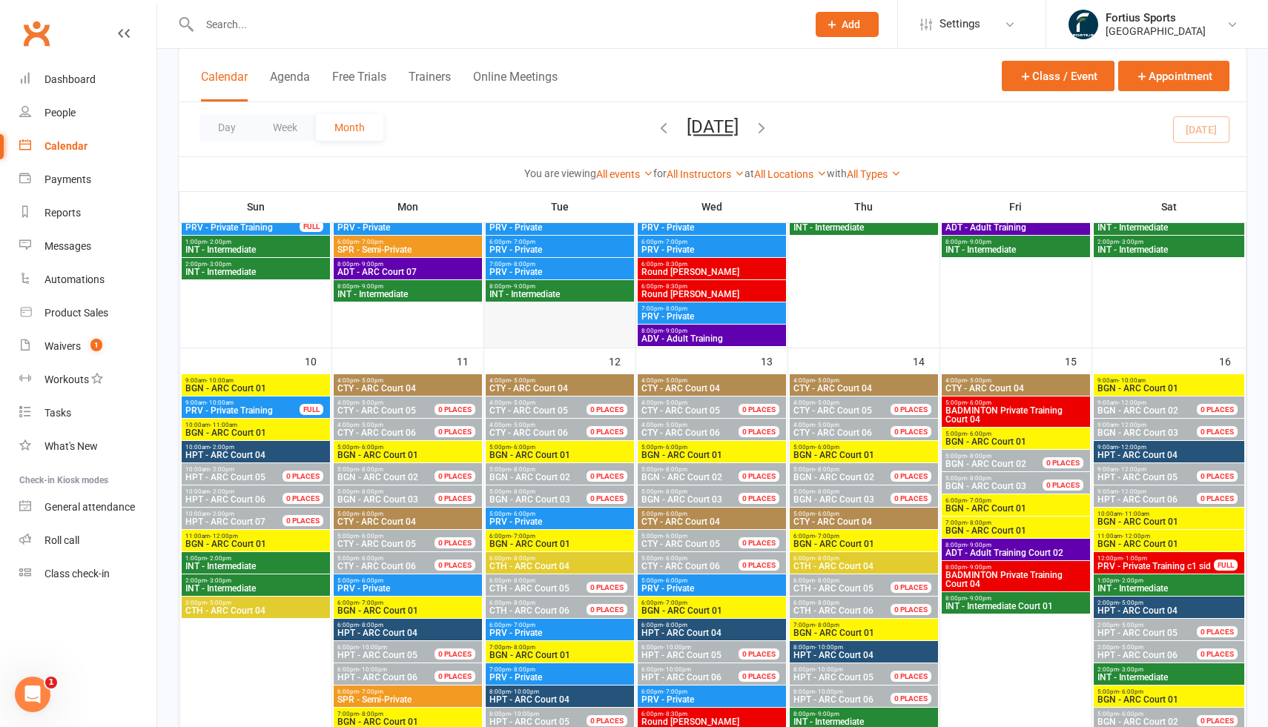
scroll to position [313, 0]
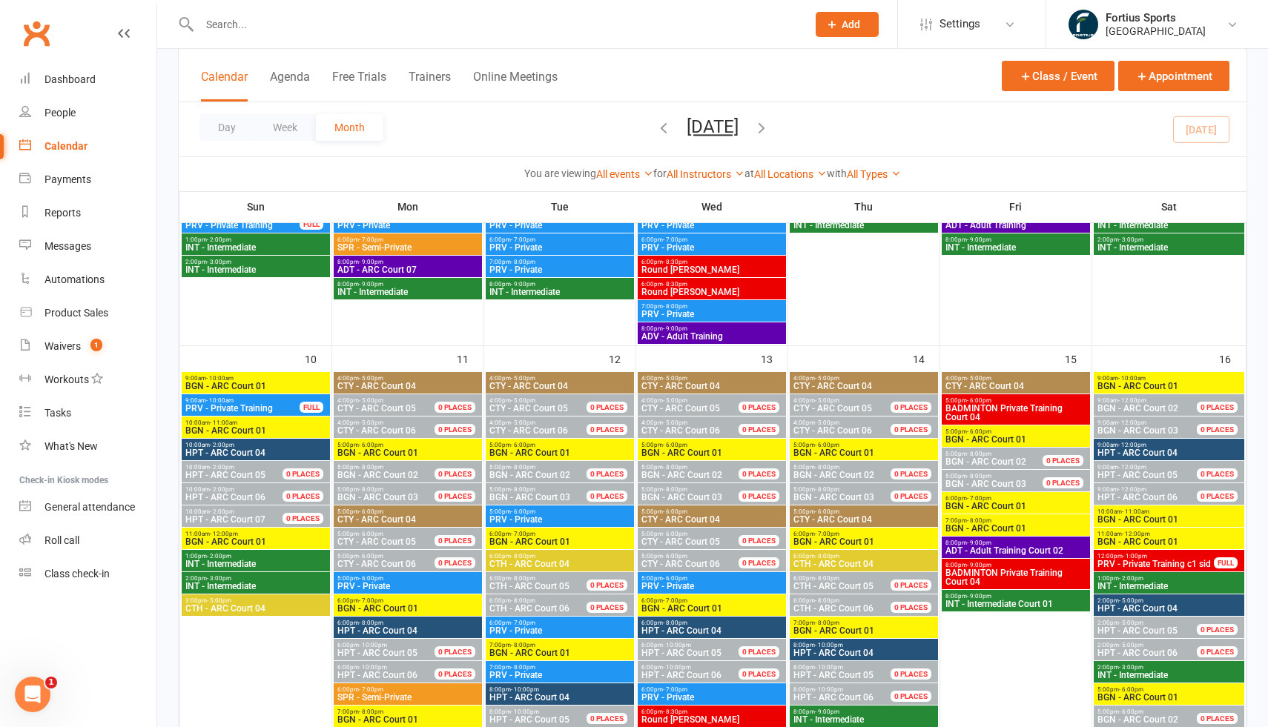
click at [738, 336] on span "ADV - Adult Training" at bounding box center [712, 336] width 142 height 9
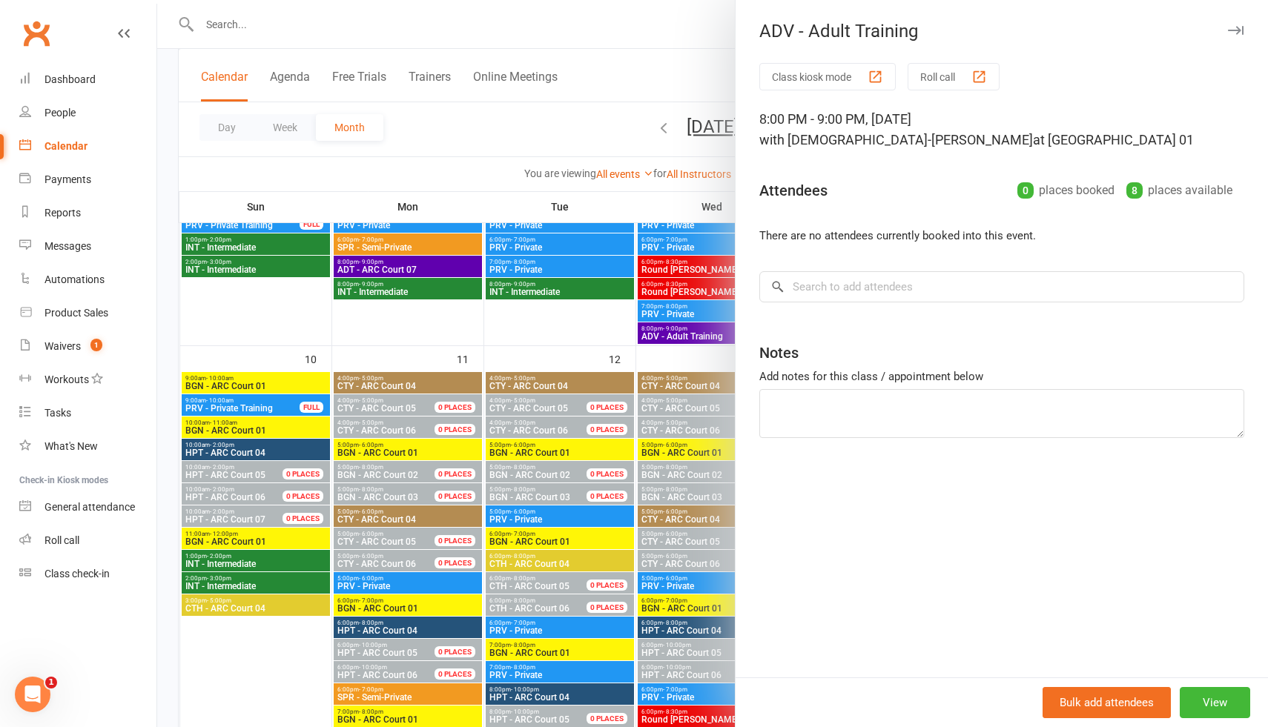
click at [496, 318] on div at bounding box center [712, 363] width 1111 height 727
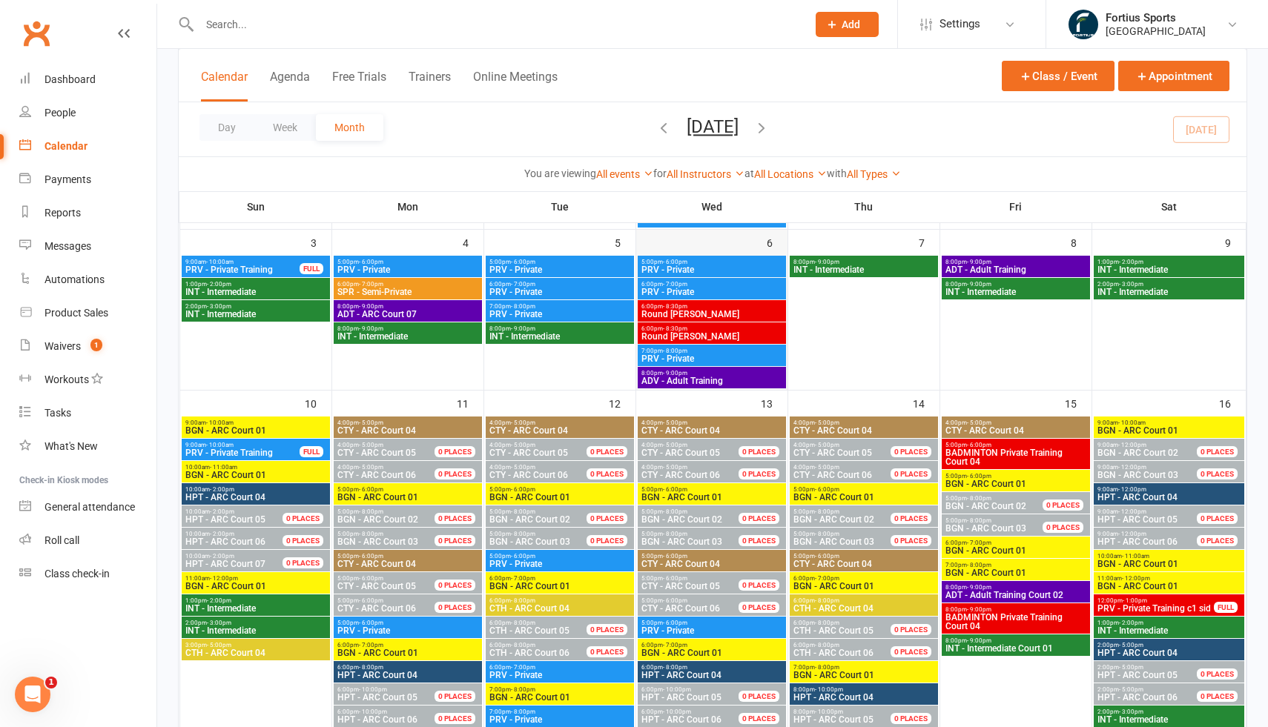
scroll to position [263, 0]
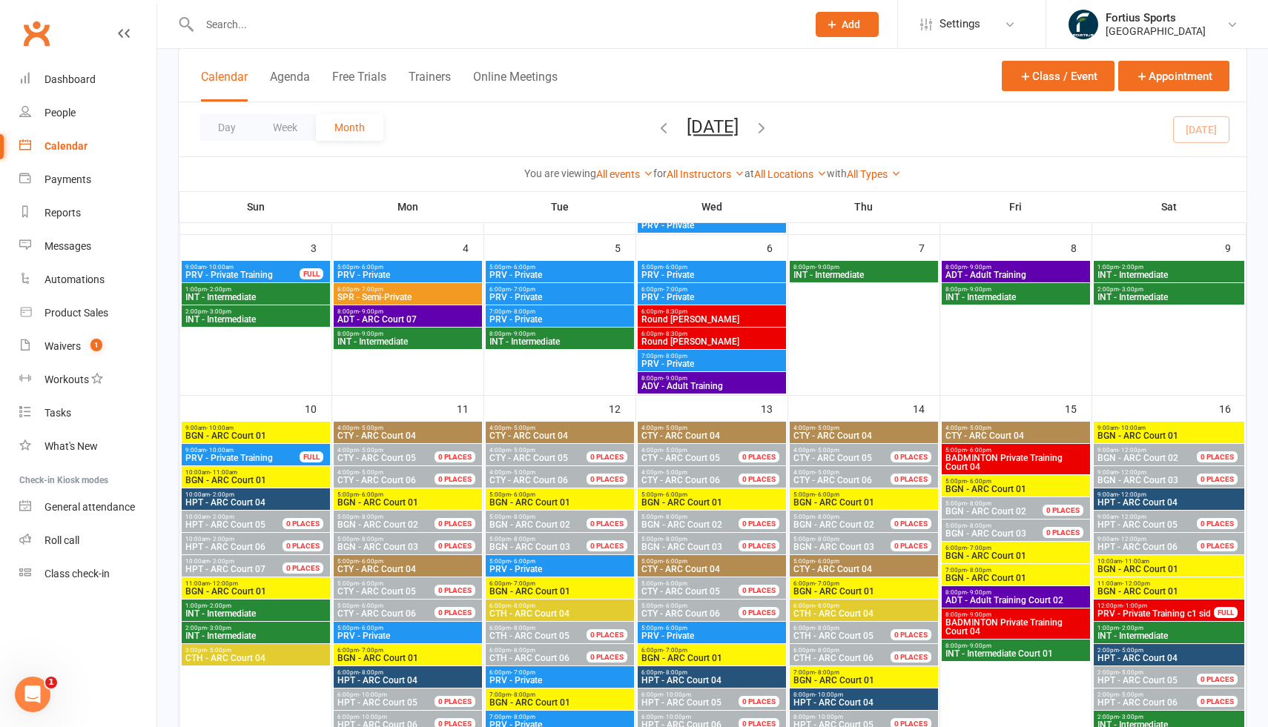
click at [729, 380] on span "8:00pm - 9:00pm" at bounding box center [712, 378] width 142 height 7
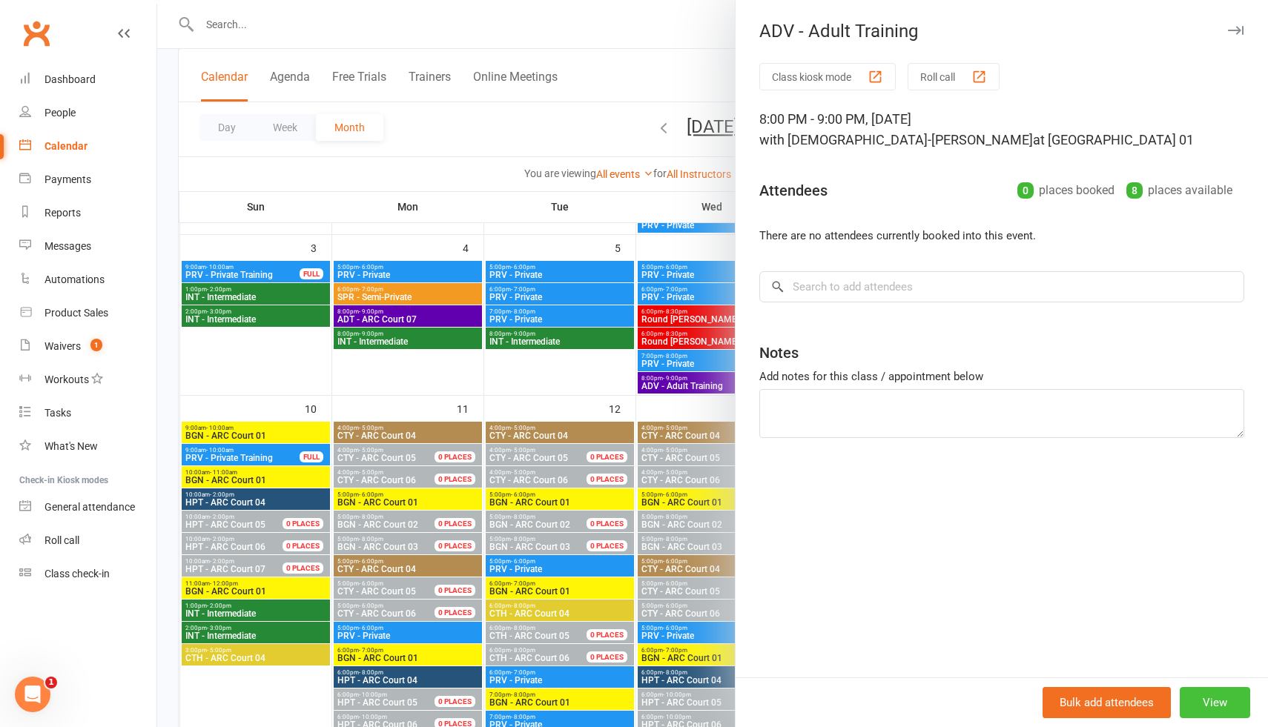
click at [1209, 697] on button "View" at bounding box center [1214, 702] width 70 height 31
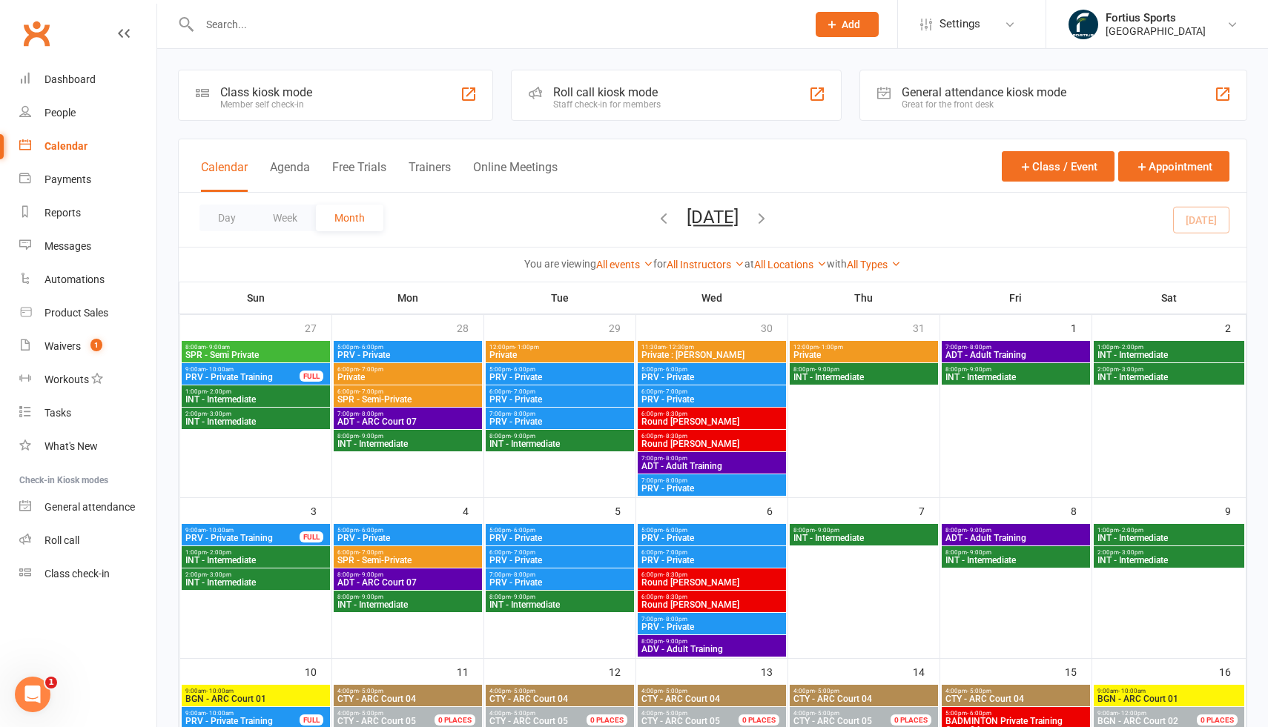
click at [697, 460] on span "7:00pm - 8:00pm" at bounding box center [712, 458] width 142 height 7
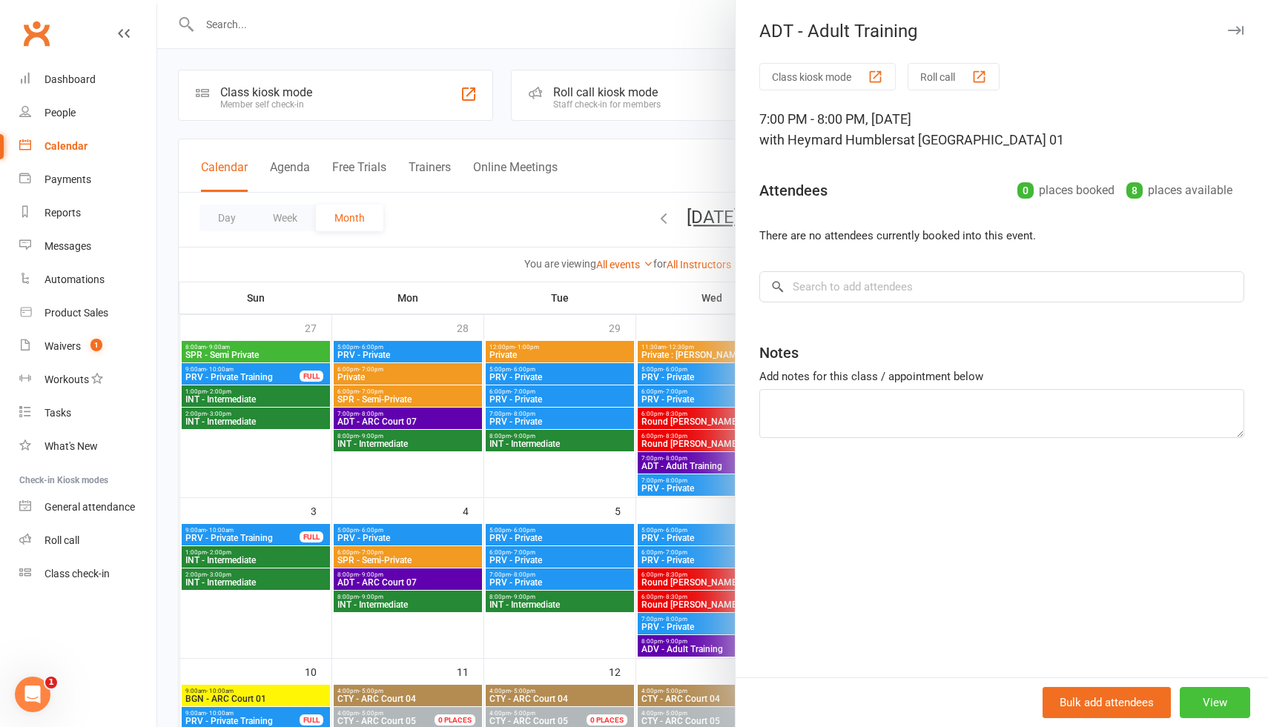
click at [1219, 699] on button "View" at bounding box center [1214, 702] width 70 height 31
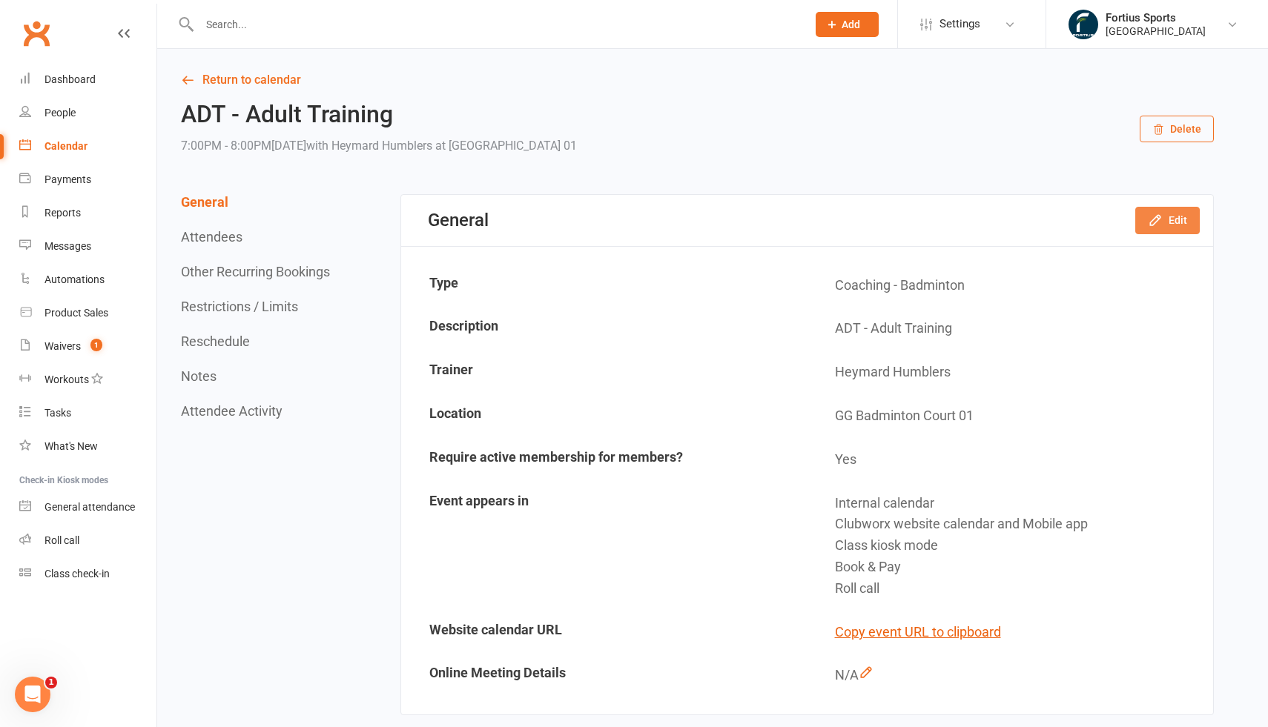
click at [1176, 222] on button "Edit" at bounding box center [1167, 220] width 64 height 27
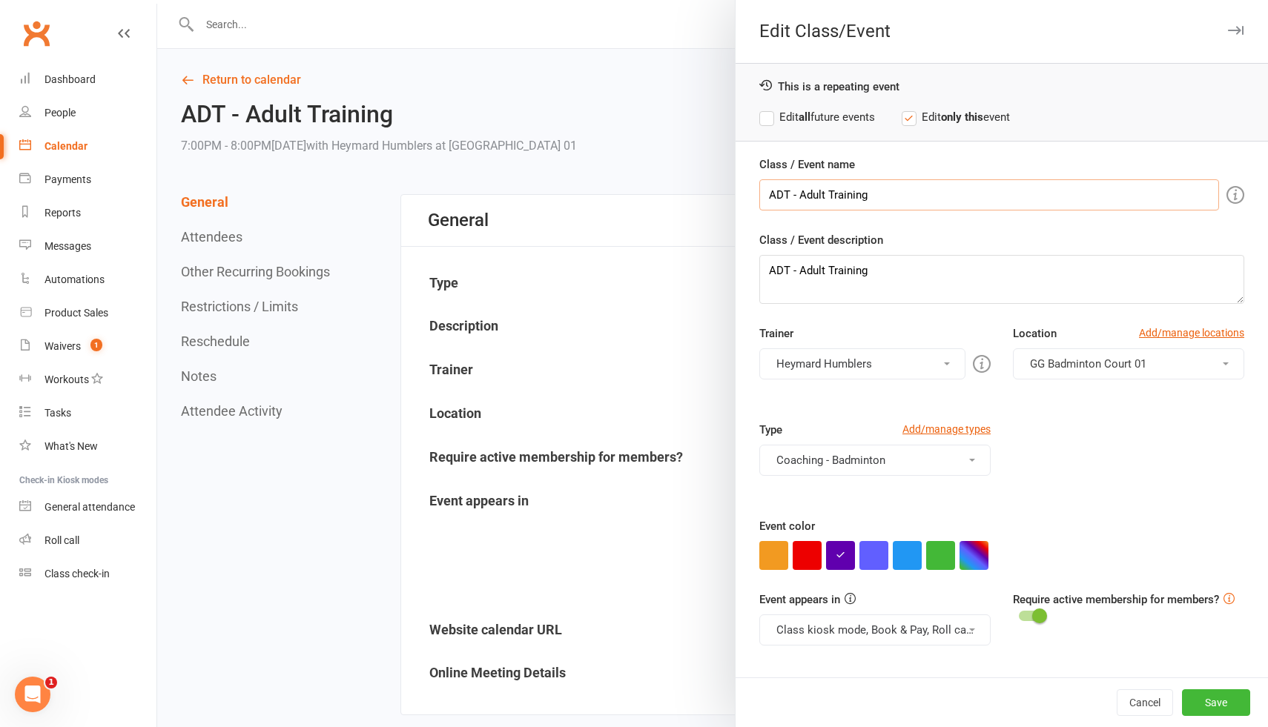
drag, startPoint x: 797, startPoint y: 195, endPoint x: 903, endPoint y: 193, distance: 106.0
click at [903, 193] on input "ADT - Adult Training" at bounding box center [989, 194] width 460 height 31
type input "ADT - ARC Court 07"
click at [1154, 363] on button "GG Badminton Court 01" at bounding box center [1128, 363] width 231 height 31
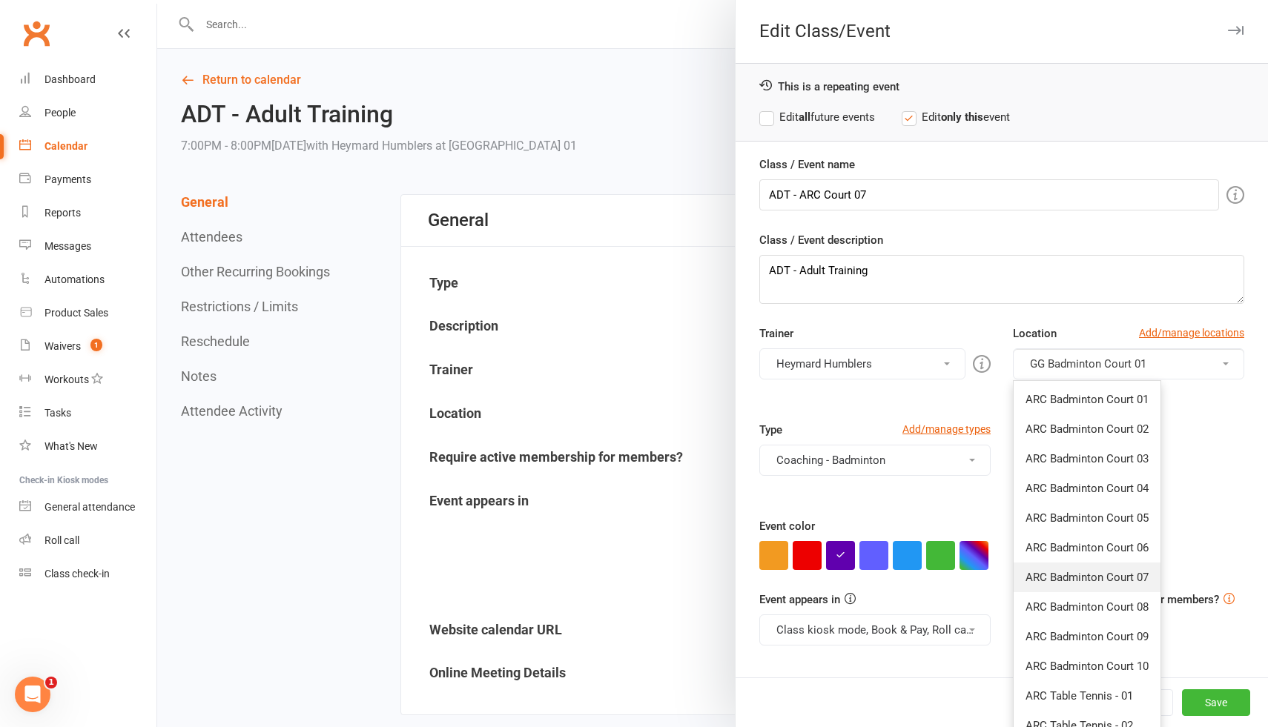
click at [1097, 579] on span "ARC Badminton Court 07" at bounding box center [1086, 577] width 123 height 13
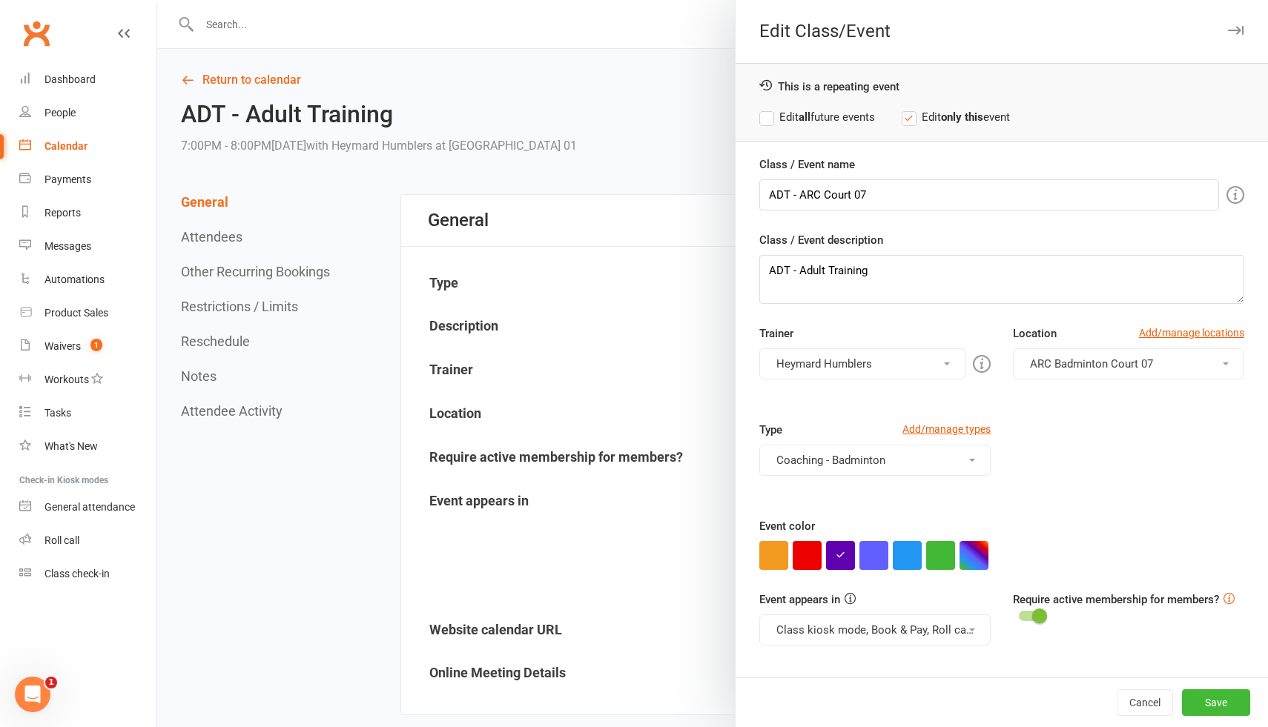
click at [1079, 437] on div "Type Add/manage types Coaching - Badminton Badminton Court Reservation Badminto…" at bounding box center [1001, 469] width 507 height 96
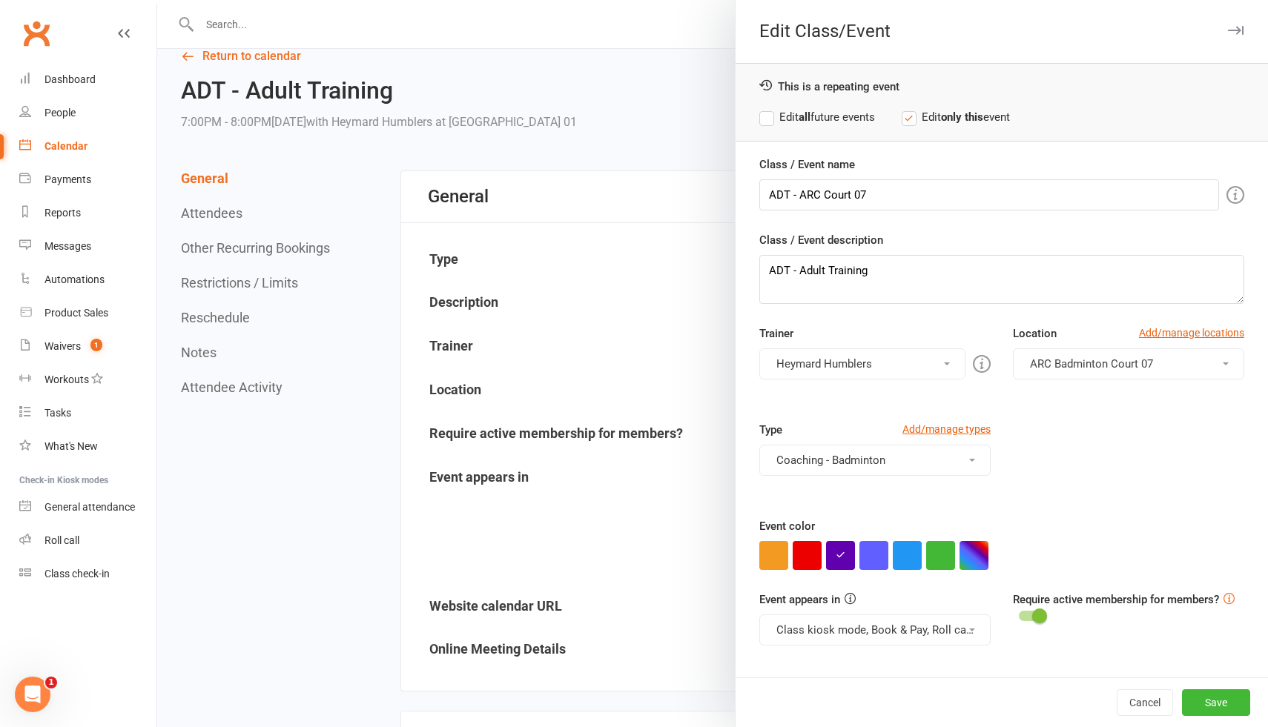
scroll to position [27, 0]
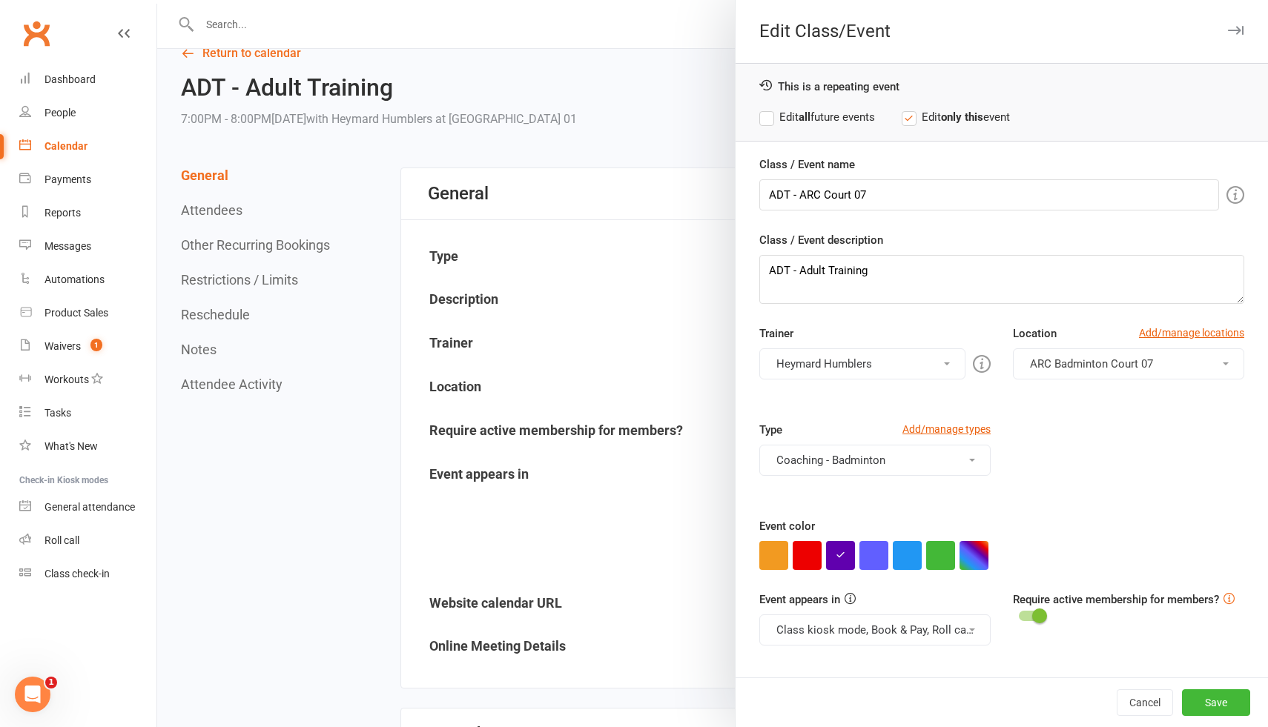
click at [769, 117] on label "Edit all future events" at bounding box center [817, 117] width 116 height 18
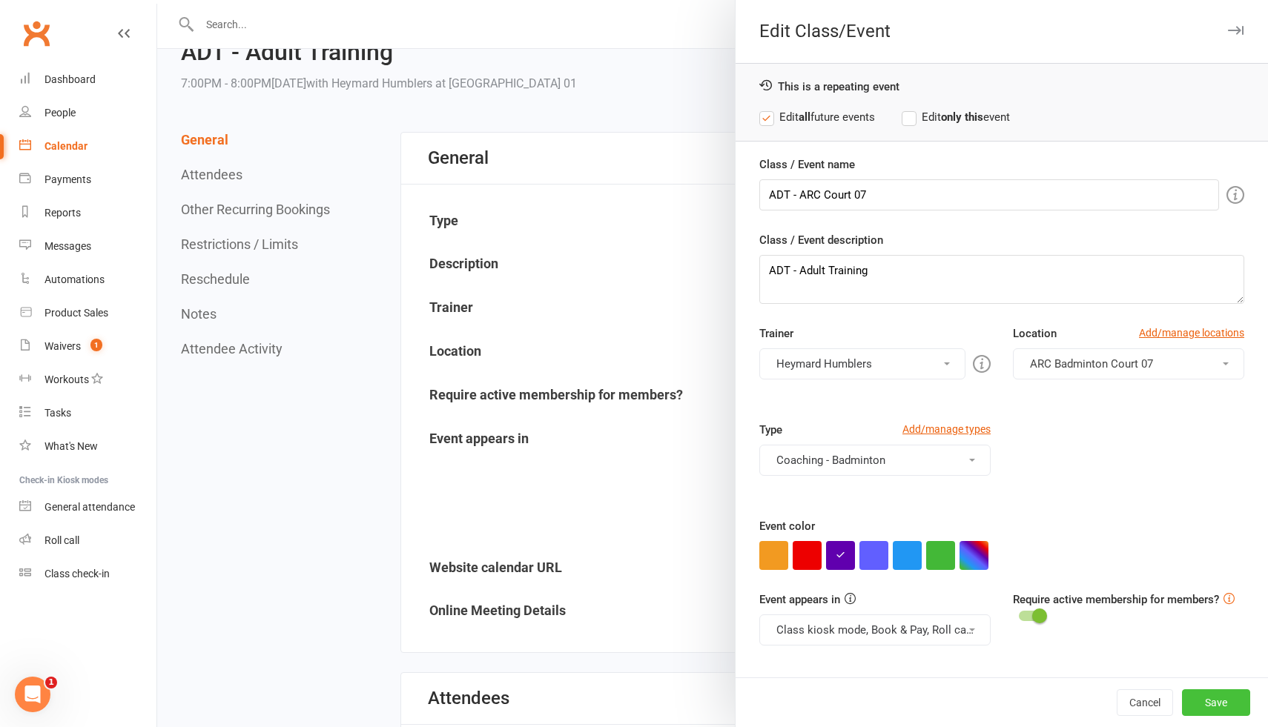
click at [1219, 702] on button "Save" at bounding box center [1216, 702] width 68 height 27
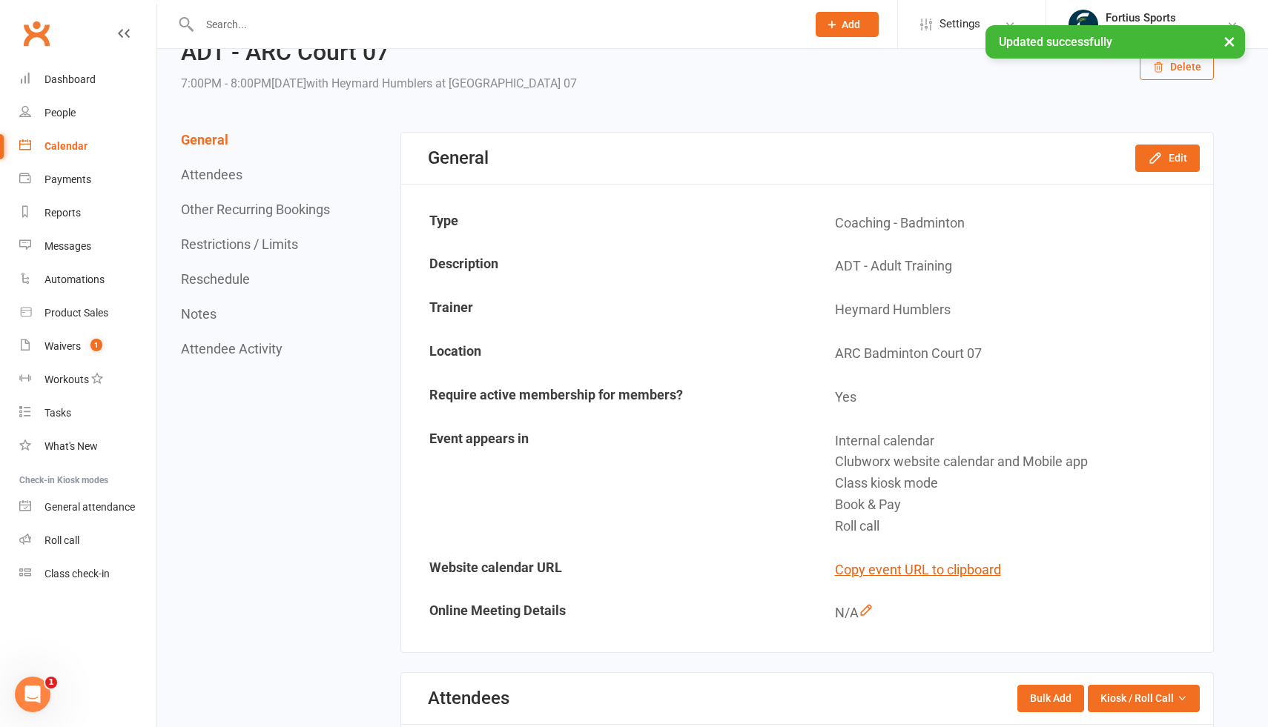
scroll to position [0, 0]
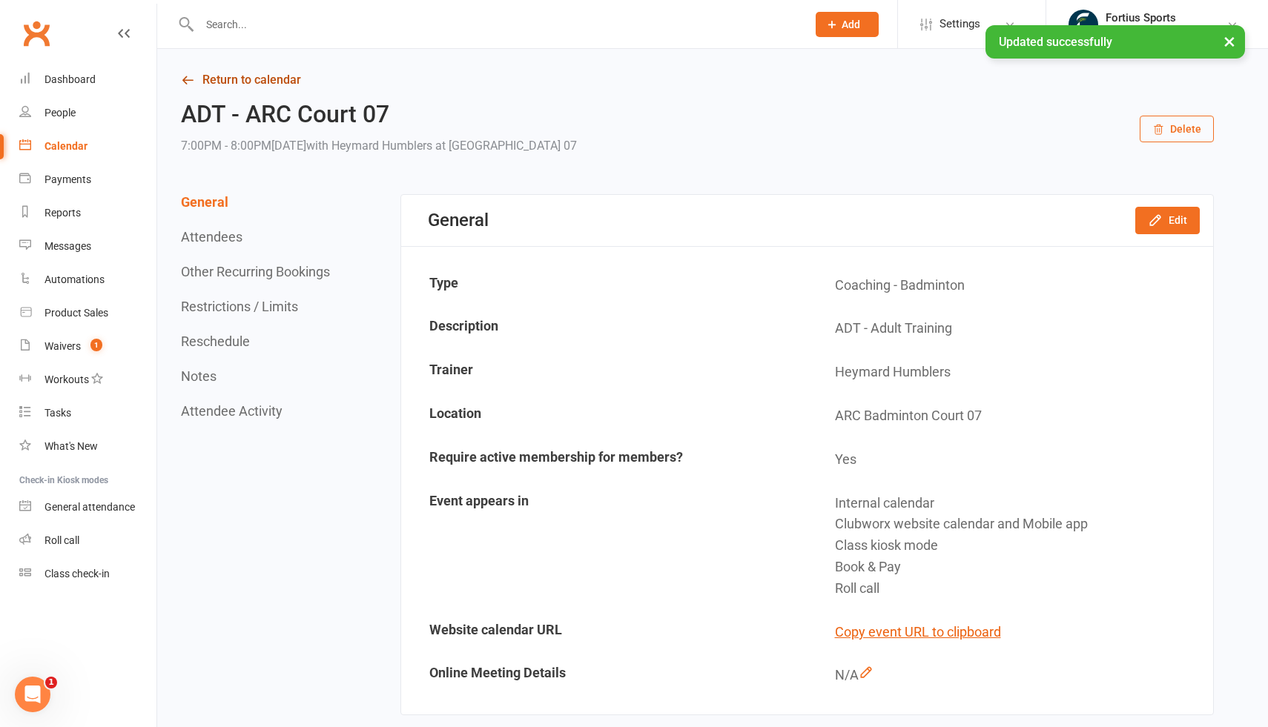
click at [248, 79] on link "Return to calendar" at bounding box center [697, 80] width 1033 height 21
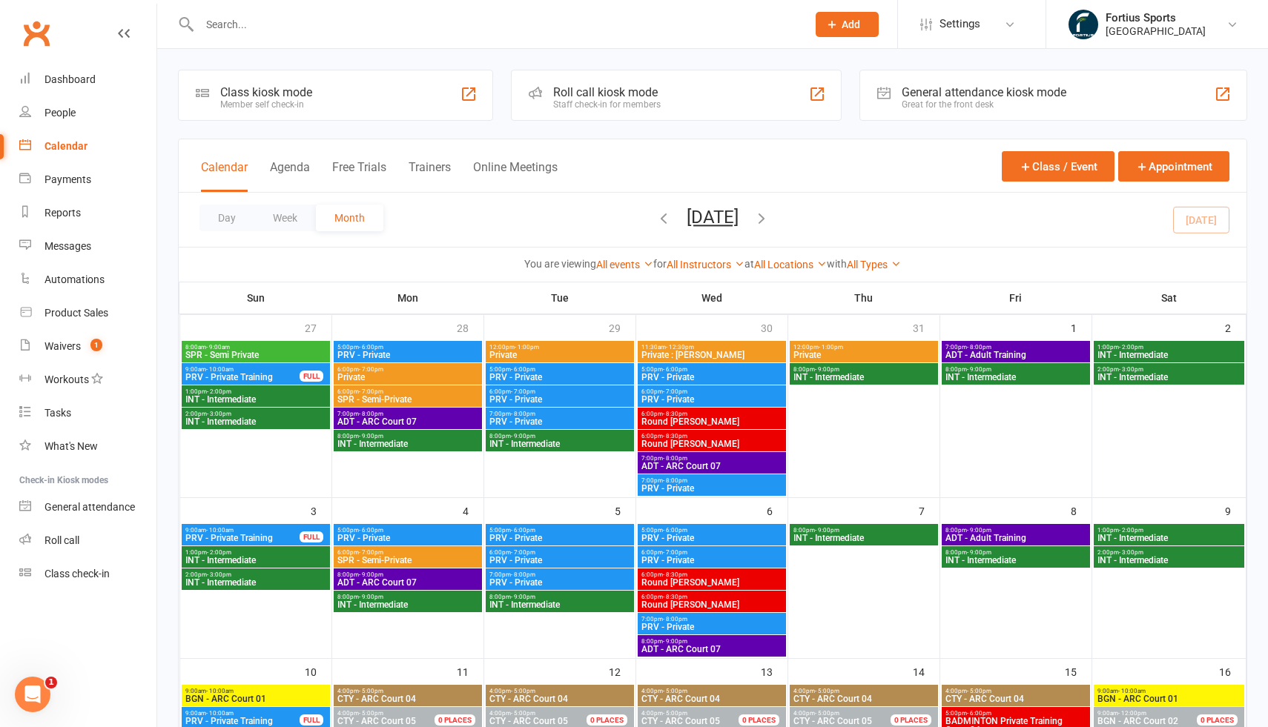
click at [1017, 351] on span "ADT - Adult Training" at bounding box center [1015, 355] width 142 height 9
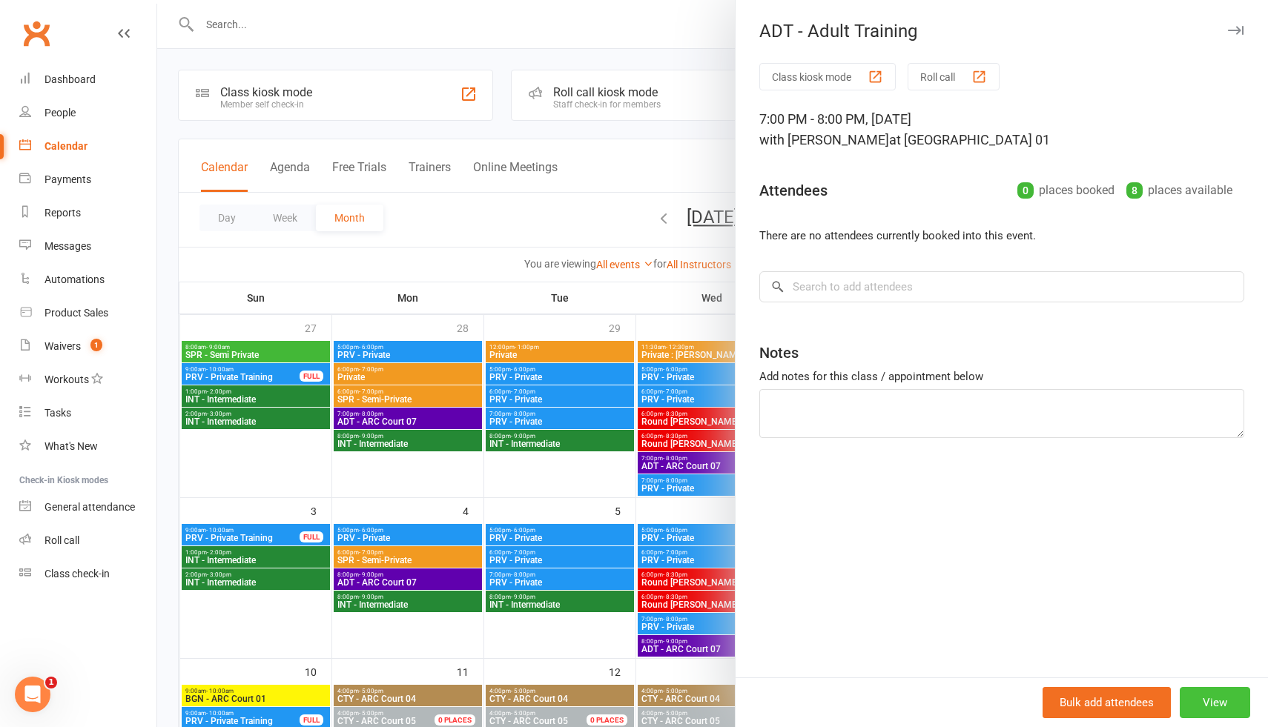
click at [1228, 701] on button "View" at bounding box center [1214, 702] width 70 height 31
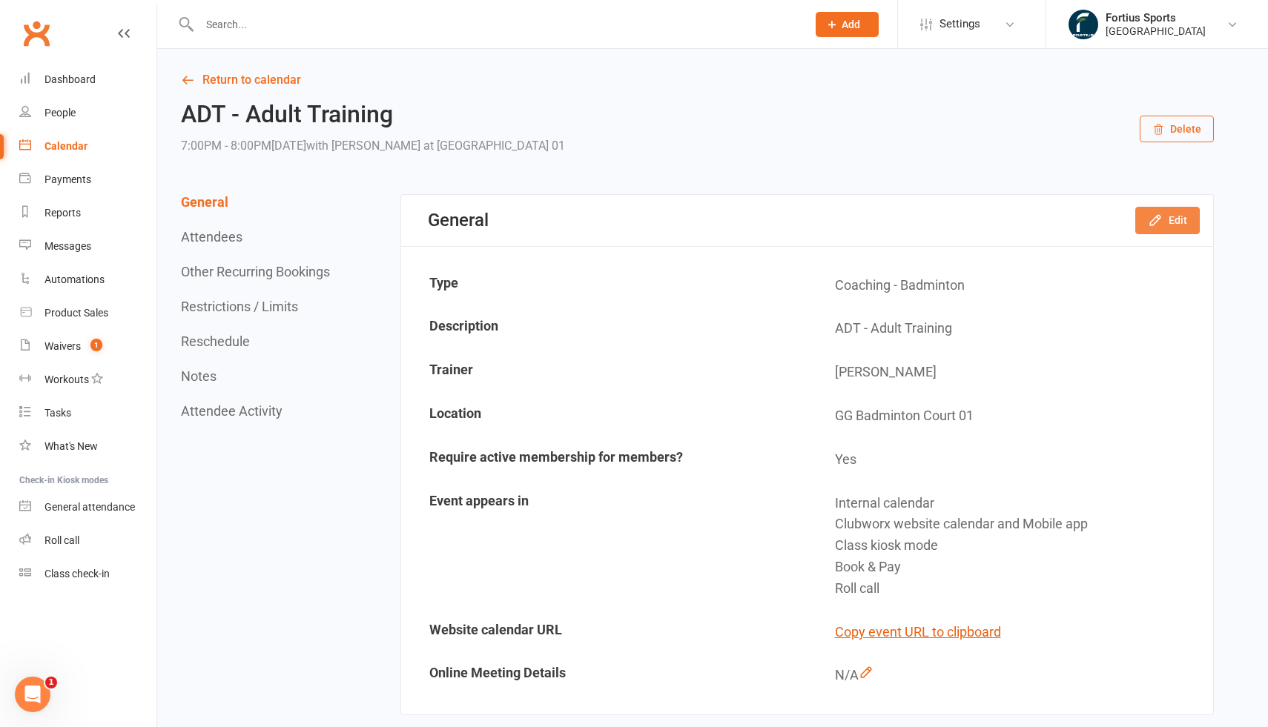
click at [1183, 226] on button "Edit" at bounding box center [1167, 220] width 64 height 27
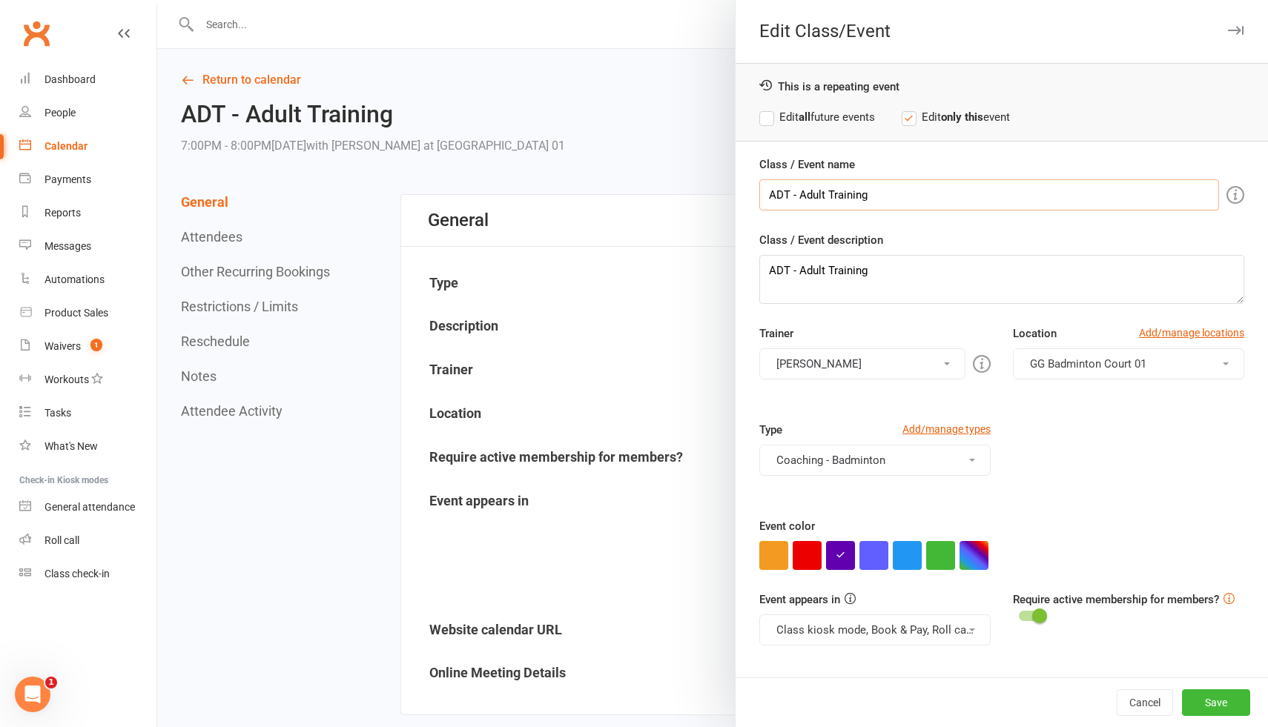
drag, startPoint x: 800, startPoint y: 193, endPoint x: 884, endPoint y: 195, distance: 84.5
click at [884, 195] on input "ADT - Adult Training" at bounding box center [989, 194] width 460 height 31
type input "ADT - ARC Court 07"
click at [767, 116] on label "Edit all future events" at bounding box center [817, 117] width 116 height 18
click at [1070, 371] on button "GG Badminton Court 01" at bounding box center [1128, 363] width 231 height 31
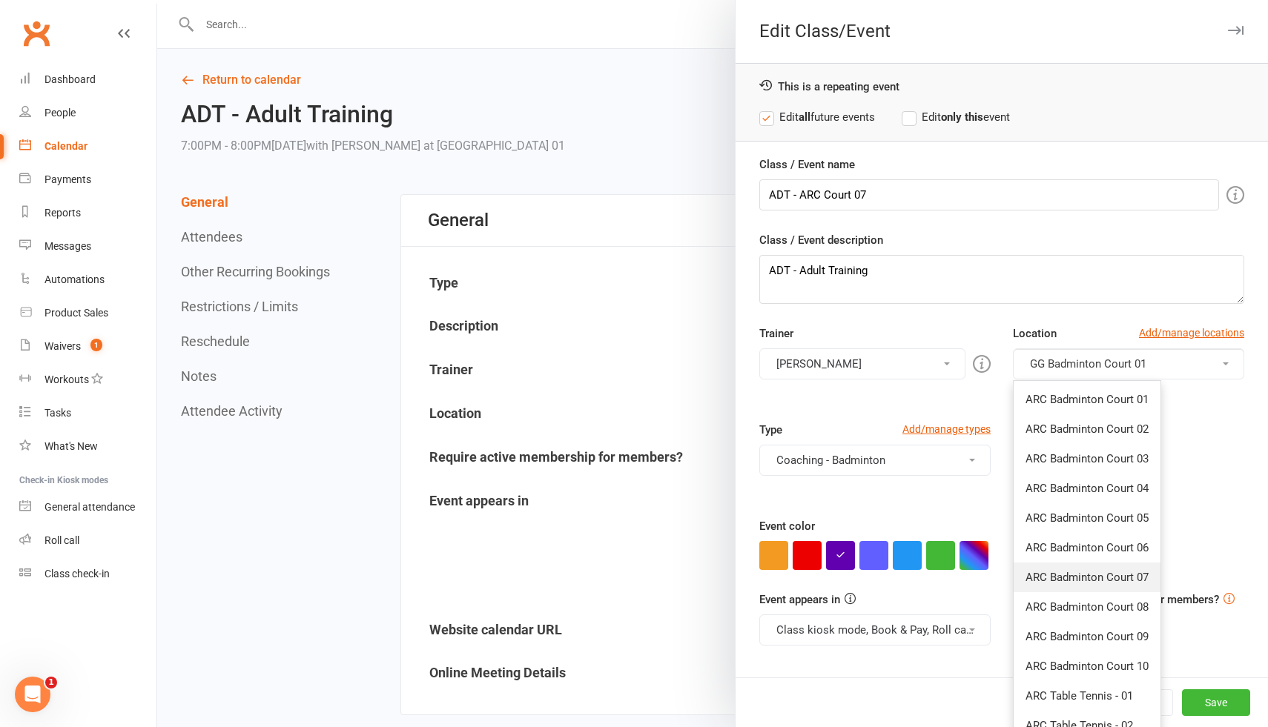
click at [1123, 576] on span "ARC Badminton Court 07" at bounding box center [1086, 577] width 123 height 13
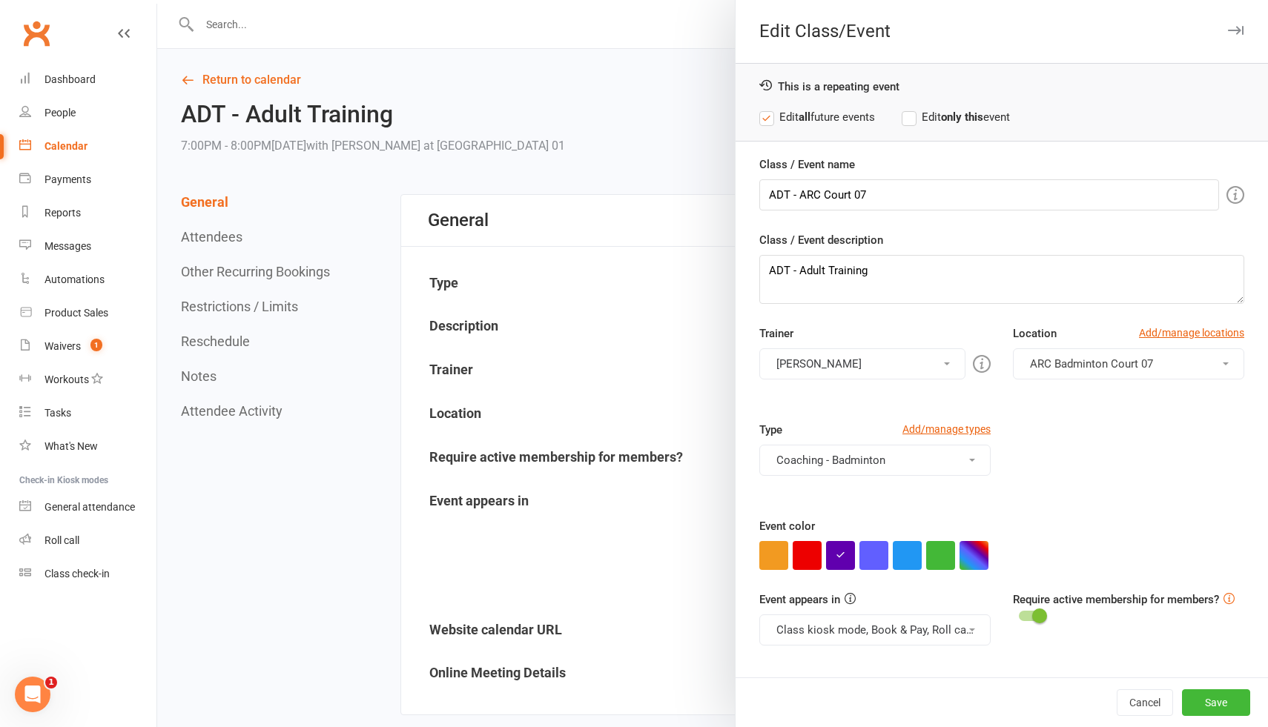
scroll to position [4, 0]
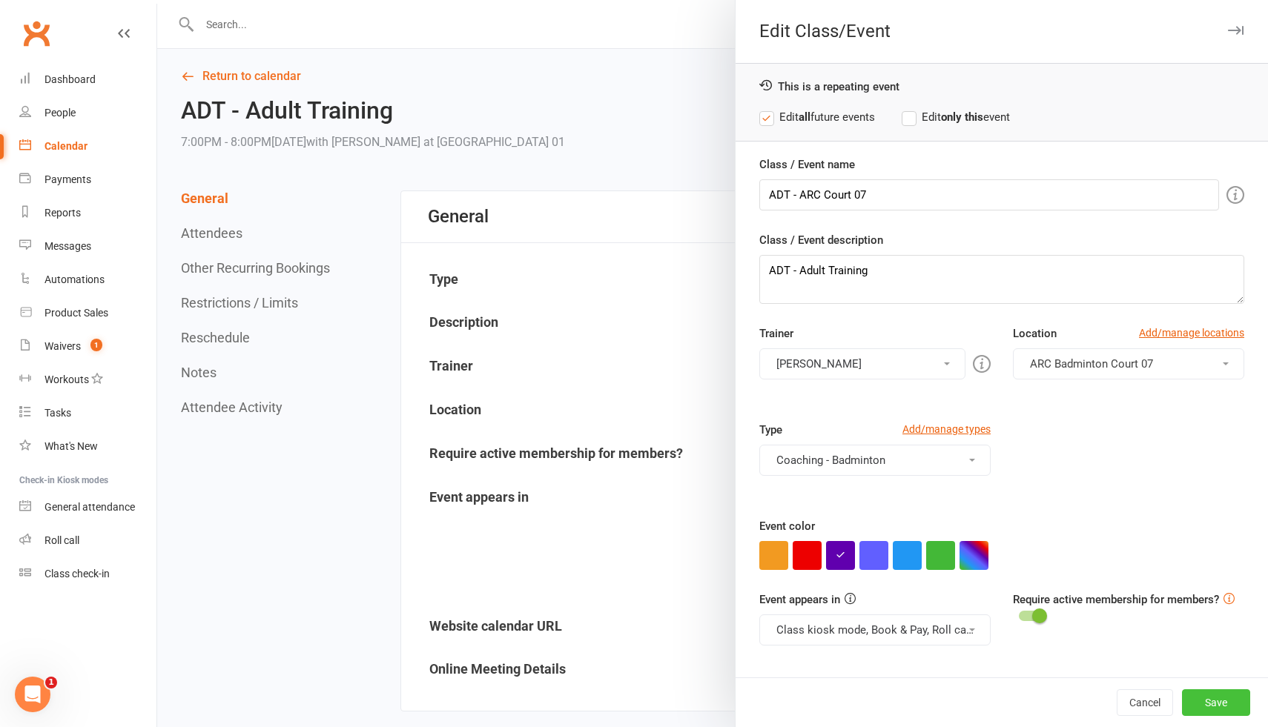
click at [1232, 704] on button "Save" at bounding box center [1216, 702] width 68 height 27
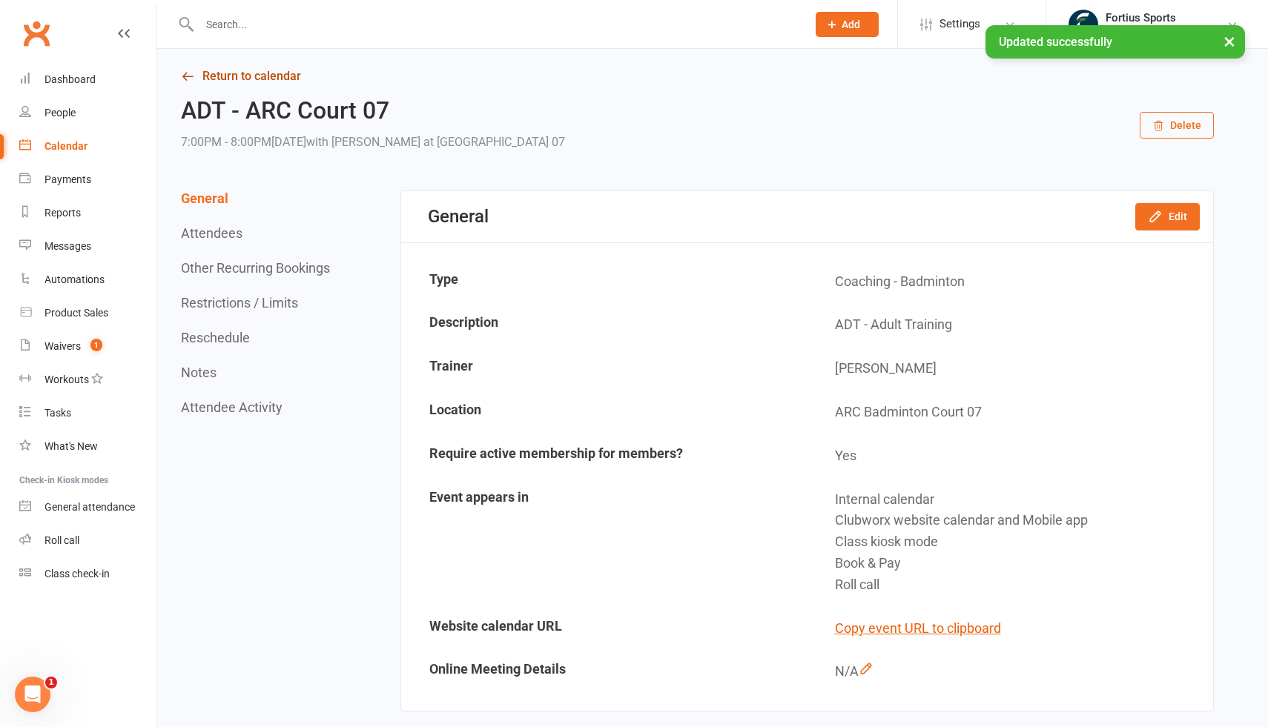
click at [270, 79] on link "Return to calendar" at bounding box center [697, 76] width 1033 height 21
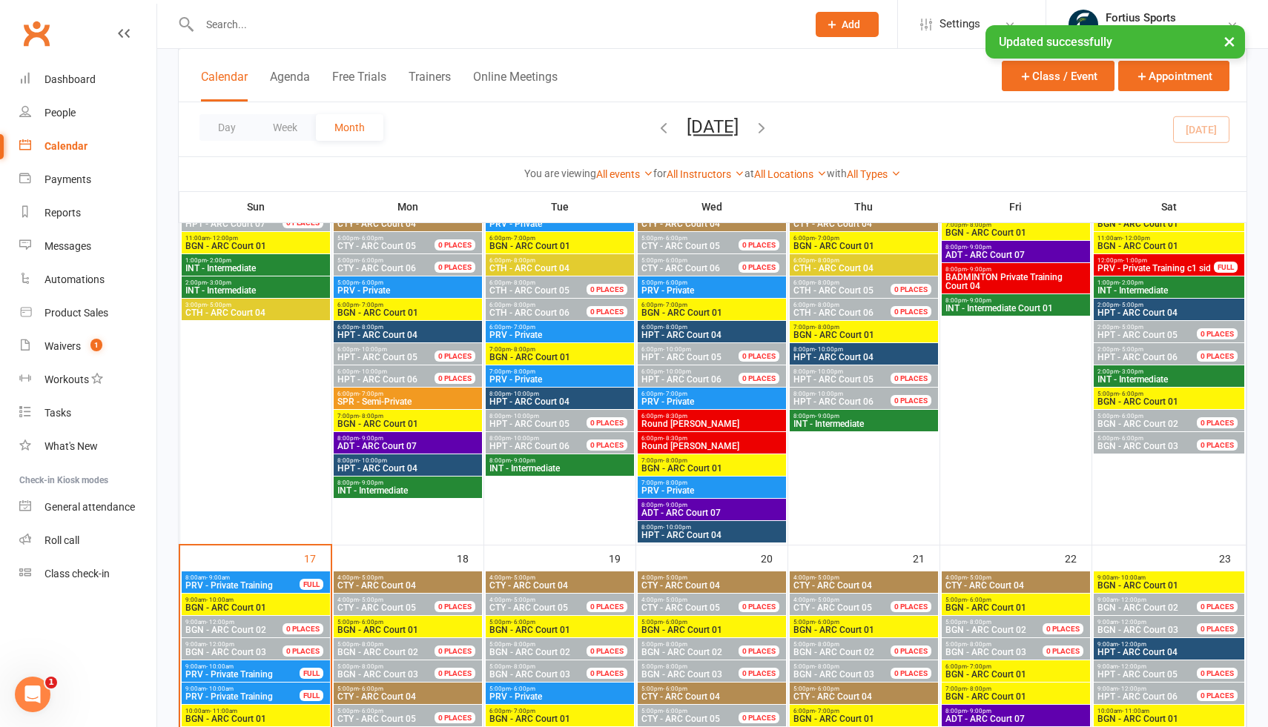
scroll to position [610, 0]
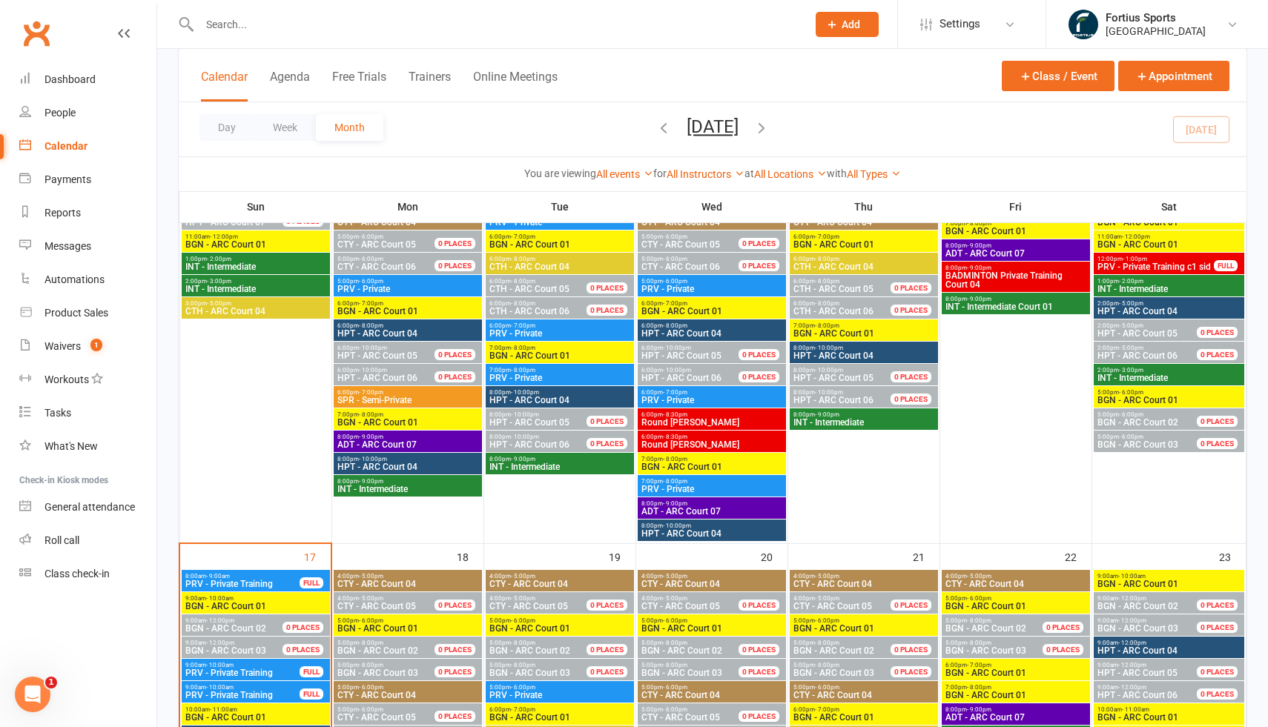
click at [704, 507] on span "ADT - ARC Court 07" at bounding box center [712, 511] width 142 height 9
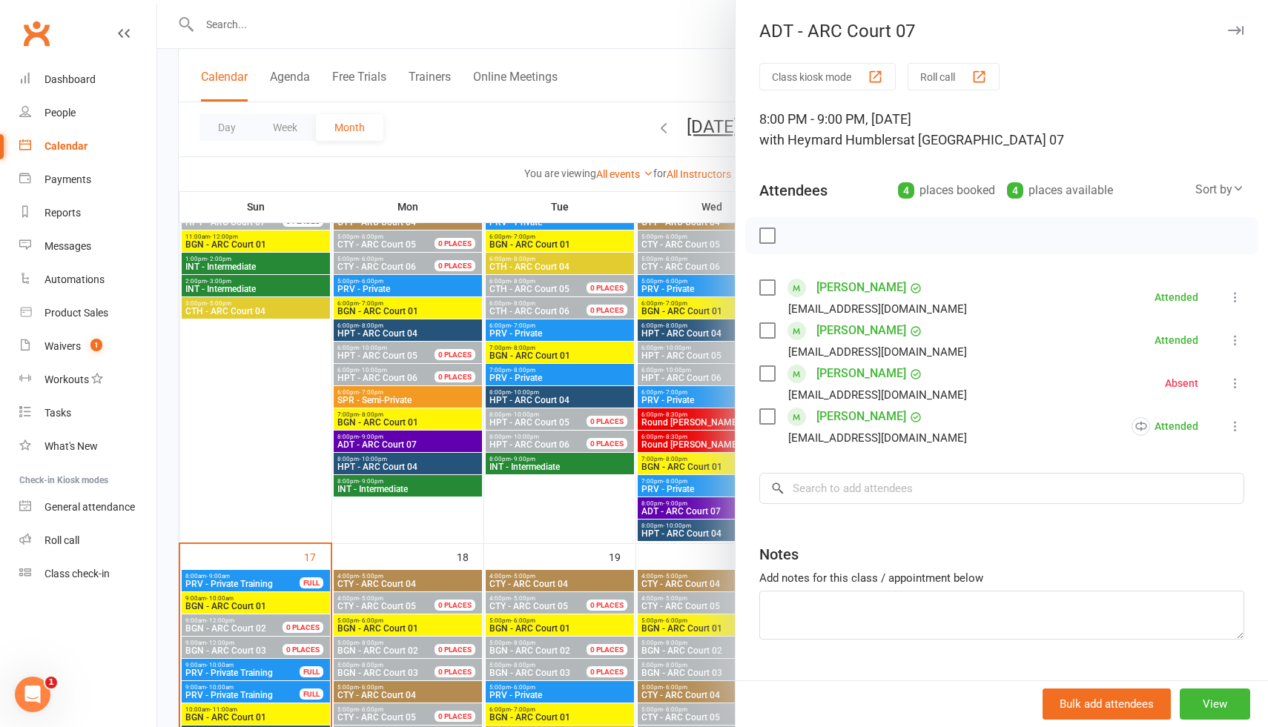
click at [406, 441] on div at bounding box center [712, 363] width 1111 height 727
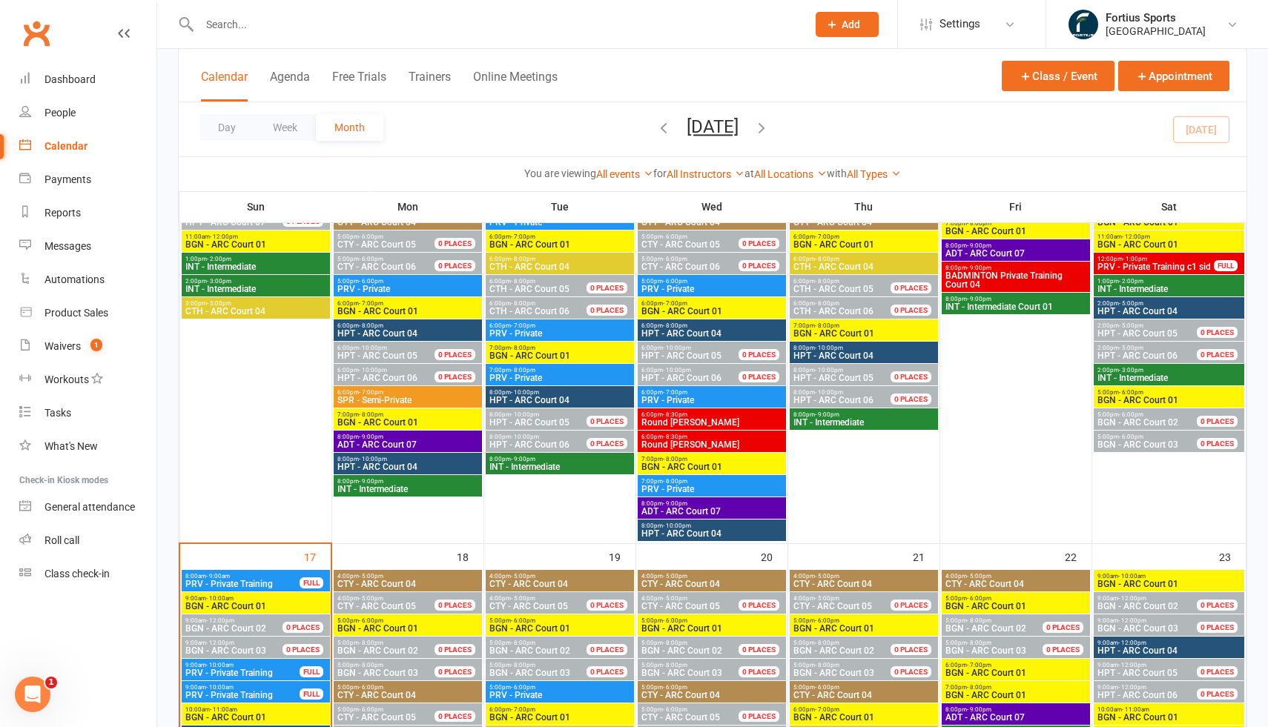
click at [411, 441] on span "ADT - ARC Court 07" at bounding box center [408, 444] width 142 height 9
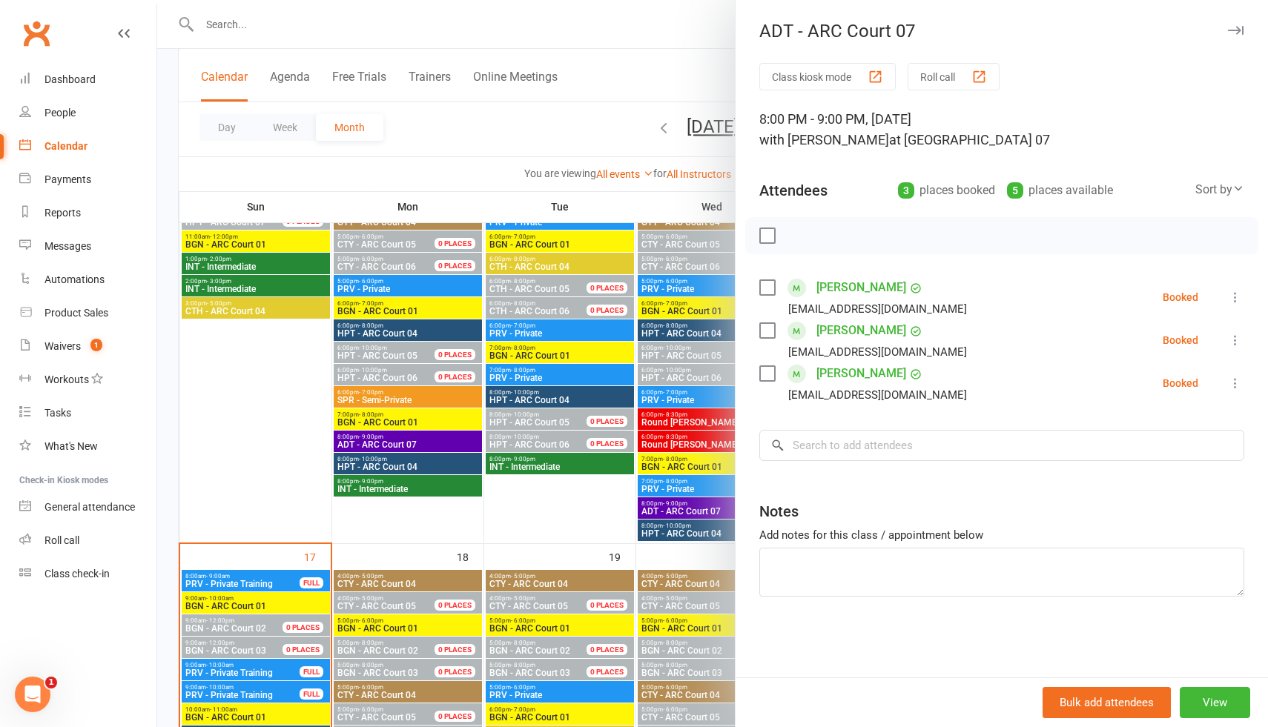
click at [650, 199] on div at bounding box center [712, 363] width 1111 height 727
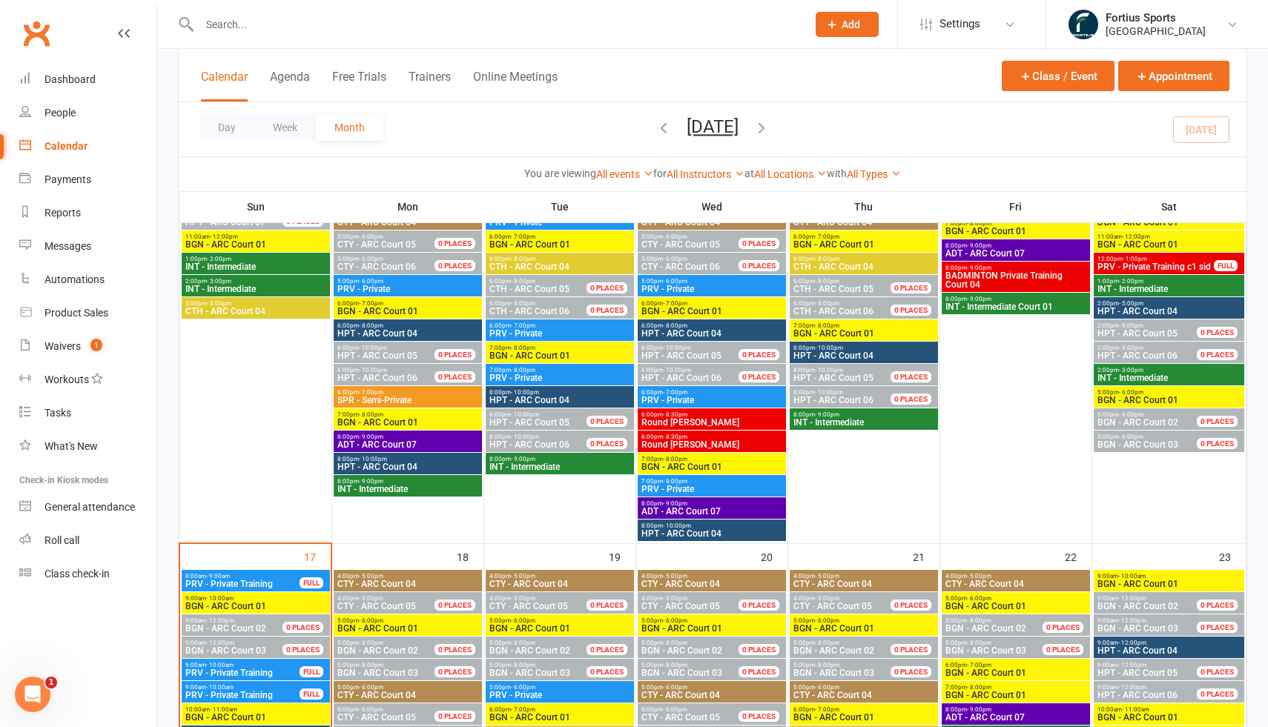
click at [1027, 249] on span "ADT - ARC Court 07" at bounding box center [1015, 253] width 142 height 9
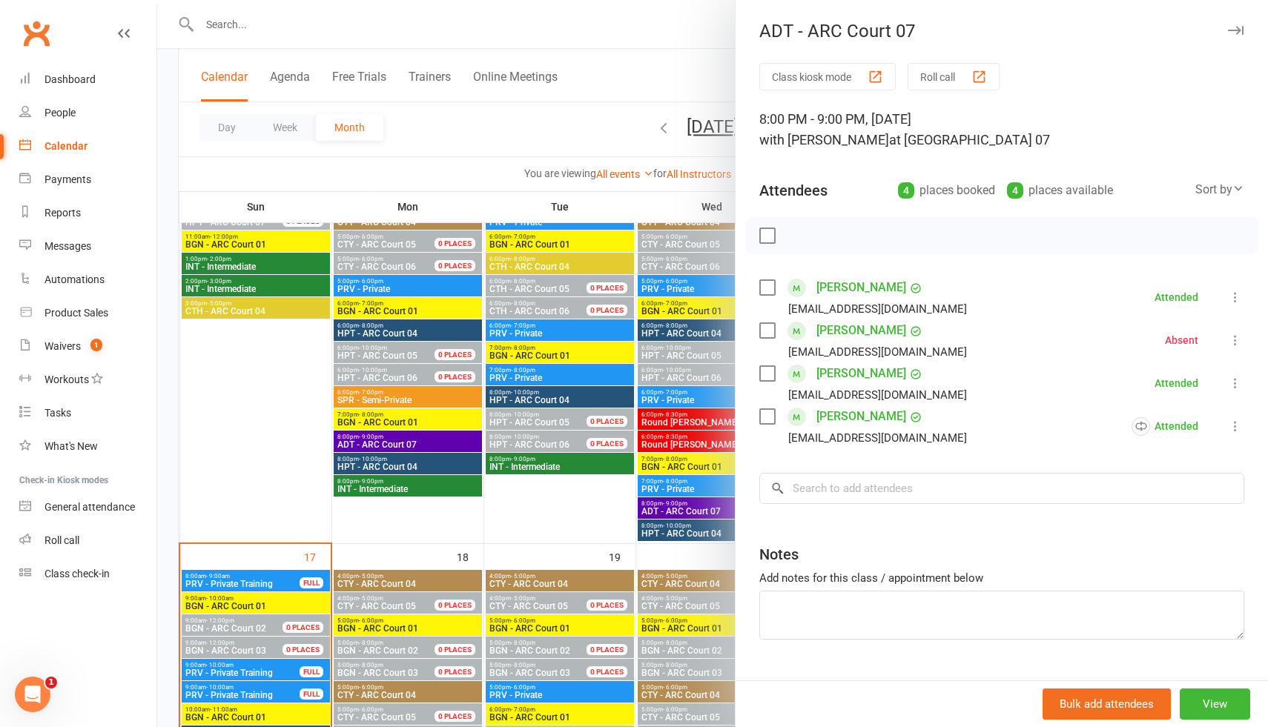
click at [517, 154] on div at bounding box center [712, 363] width 1111 height 727
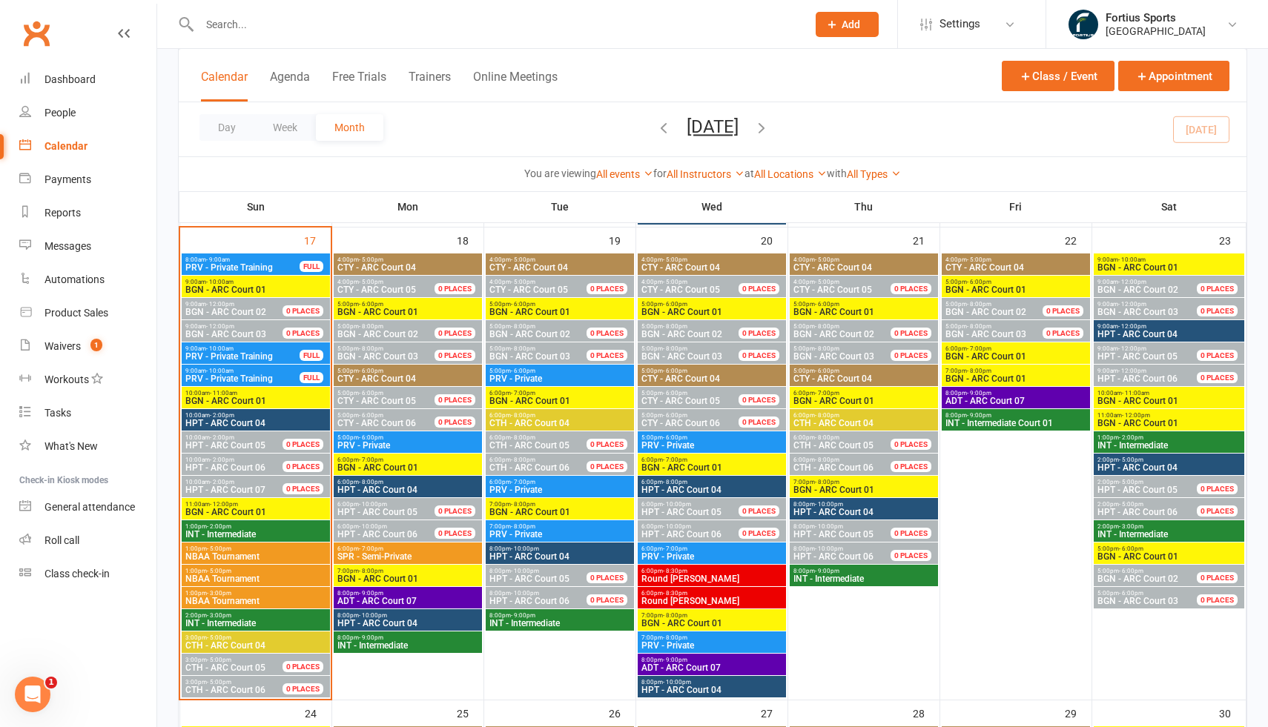
scroll to position [930, 0]
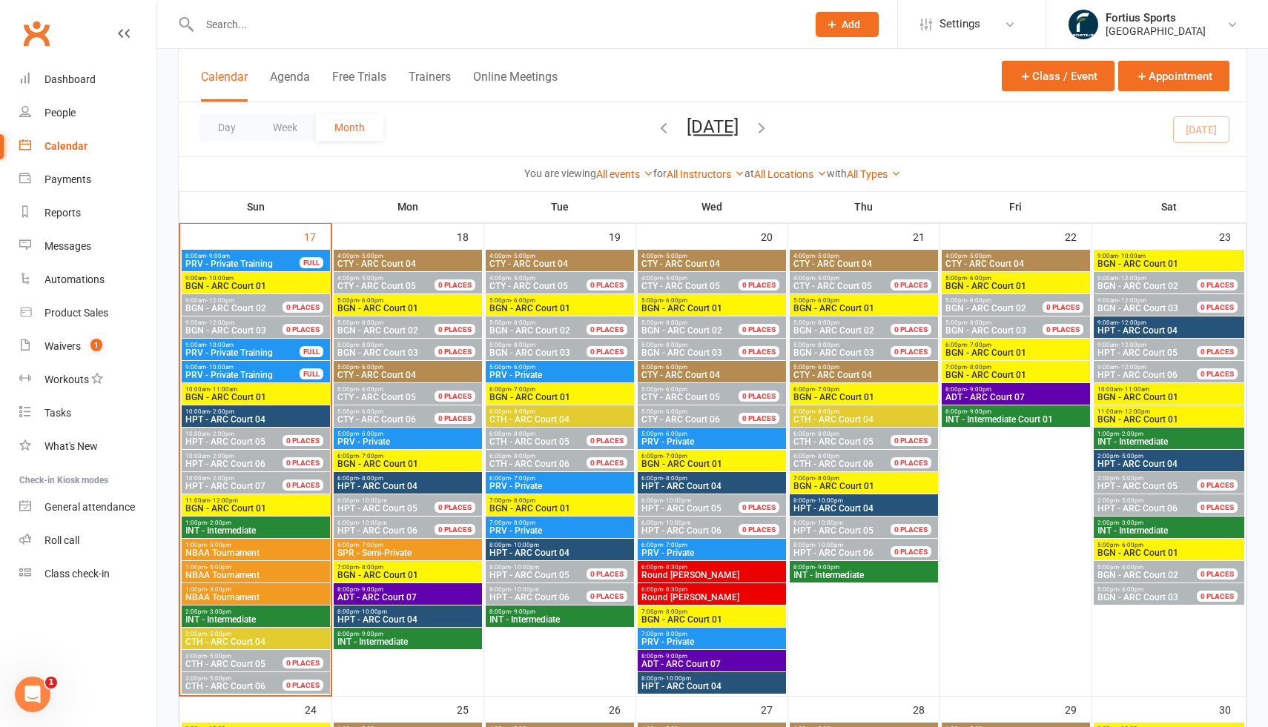
click at [282, 549] on span "NBAA Tournament" at bounding box center [256, 553] width 142 height 9
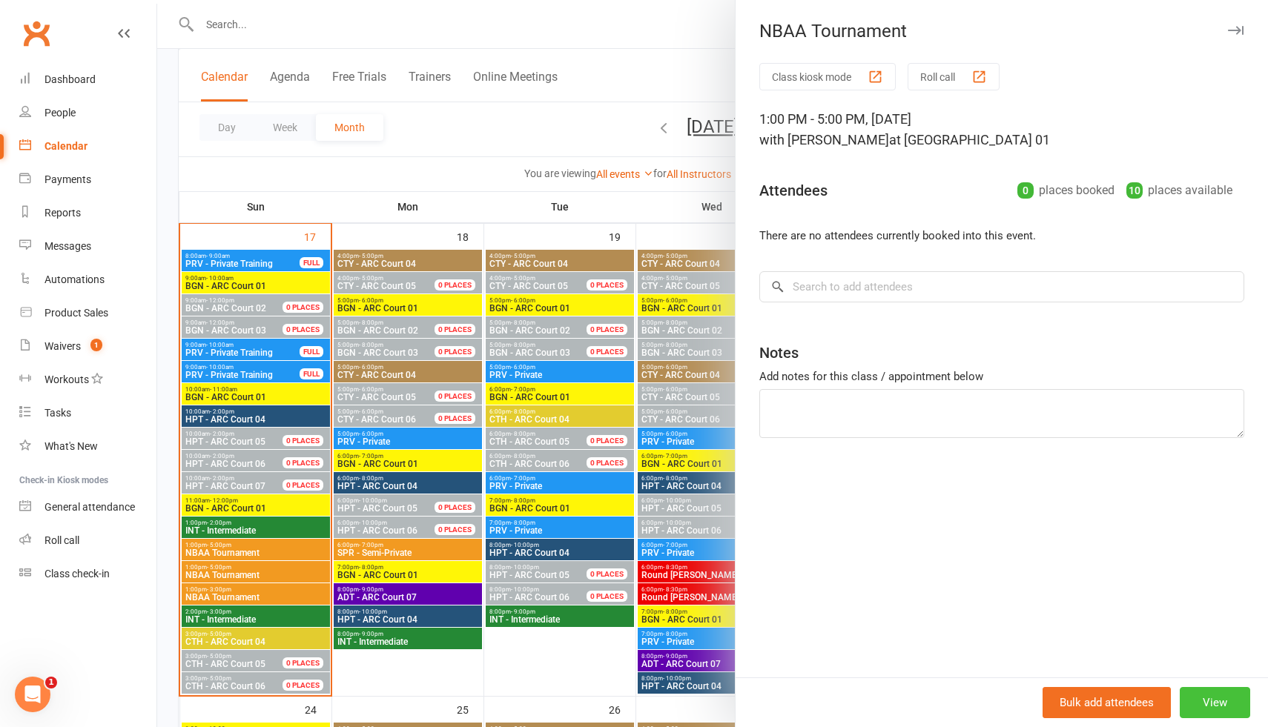
click at [1207, 701] on button "View" at bounding box center [1214, 702] width 70 height 31
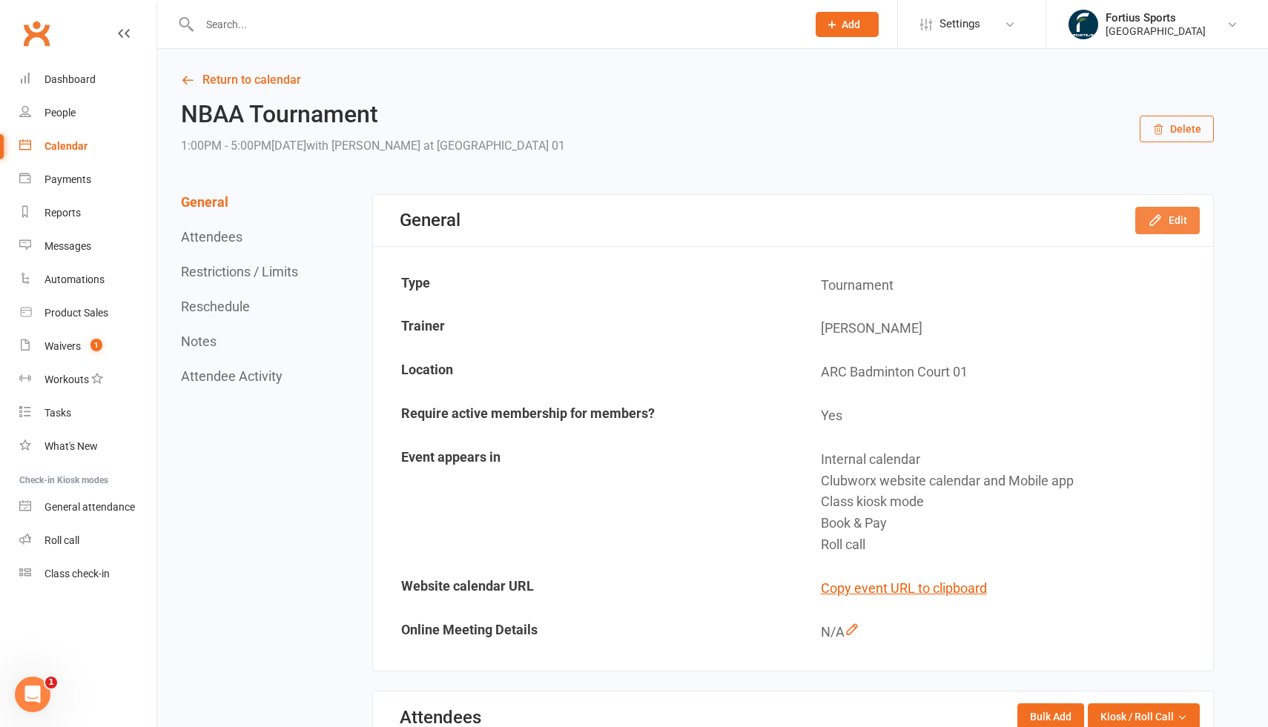
click at [1171, 225] on button "Edit" at bounding box center [1167, 220] width 64 height 27
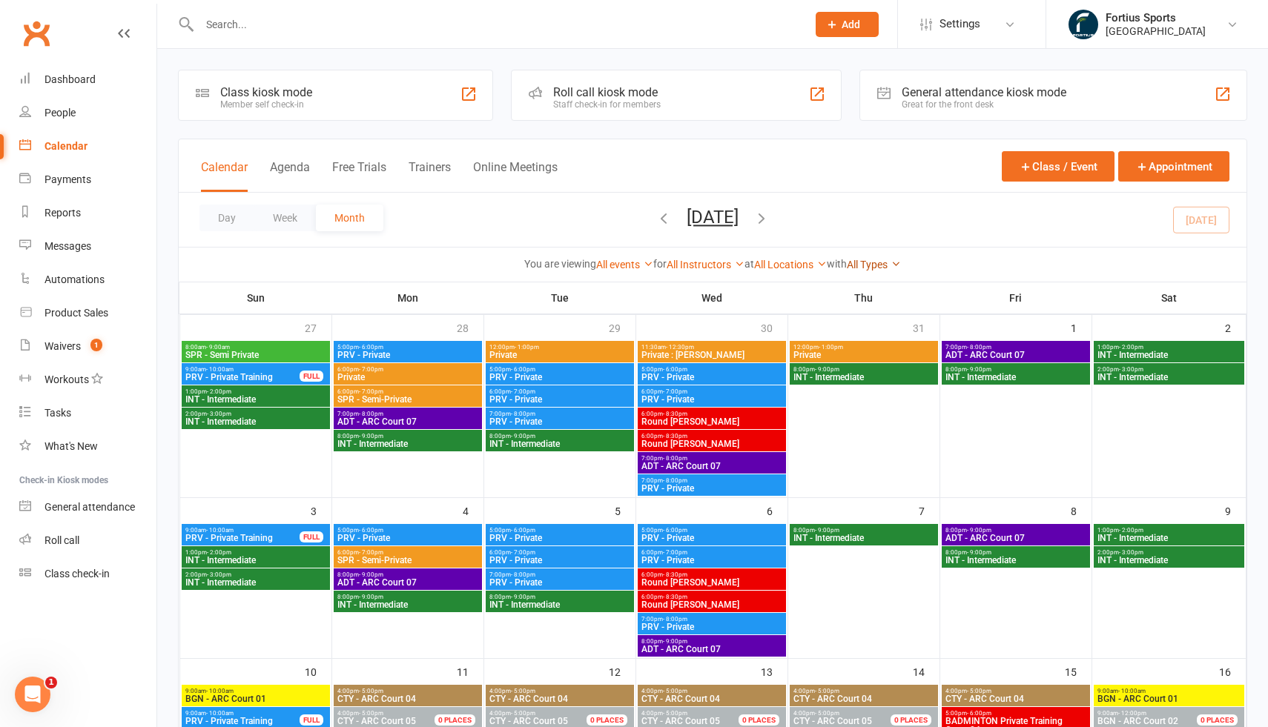
click at [901, 263] on icon at bounding box center [895, 264] width 10 height 10
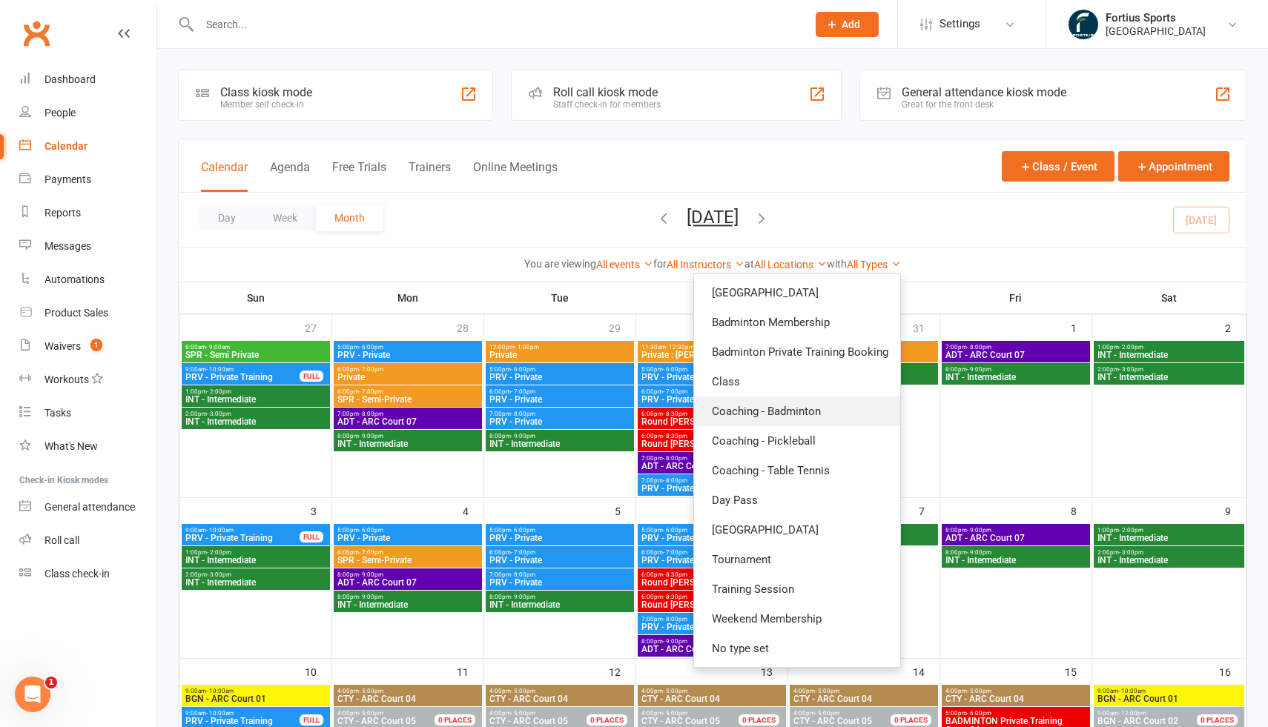
click at [795, 415] on link "Coaching - Badminton" at bounding box center [797, 412] width 206 height 30
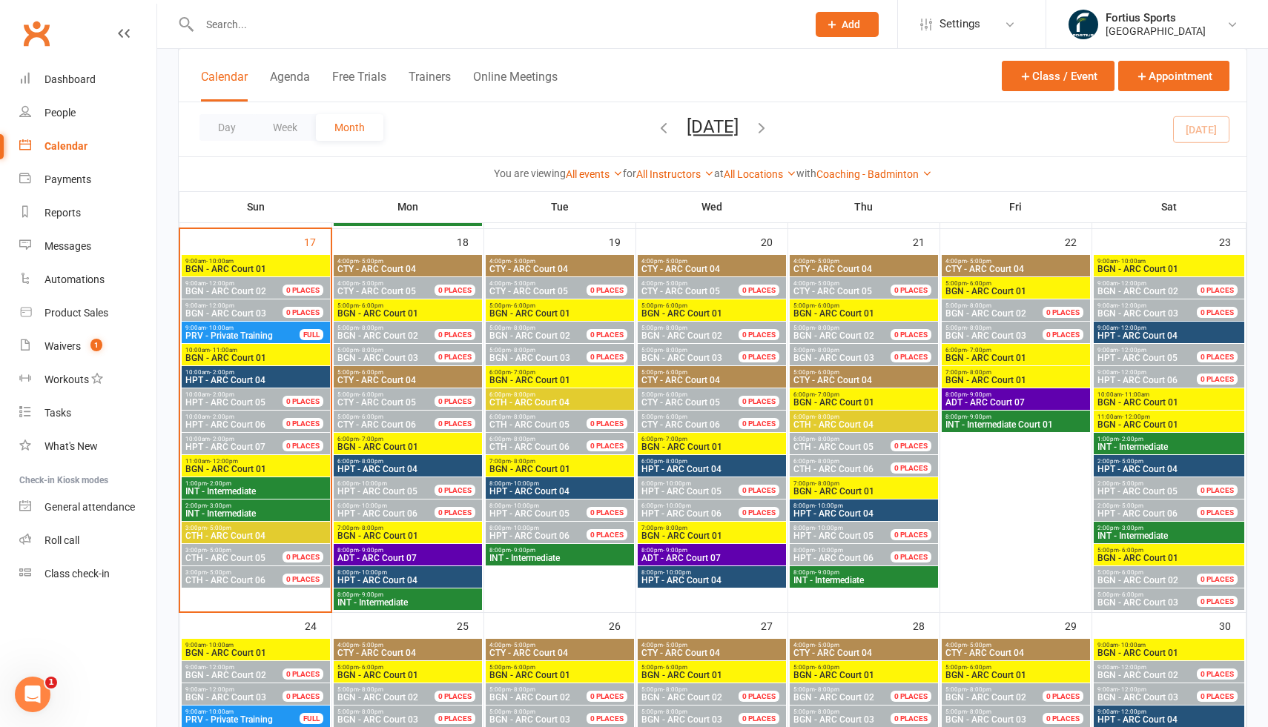
scroll to position [744, 0]
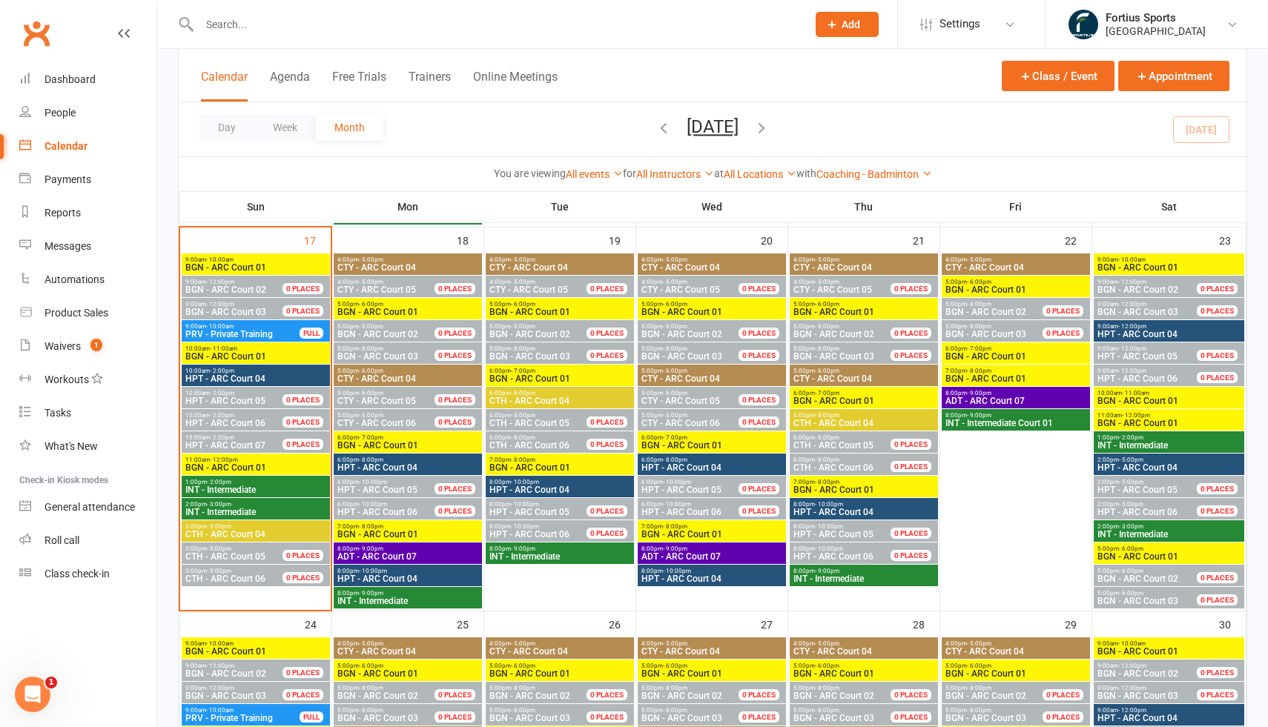
click at [424, 600] on span "INT - Intermediate" at bounding box center [408, 601] width 142 height 9
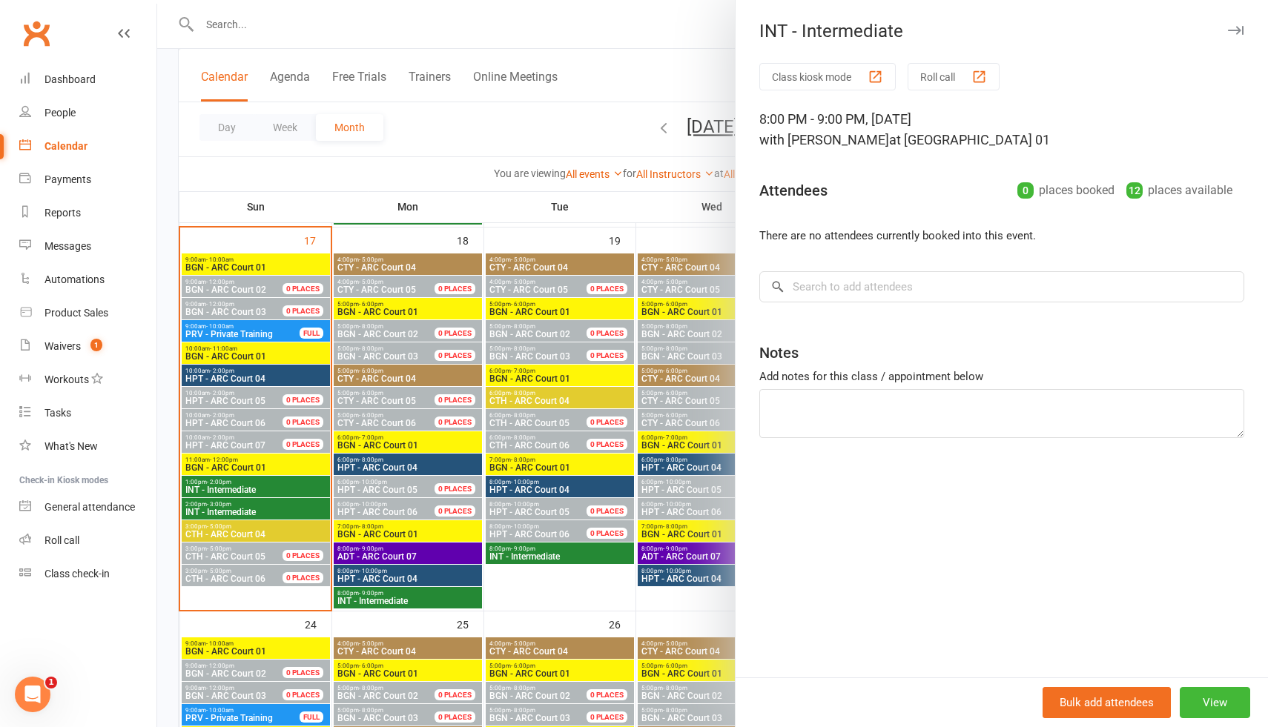
scroll to position [746, 0]
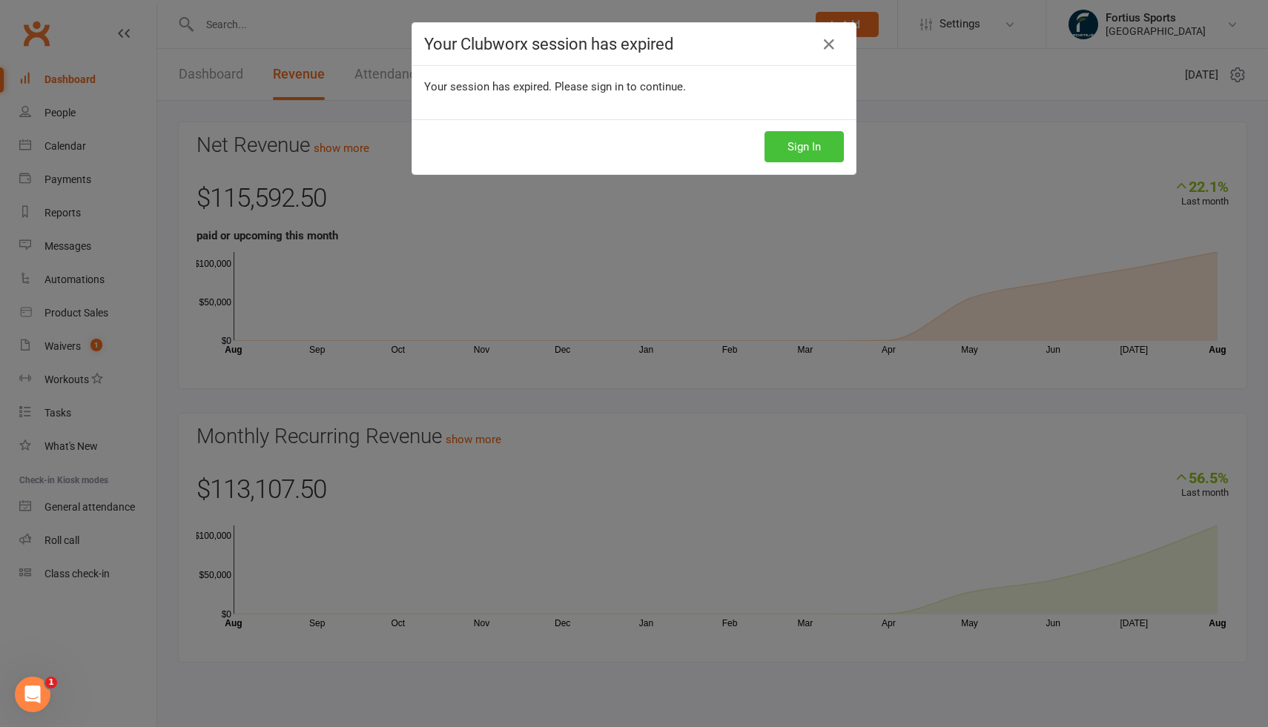
click at [784, 145] on button "Sign In" at bounding box center [803, 146] width 79 height 31
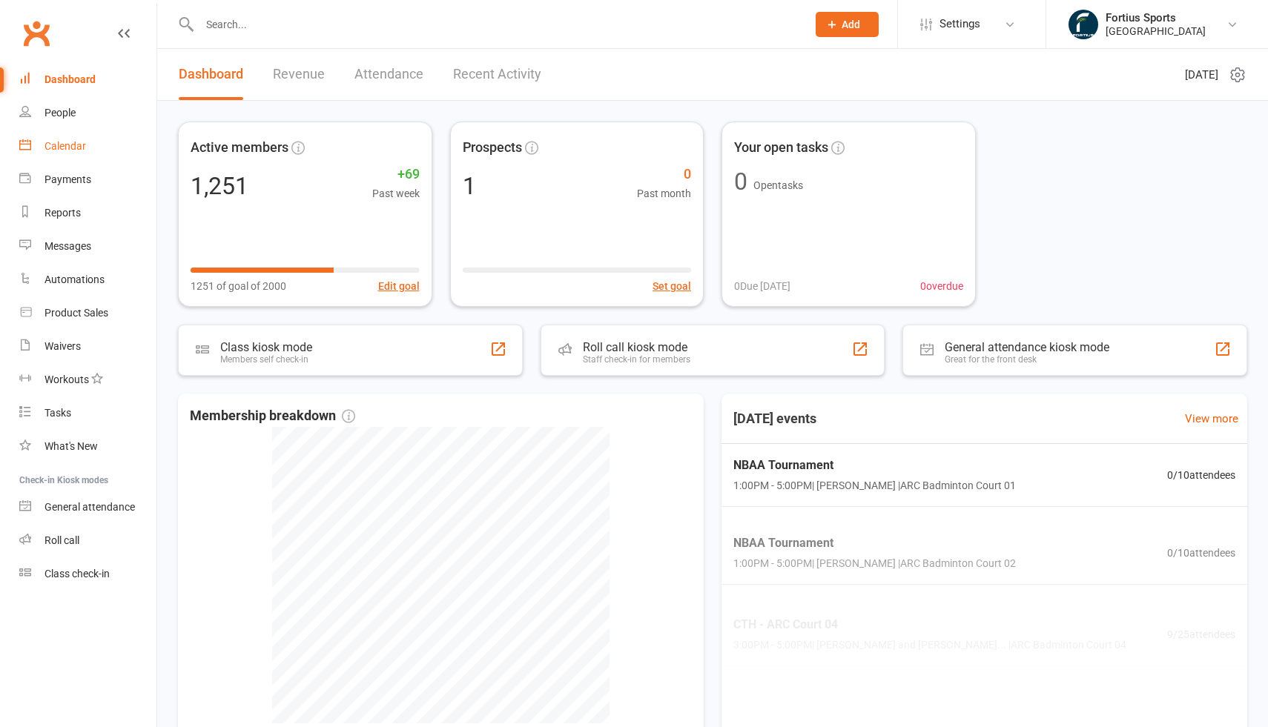
click at [72, 144] on div "Calendar" at bounding box center [65, 146] width 42 height 12
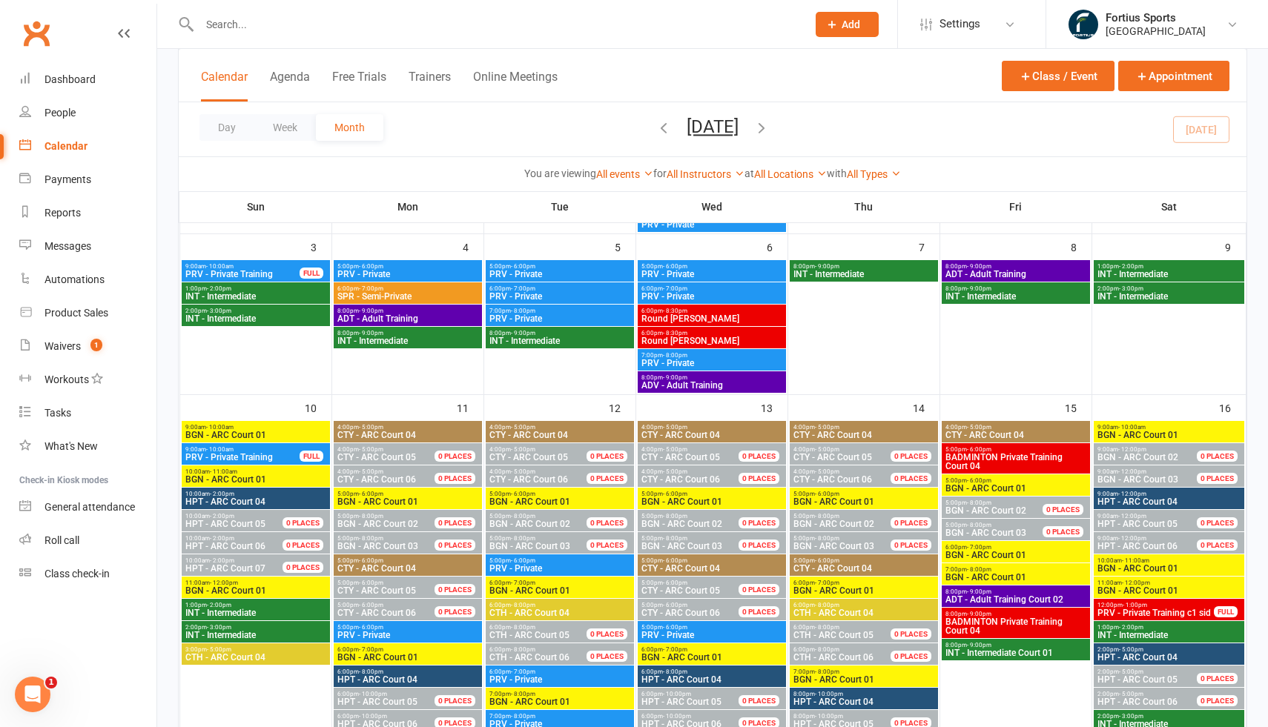
scroll to position [268, 0]
